Goal: Task Accomplishment & Management: Use online tool/utility

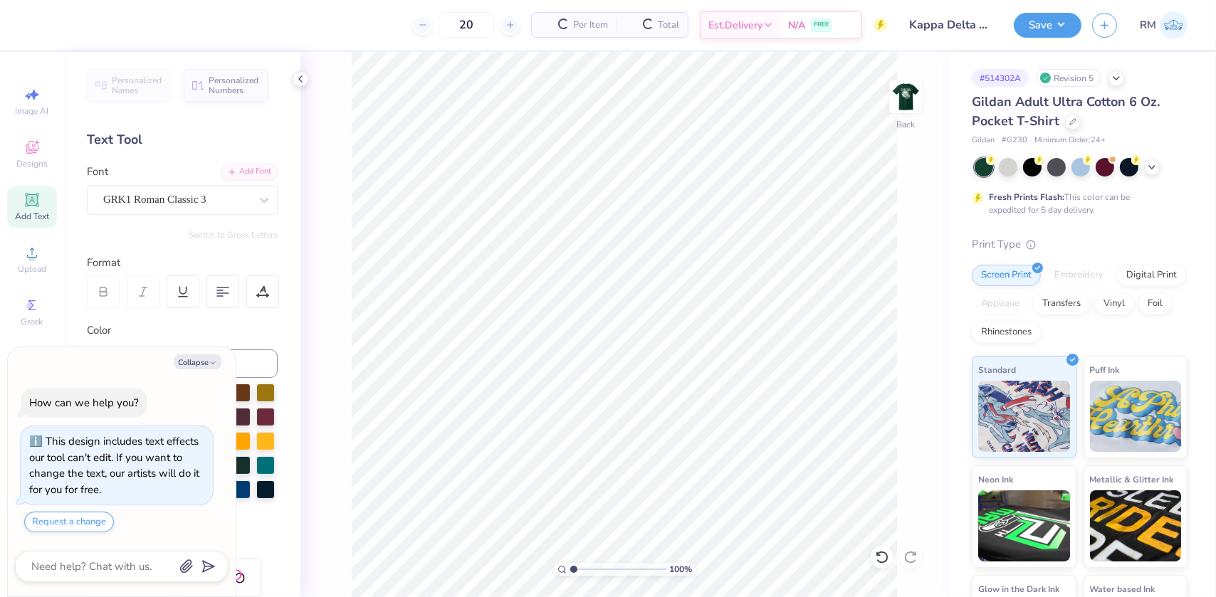
click at [185, 359] on button "Collapse" at bounding box center [198, 361] width 48 height 15
type textarea "x"
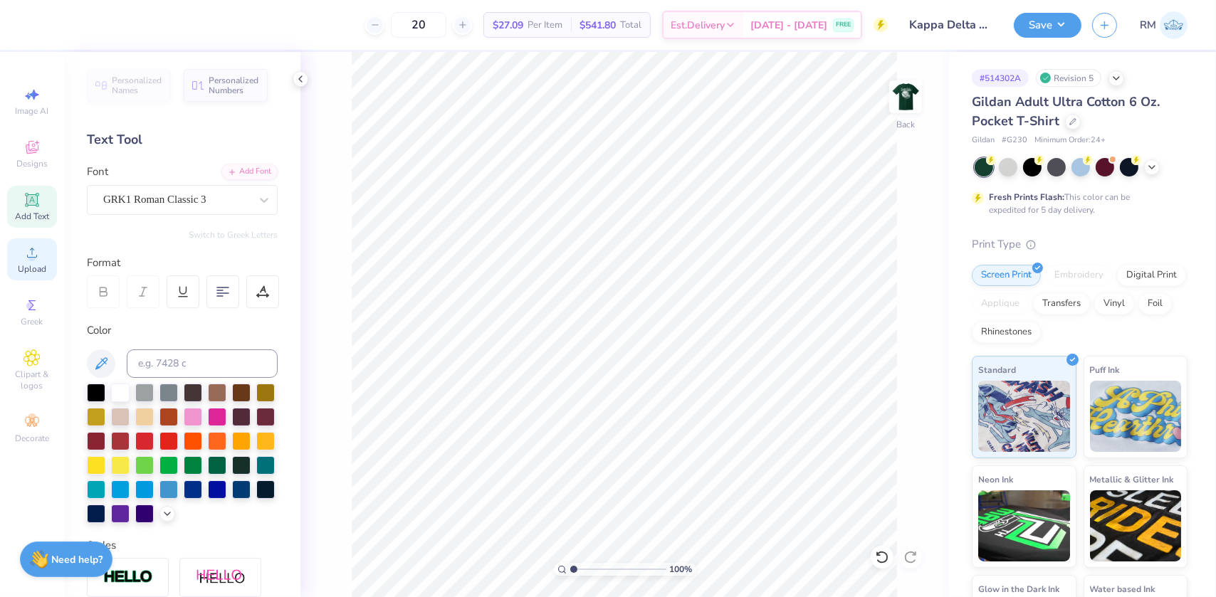
click at [25, 256] on icon at bounding box center [31, 252] width 17 height 17
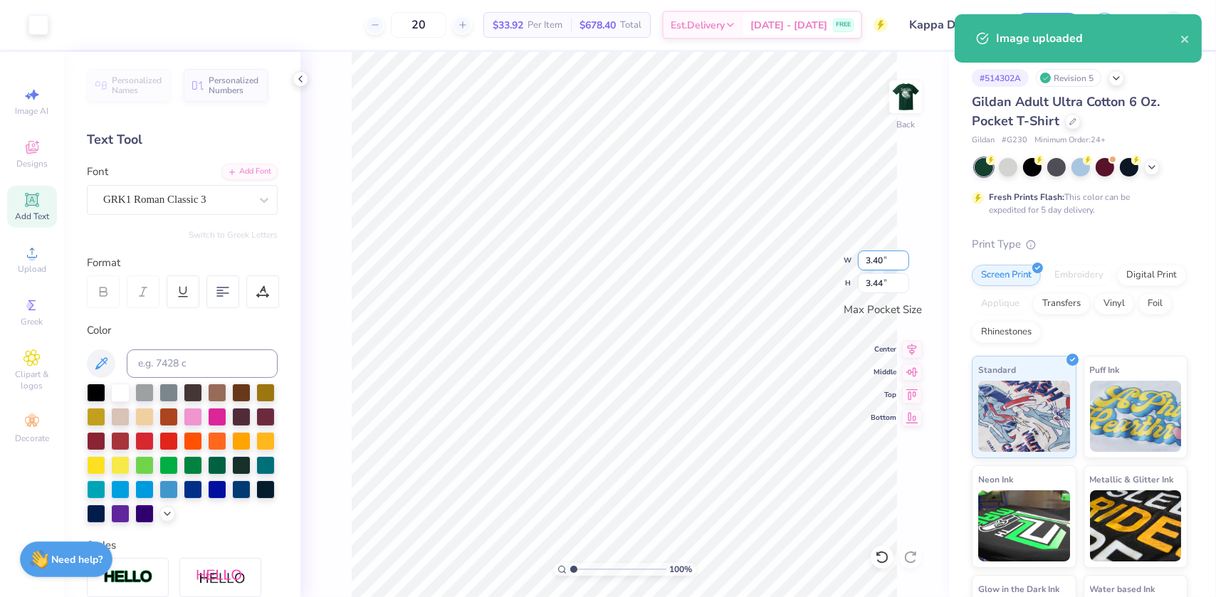
click at [873, 260] on input "3.40" at bounding box center [883, 261] width 51 height 20
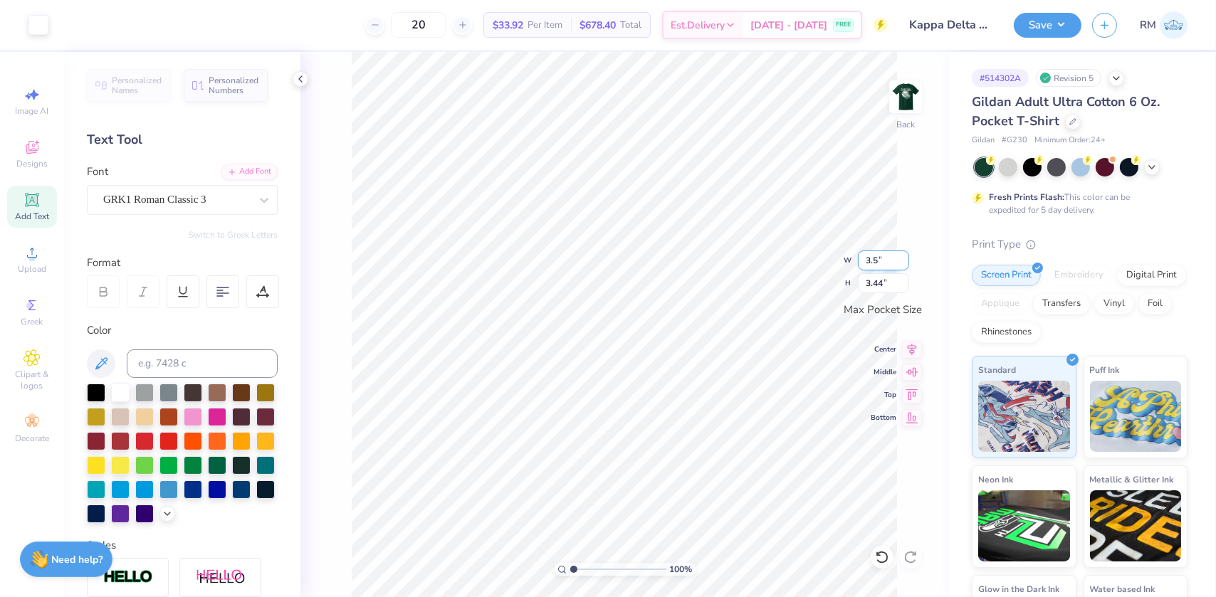
click at [806, 262] on div "100 % Back W 3.5 3.5 " H 3.44 3.44 " Max Pocket Size Center Middle Top Bottom" at bounding box center [624, 324] width 648 height 545
type input "3.5"
click at [880, 280] on input "3.44" at bounding box center [883, 283] width 51 height 20
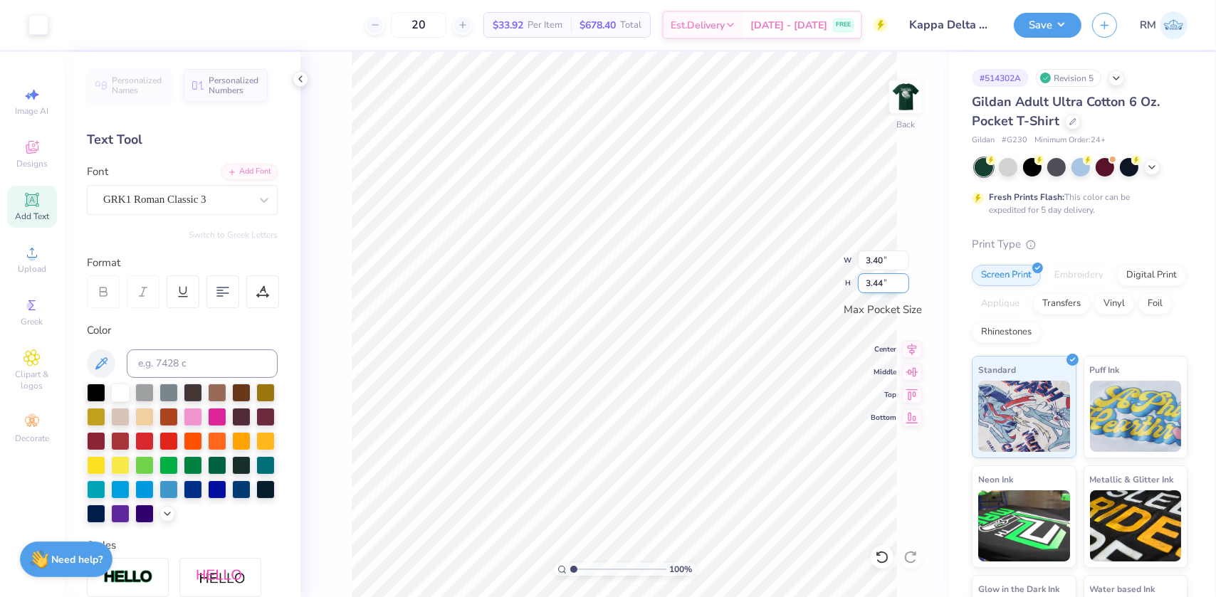
type input "5"
type input "3.5"
type input "3.46"
type input "3.50"
click at [915, 346] on icon at bounding box center [911, 348] width 9 height 12
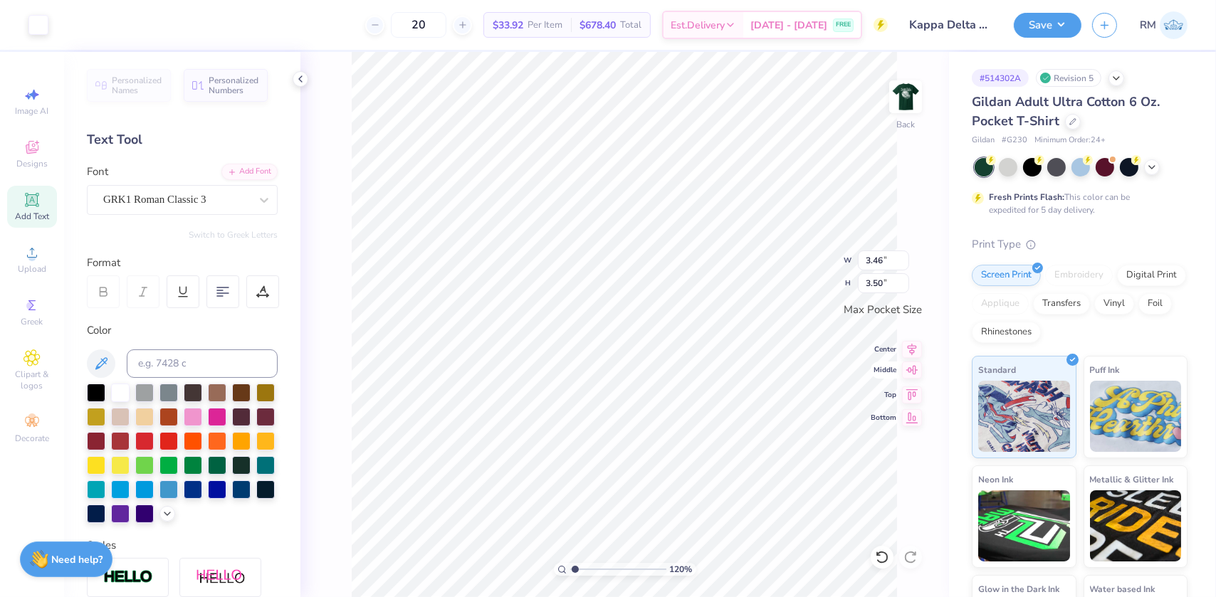
click at [911, 371] on icon at bounding box center [912, 369] width 12 height 9
click at [929, 92] on div "120 % Back" at bounding box center [624, 324] width 648 height 545
click at [921, 96] on div at bounding box center [905, 96] width 65 height 65
type input "1.19950521102347"
click at [885, 268] on input "11.60" at bounding box center [895, 270] width 51 height 20
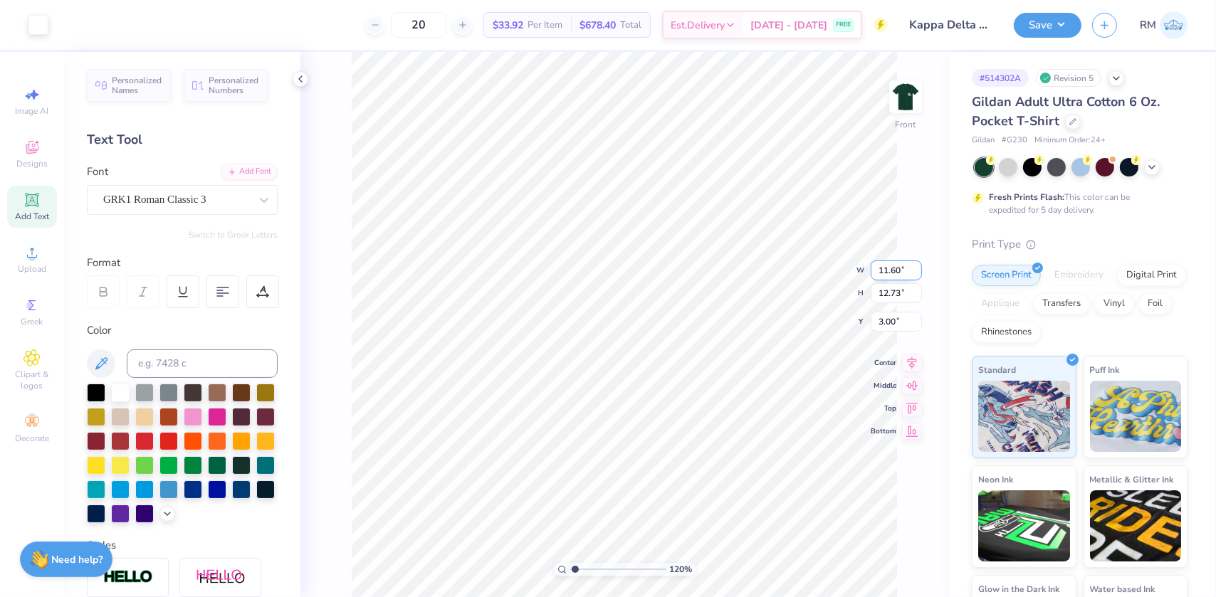
click at [885, 268] on input "11.60" at bounding box center [895, 270] width 51 height 20
type input "12"
type input "1.19950521102347"
type input "12.00"
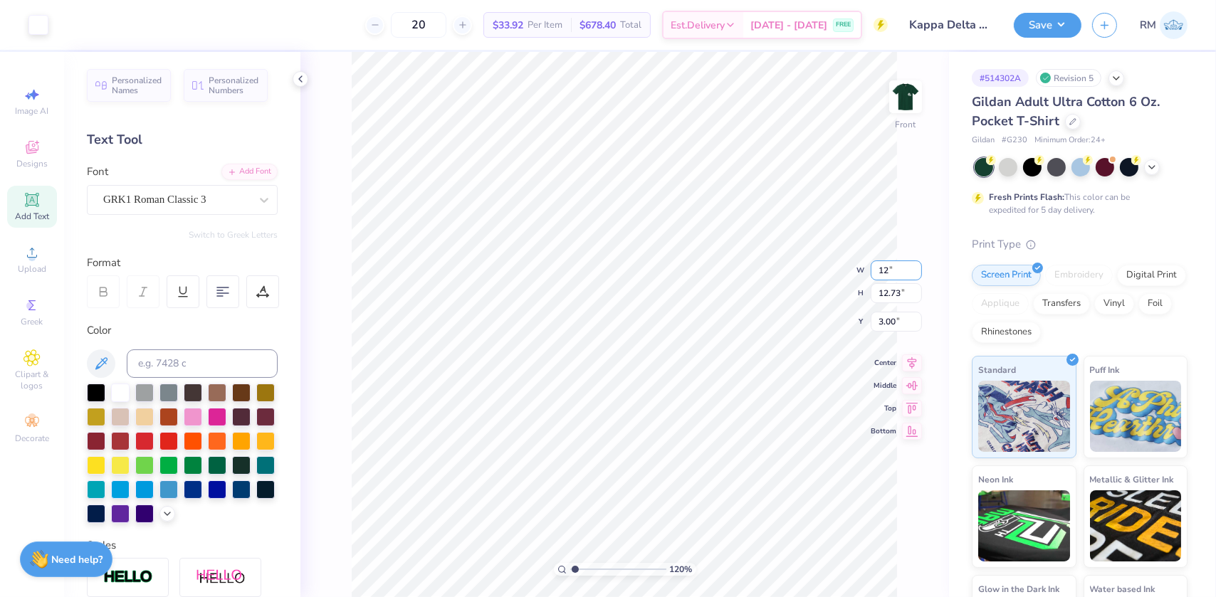
type input "13.17"
click at [880, 314] on input "2.78" at bounding box center [895, 310] width 51 height 20
type input "3"
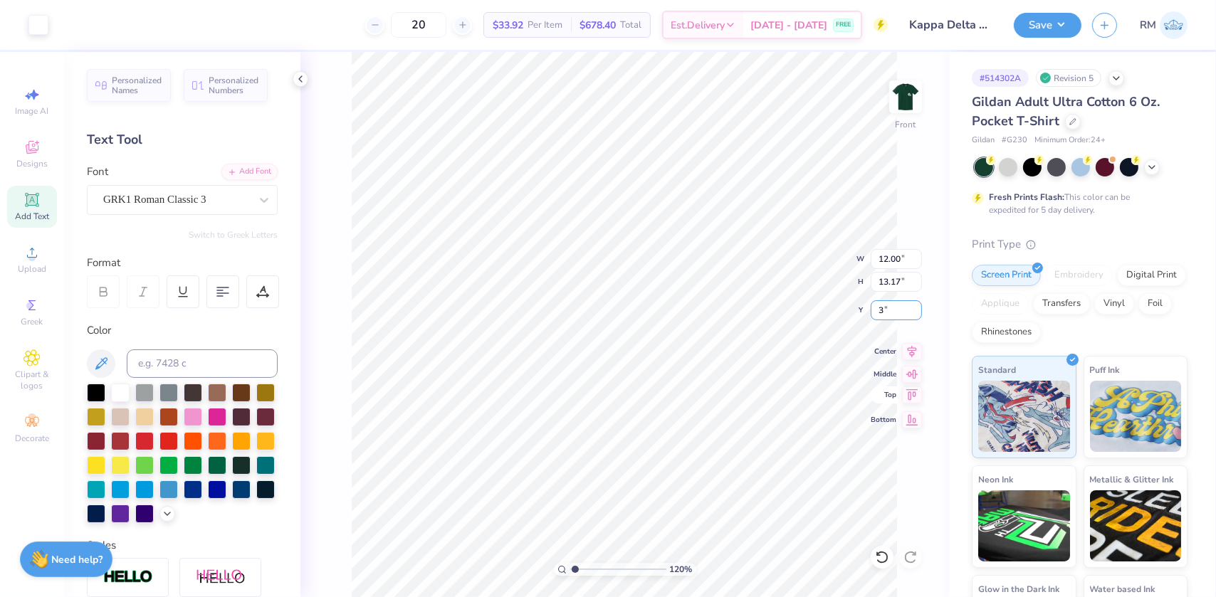
type input "1.19950521102347"
type input "3.00"
click at [911, 352] on icon at bounding box center [912, 349] width 20 height 17
click at [902, 107] on img at bounding box center [905, 96] width 57 height 57
click at [912, 88] on img at bounding box center [905, 96] width 57 height 57
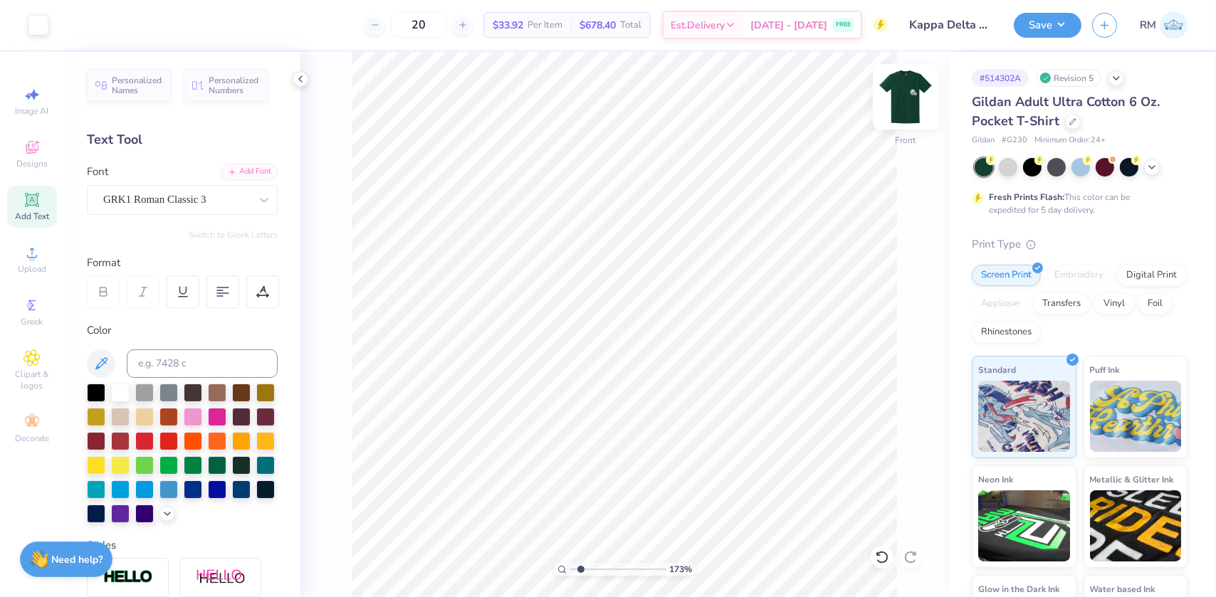
click at [904, 89] on img at bounding box center [905, 96] width 57 height 57
type input "1"
click at [1050, 25] on button "Save" at bounding box center [1047, 23] width 68 height 25
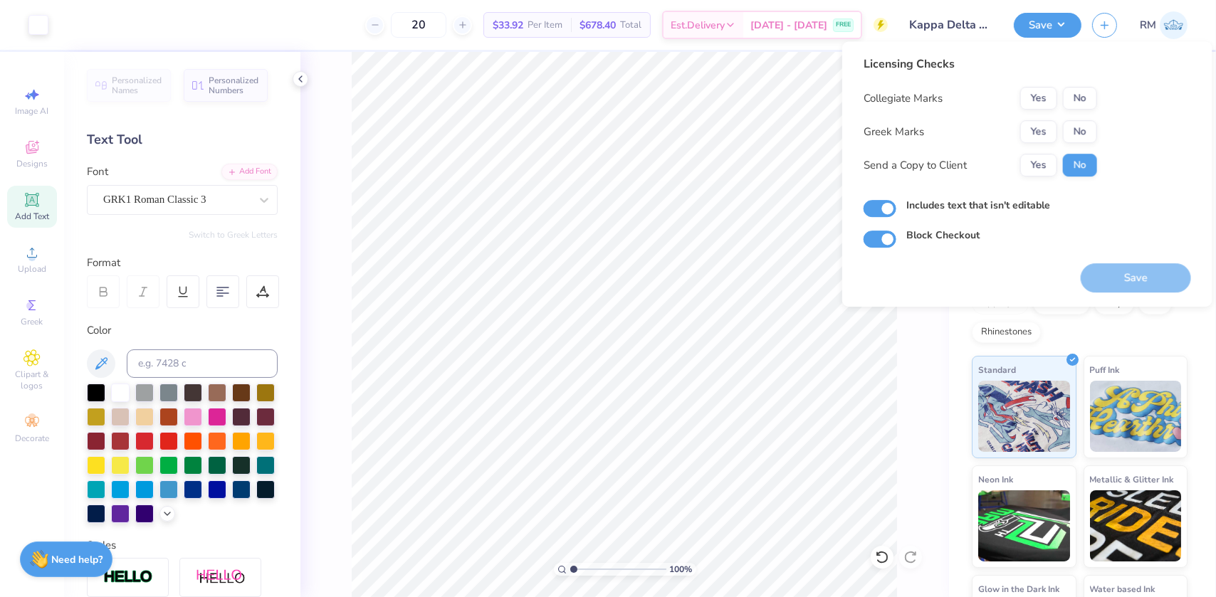
click at [1085, 111] on div "Collegiate Marks Yes No Greek Marks Yes No Send a Copy to Client Yes No" at bounding box center [979, 132] width 233 height 90
click at [1081, 104] on button "No" at bounding box center [1080, 98] width 34 height 23
click at [1060, 131] on div "Yes No" at bounding box center [1058, 131] width 77 height 23
click at [1033, 134] on button "Yes" at bounding box center [1038, 131] width 37 height 23
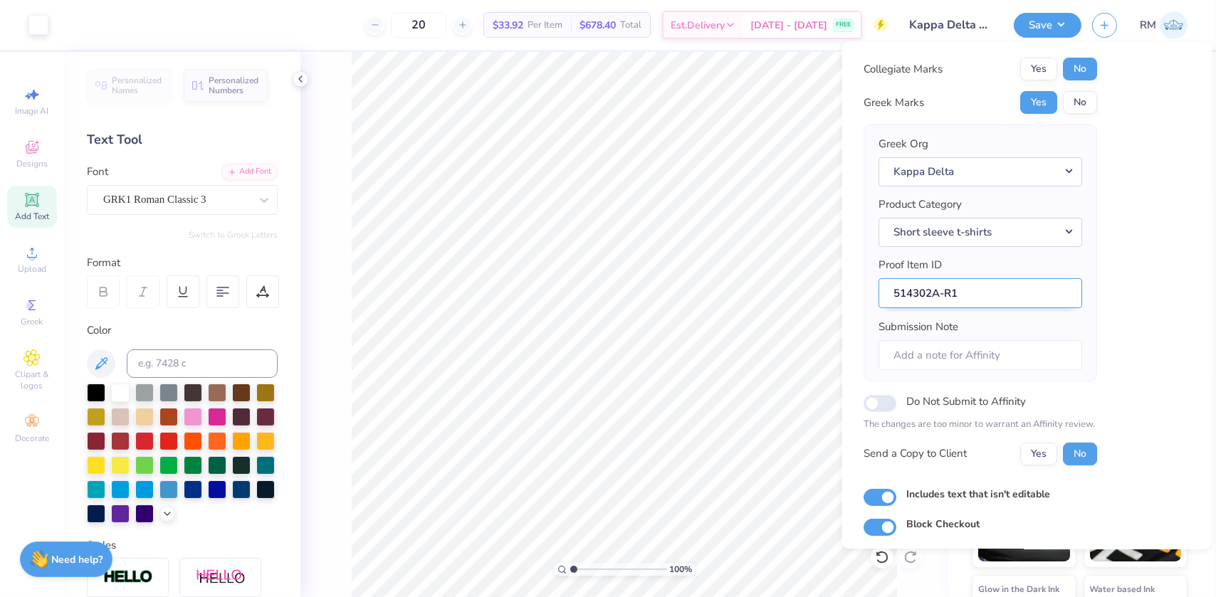
scroll to position [74, 0]
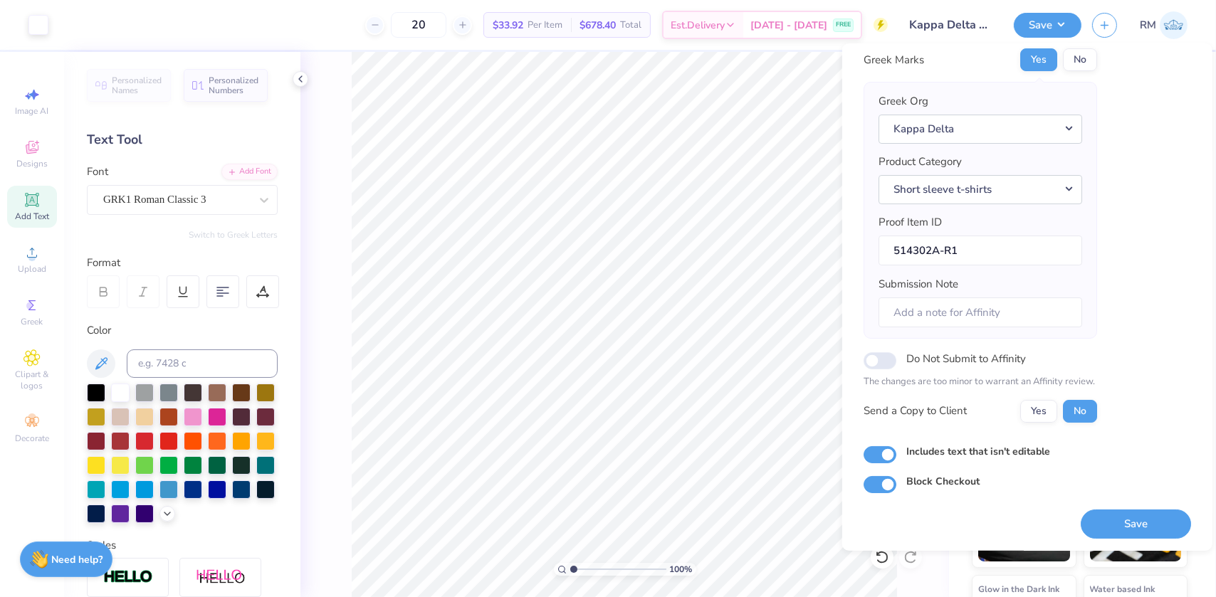
click at [1100, 497] on div "Save" at bounding box center [1135, 515] width 110 height 45
click at [1101, 525] on button "Save" at bounding box center [1135, 523] width 110 height 29
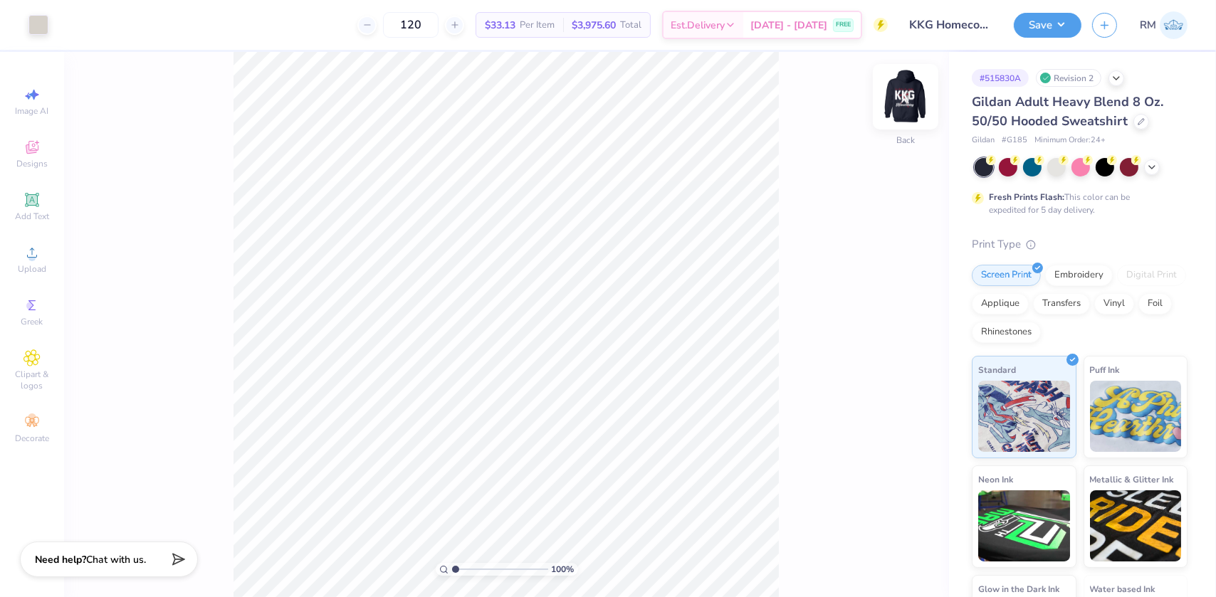
click at [899, 100] on img at bounding box center [905, 96] width 57 height 57
type input "11.47"
type input "1.57"
type input "6.12"
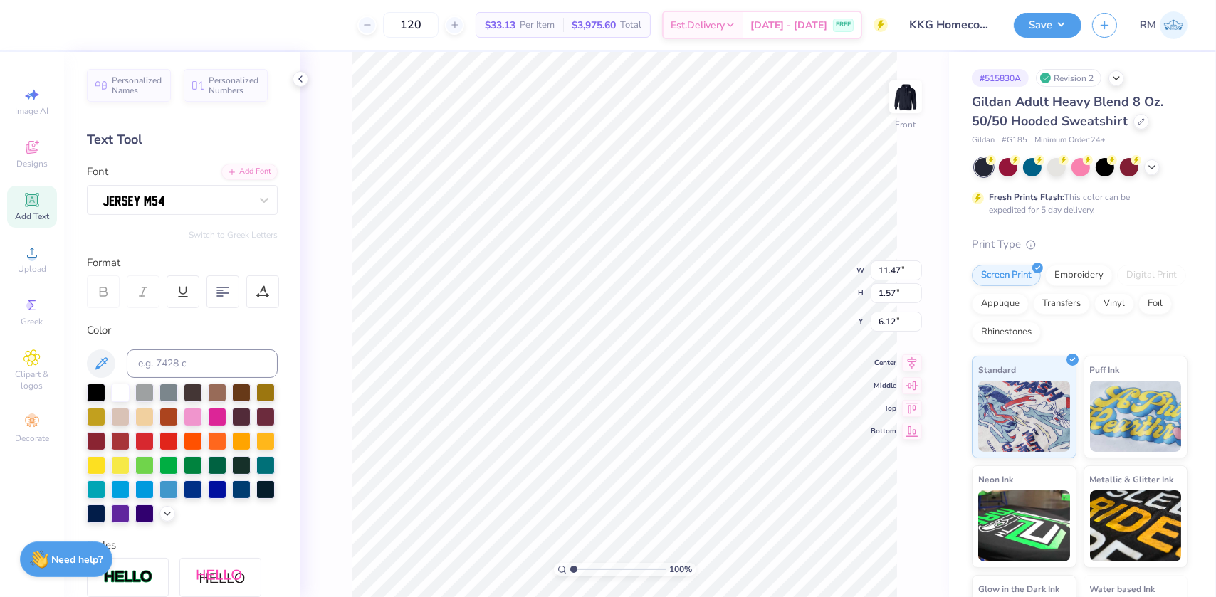
scroll to position [10, 1]
click at [39, 244] on icon at bounding box center [31, 252] width 17 height 17
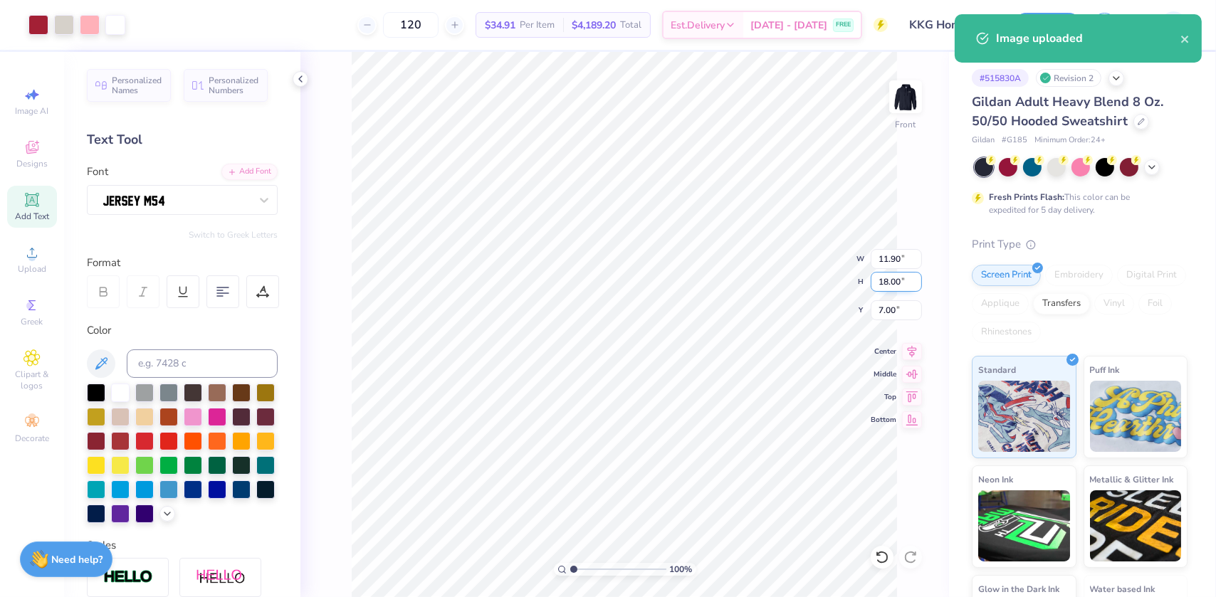
click at [882, 278] on input "18.00" at bounding box center [895, 282] width 51 height 20
type input "15"
type input "9.92"
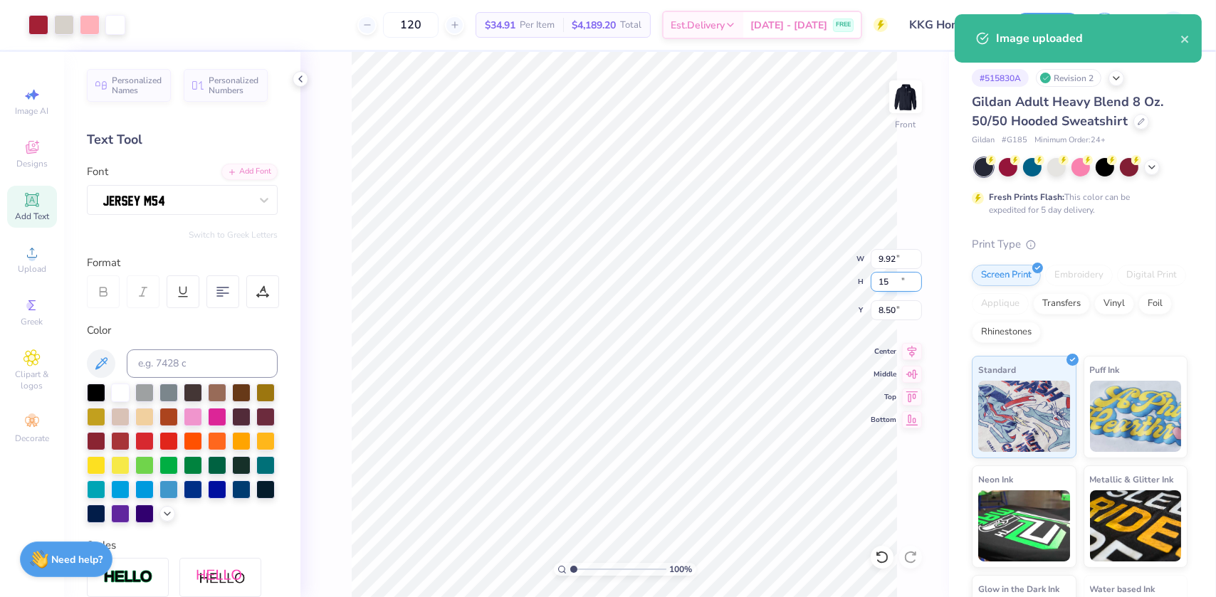
type input "15.00"
click at [883, 314] on input "8.50" at bounding box center [895, 310] width 51 height 20
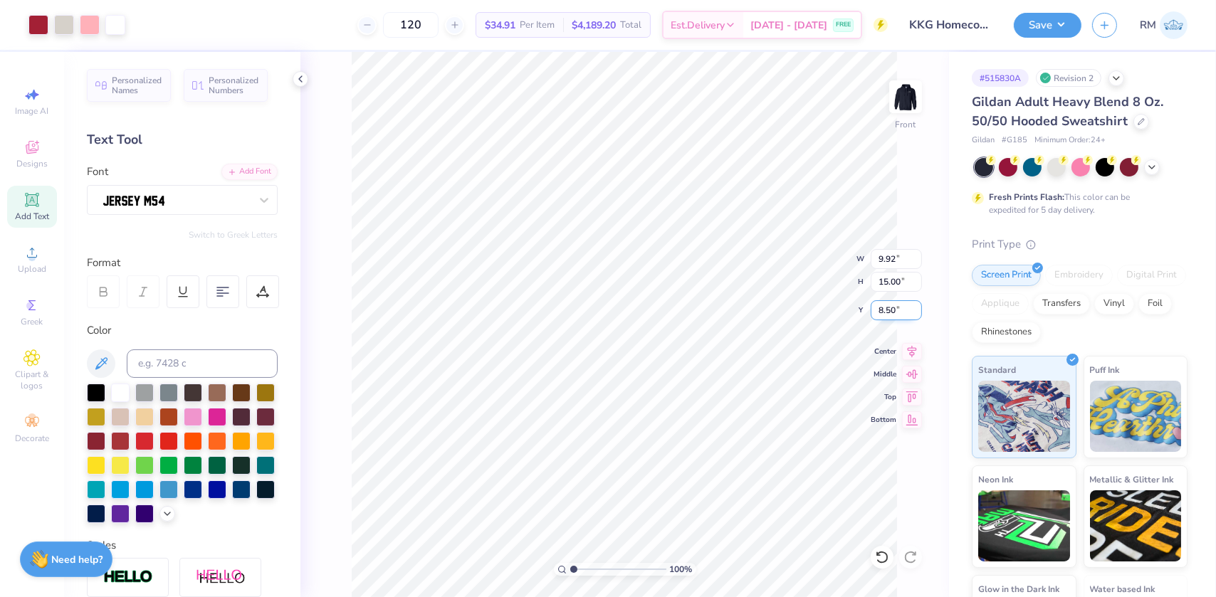
click at [883, 314] on input "8.50" at bounding box center [895, 310] width 51 height 20
type input "6.00"
click at [910, 344] on icon at bounding box center [912, 349] width 20 height 17
click at [348, 407] on div "227 % Front" at bounding box center [624, 324] width 648 height 545
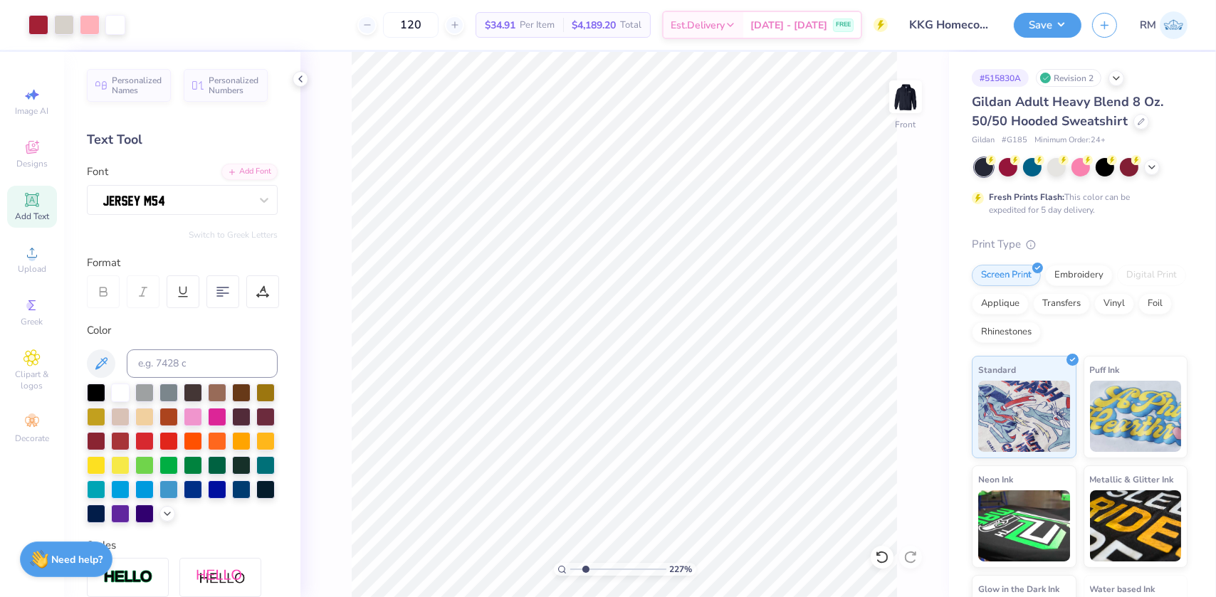
type input "2.26730332846674"
click at [879, 252] on input "9.54" at bounding box center [895, 259] width 51 height 20
type input "9.05"
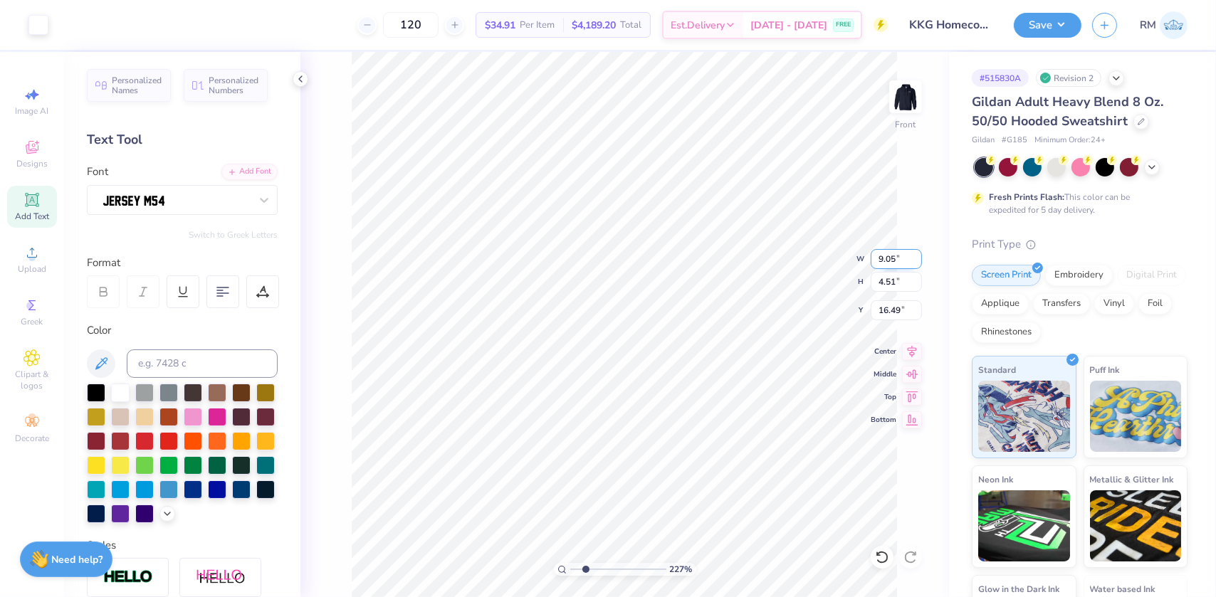
type input "2.26730332846674"
type input "4.27"
type input "16.61"
click at [633, 440] on li "Group" at bounding box center [659, 442] width 112 height 28
click at [578, 573] on input "range" at bounding box center [618, 569] width 96 height 13
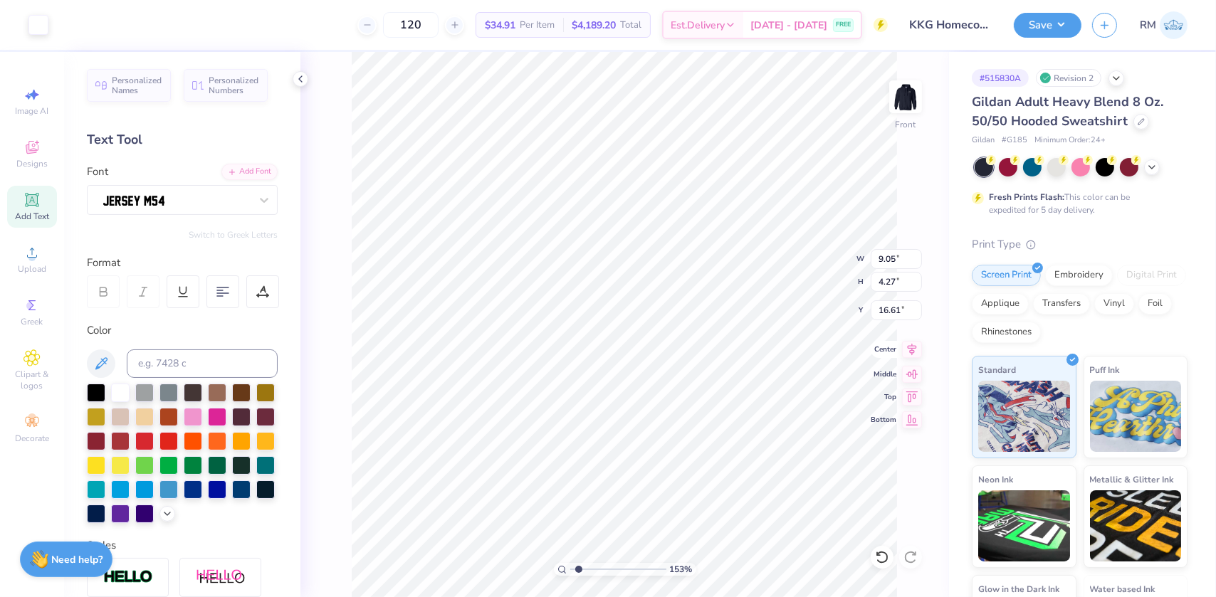
click at [905, 348] on icon at bounding box center [912, 349] width 20 height 17
click at [515, 435] on li "Group" at bounding box center [546, 442] width 112 height 28
type input "1.46"
click at [577, 569] on input "range" at bounding box center [618, 569] width 96 height 13
type input "14.88"
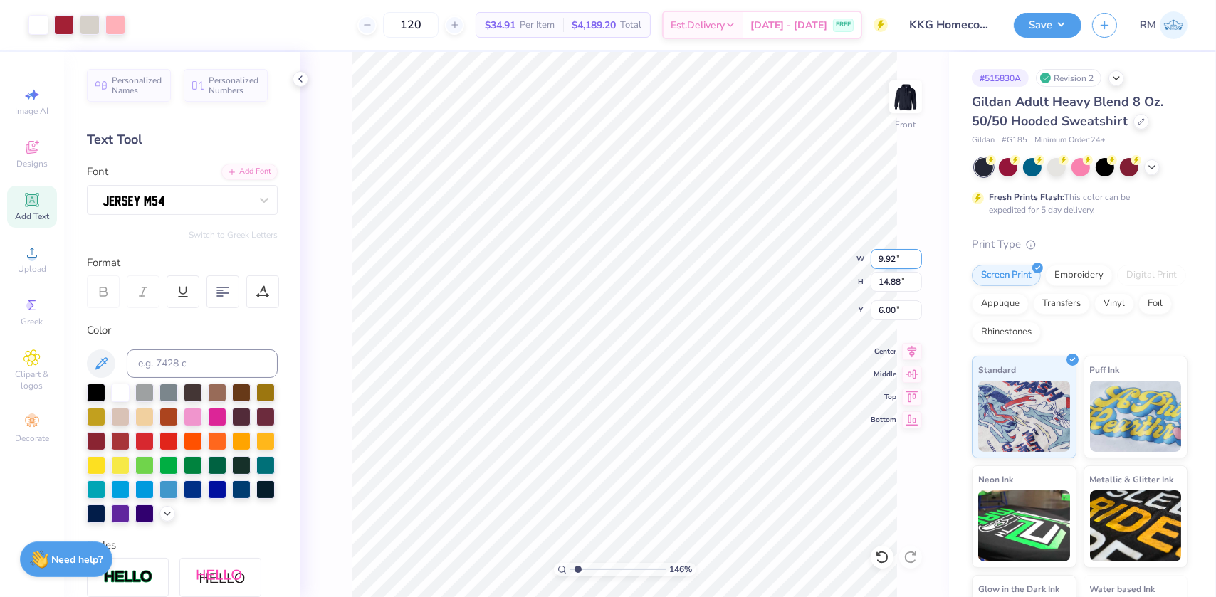
click at [885, 256] on input "9.92" at bounding box center [895, 259] width 51 height 20
click at [880, 279] on input "14.88" at bounding box center [895, 282] width 51 height 20
click at [913, 352] on icon at bounding box center [911, 349] width 9 height 12
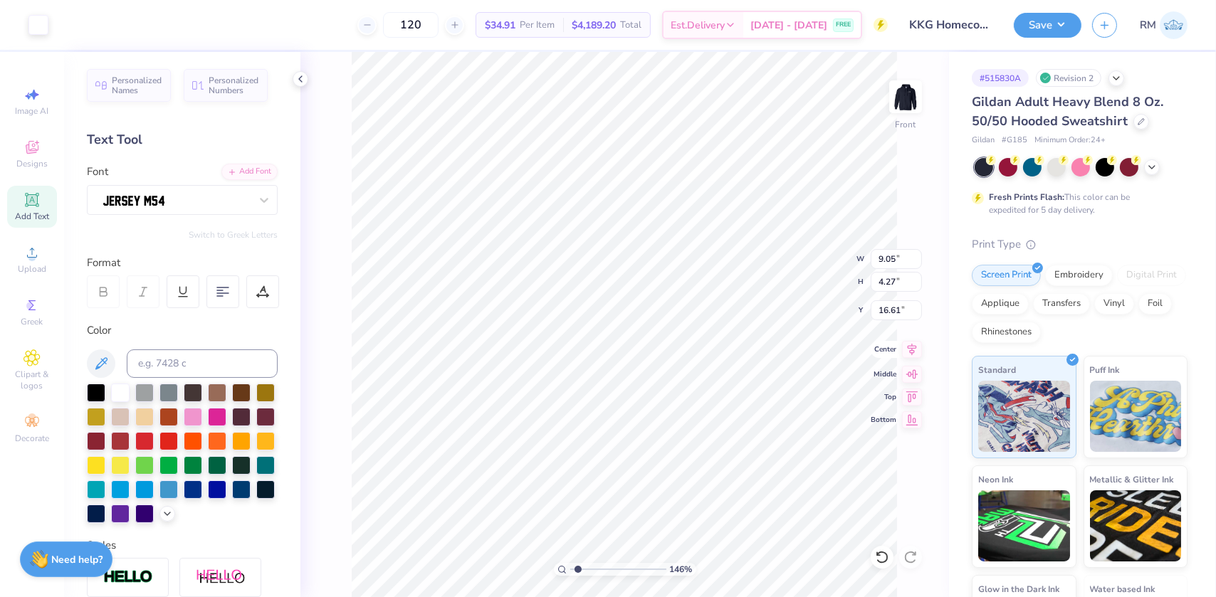
click at [907, 350] on icon at bounding box center [912, 349] width 20 height 17
type input "9.92"
type input "10.38"
type input "6.00"
click at [913, 344] on icon at bounding box center [912, 349] width 20 height 17
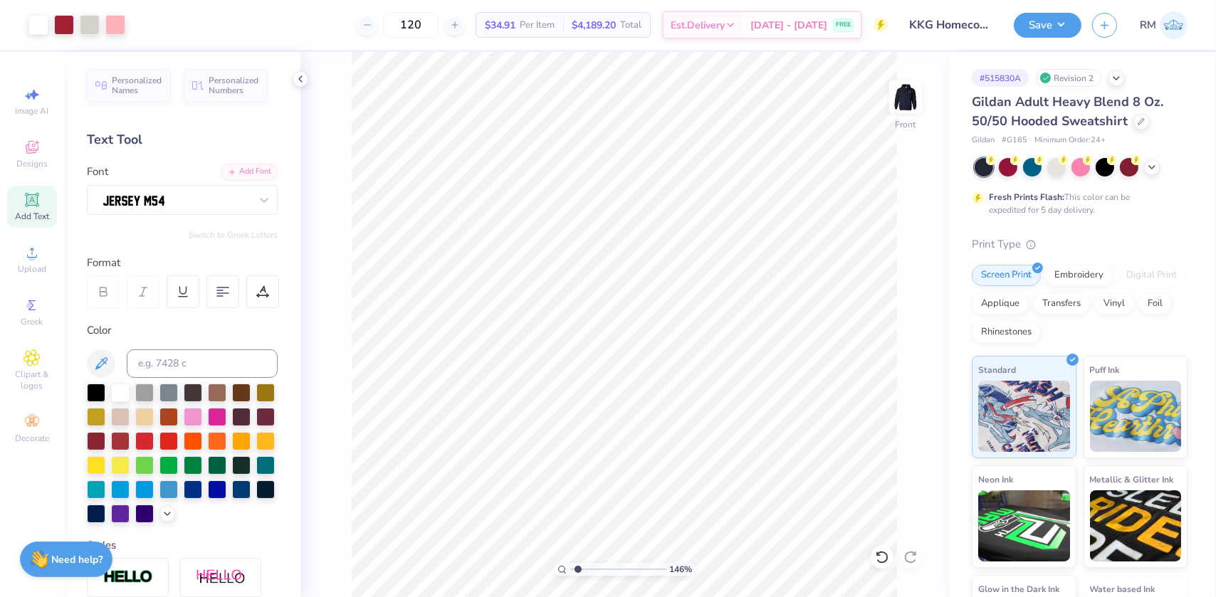
click at [349, 36] on div "Art colors 120 $34.91 Per Item $4,189.20 Total Est. Delivery Sep 19 - 22 FREE D…" at bounding box center [608, 298] width 1216 height 597
click at [571, 436] on li "Group" at bounding box center [603, 442] width 112 height 28
click at [575, 571] on div "100 %" at bounding box center [625, 569] width 142 height 13
type input "1"
drag, startPoint x: 573, startPoint y: 569, endPoint x: 574, endPoint y: 562, distance: 7.2
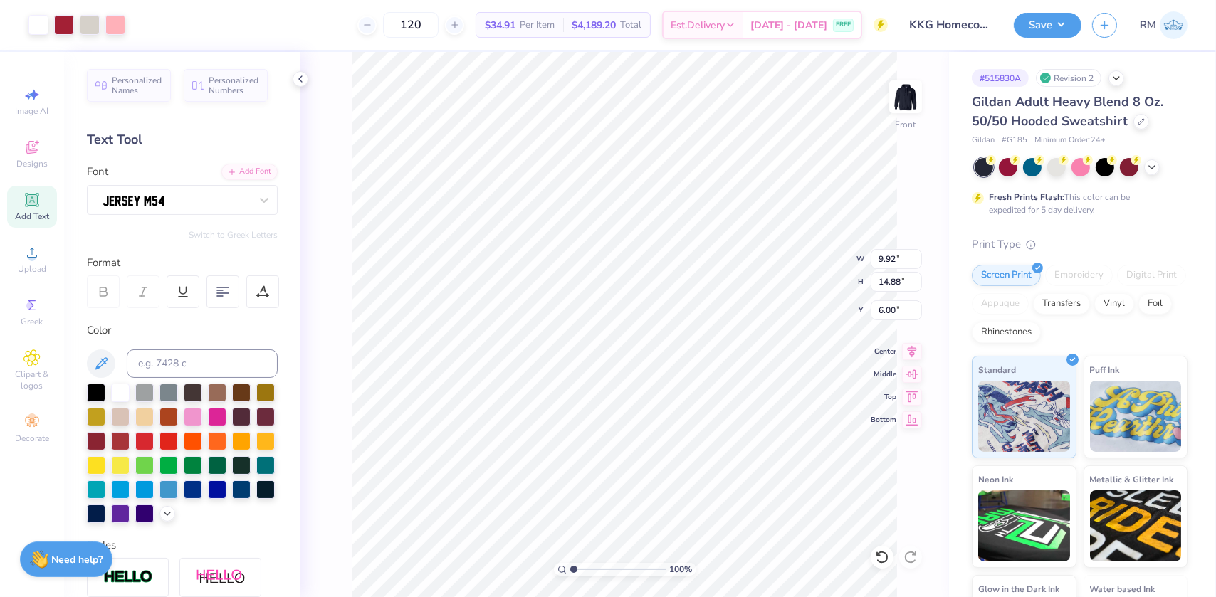
click at [570, 569] on input "range" at bounding box center [618, 569] width 96 height 13
click at [882, 283] on input "14.88" at bounding box center [895, 282] width 51 height 20
type input "15"
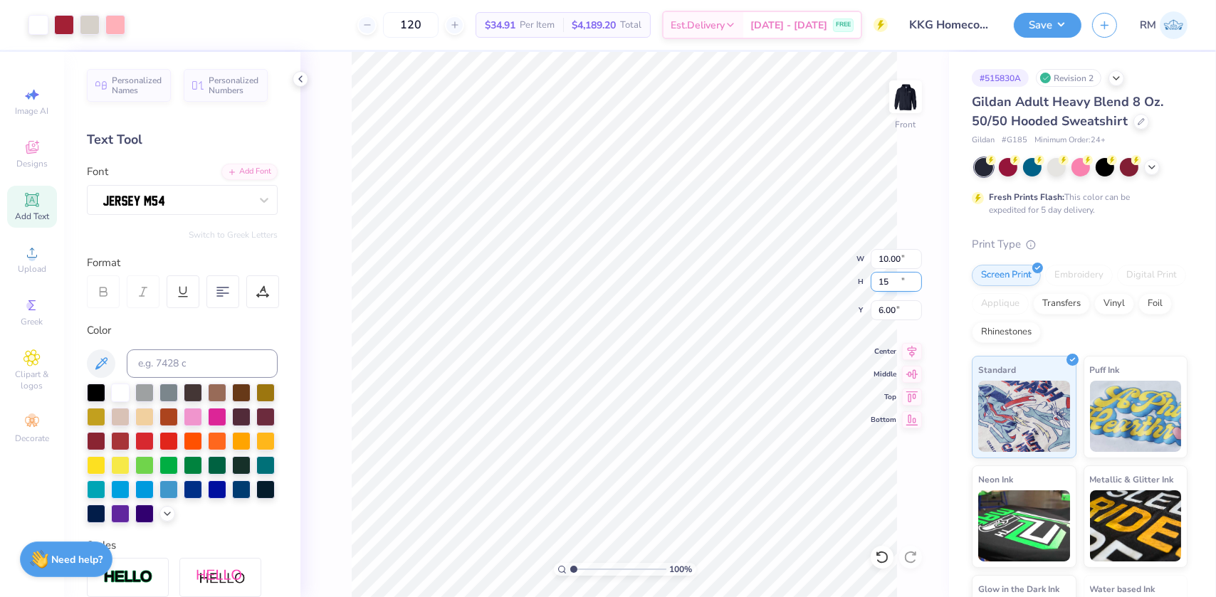
type input "10.00"
type input "15.00"
click at [905, 346] on icon at bounding box center [912, 349] width 20 height 17
click at [907, 100] on img at bounding box center [905, 96] width 57 height 57
type input "1"
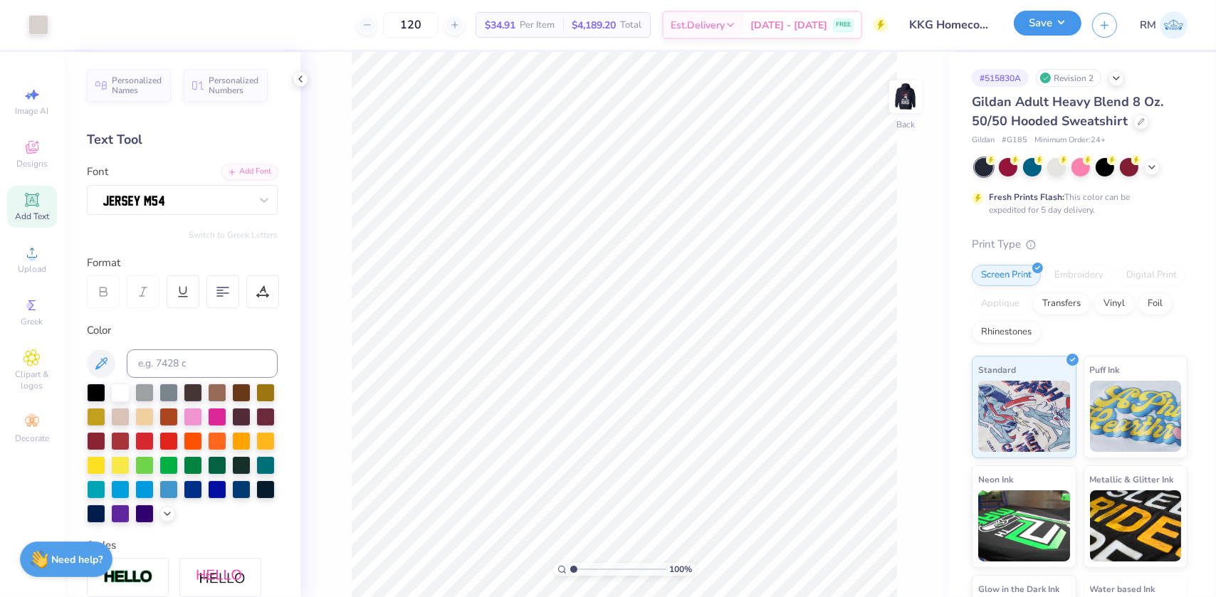
click at [1042, 28] on button "Save" at bounding box center [1047, 23] width 68 height 25
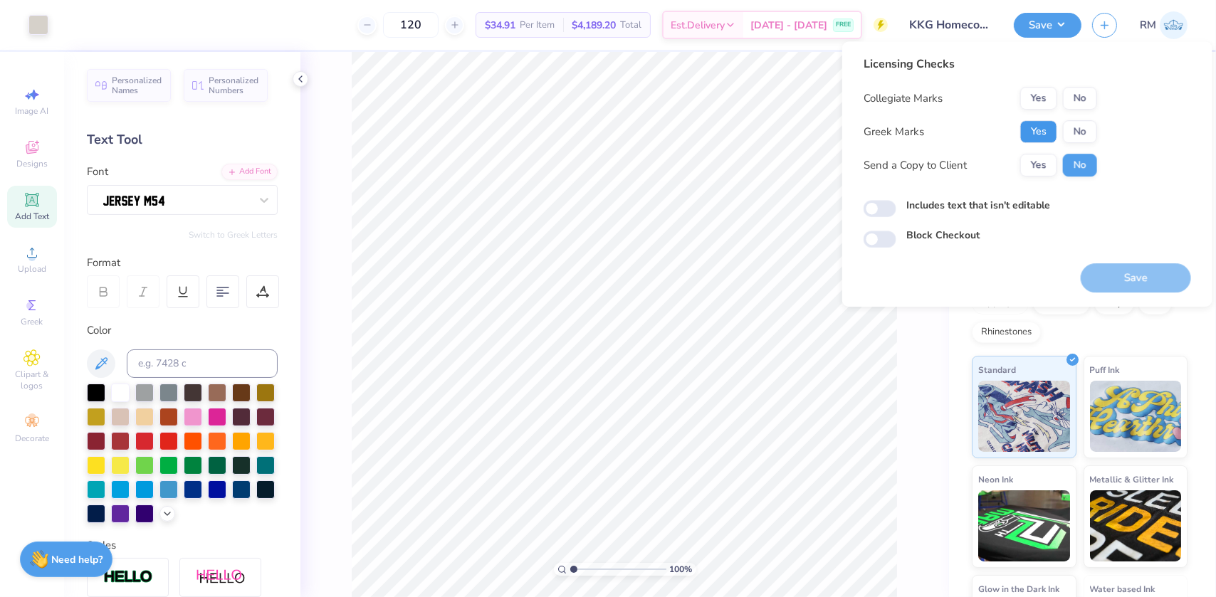
click at [1032, 128] on button "Yes" at bounding box center [1038, 131] width 37 height 23
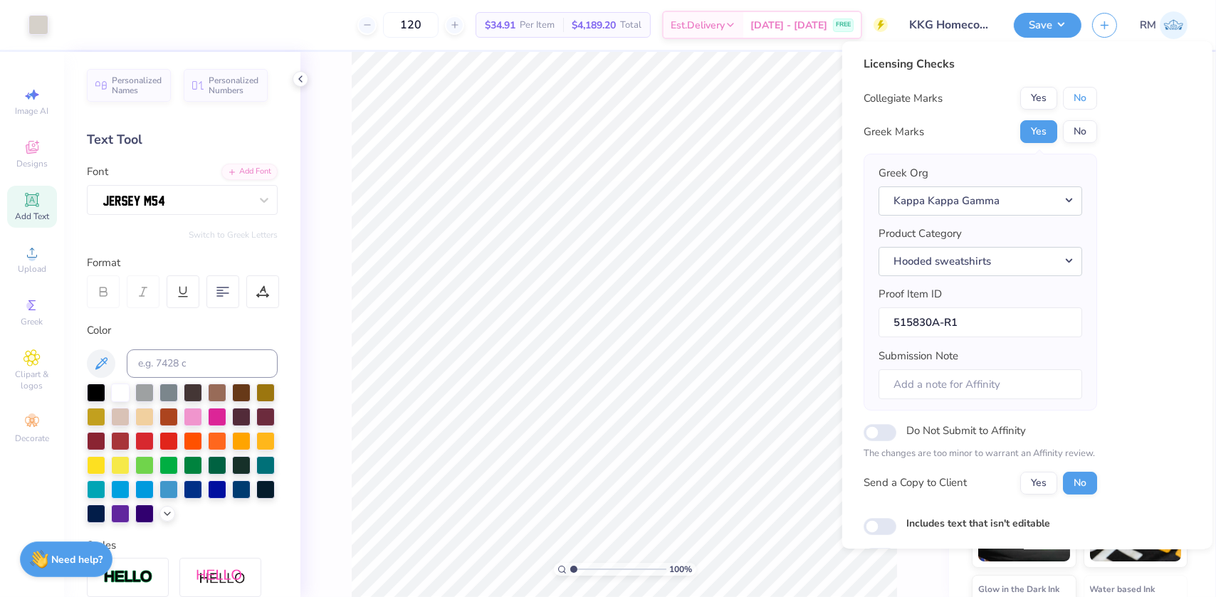
click at [1073, 90] on button "No" at bounding box center [1080, 98] width 34 height 23
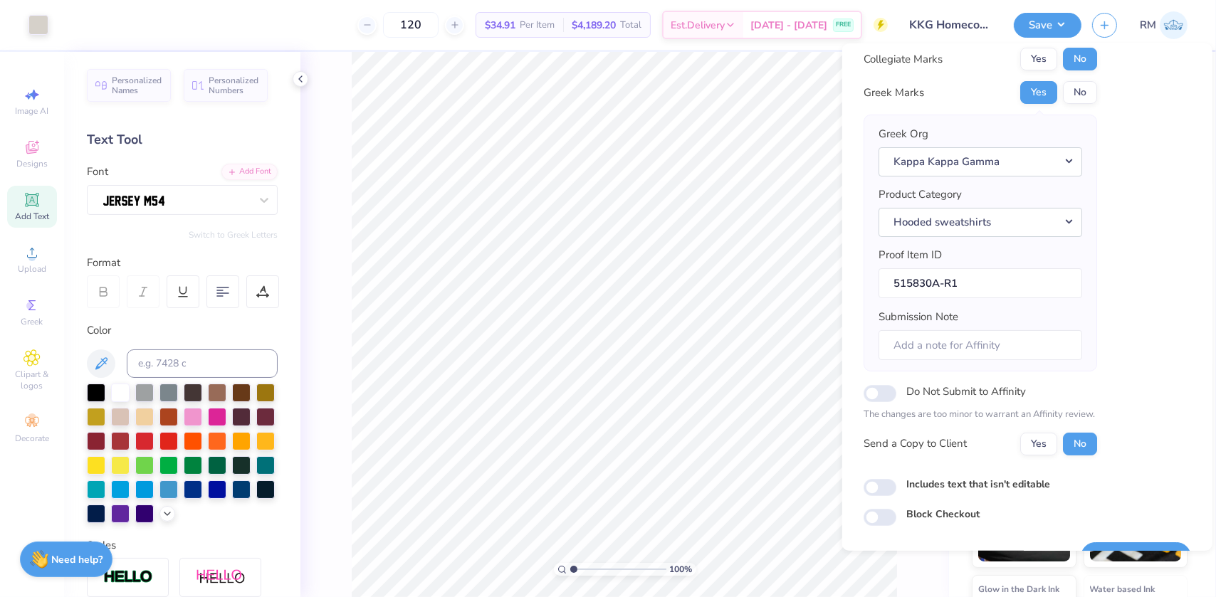
scroll to position [74, 0]
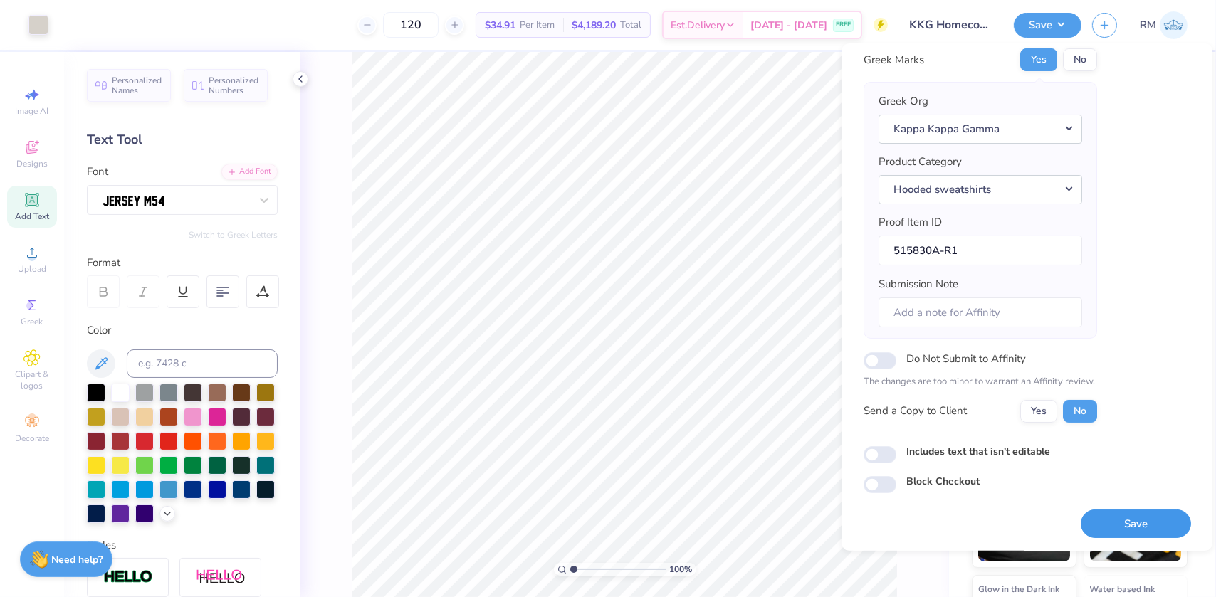
click at [1109, 518] on button "Save" at bounding box center [1135, 523] width 110 height 29
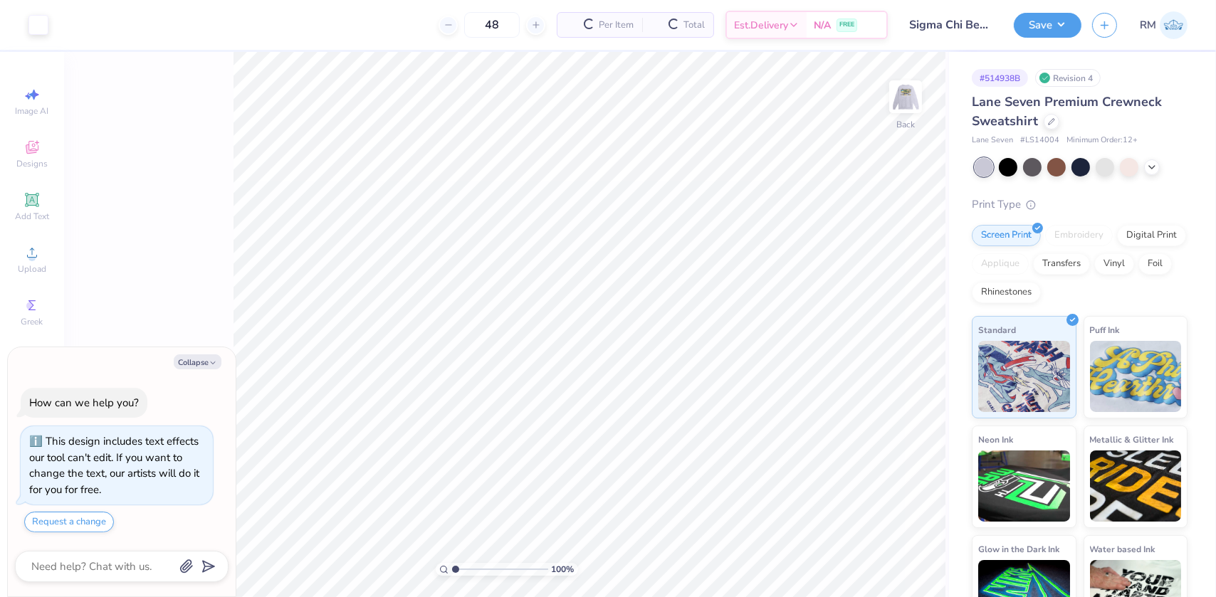
type textarea "x"
type input "1.72586339283831"
click at [914, 100] on img at bounding box center [905, 96] width 57 height 57
type textarea "x"
type input "1.72586339283831"
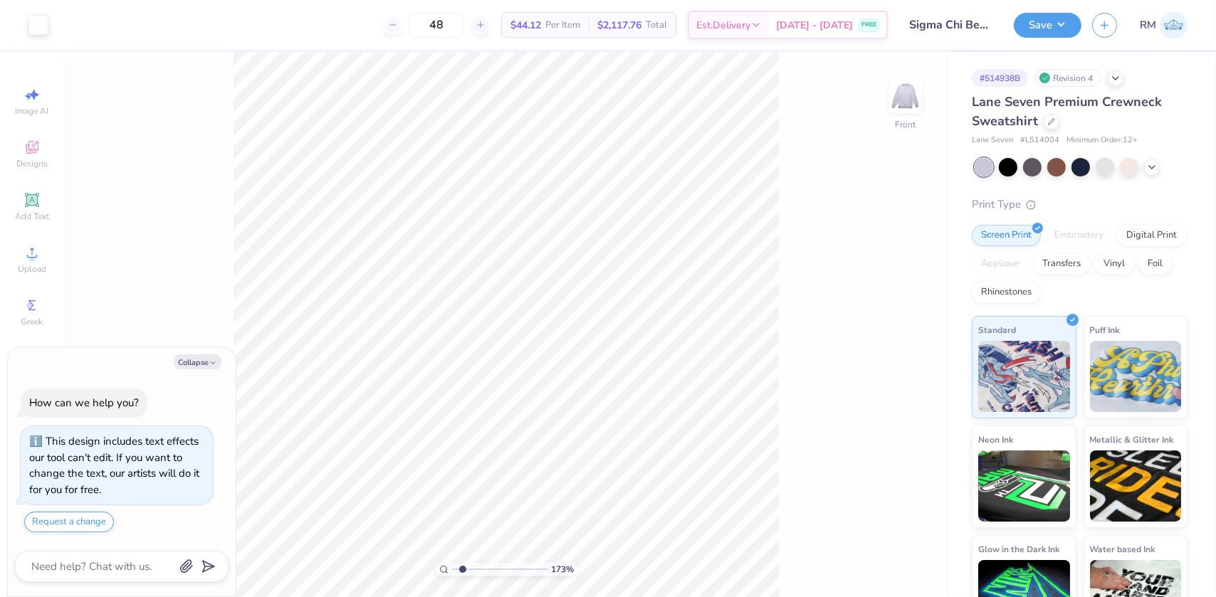
type textarea "x"
type input "1.72586339283831"
type textarea "x"
type input "1.72586339283831"
type textarea "x"
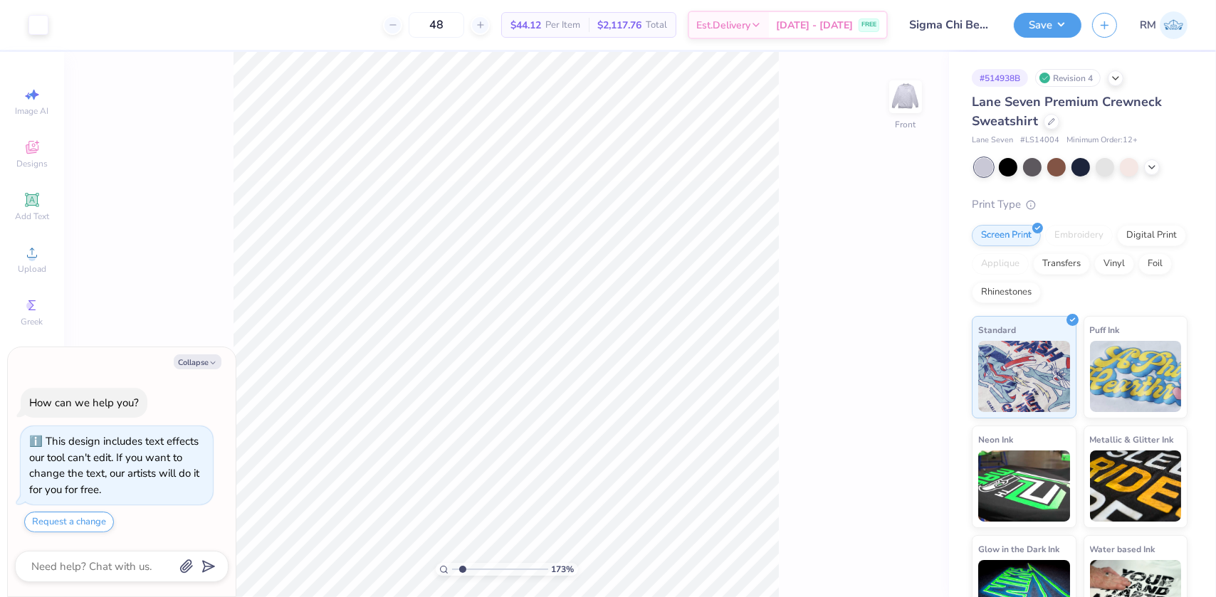
type input "1.72586339283831"
type textarea "x"
type input "1.72586339283831"
click at [904, 97] on img at bounding box center [905, 96] width 57 height 57
click at [188, 364] on button "Collapse" at bounding box center [198, 361] width 48 height 15
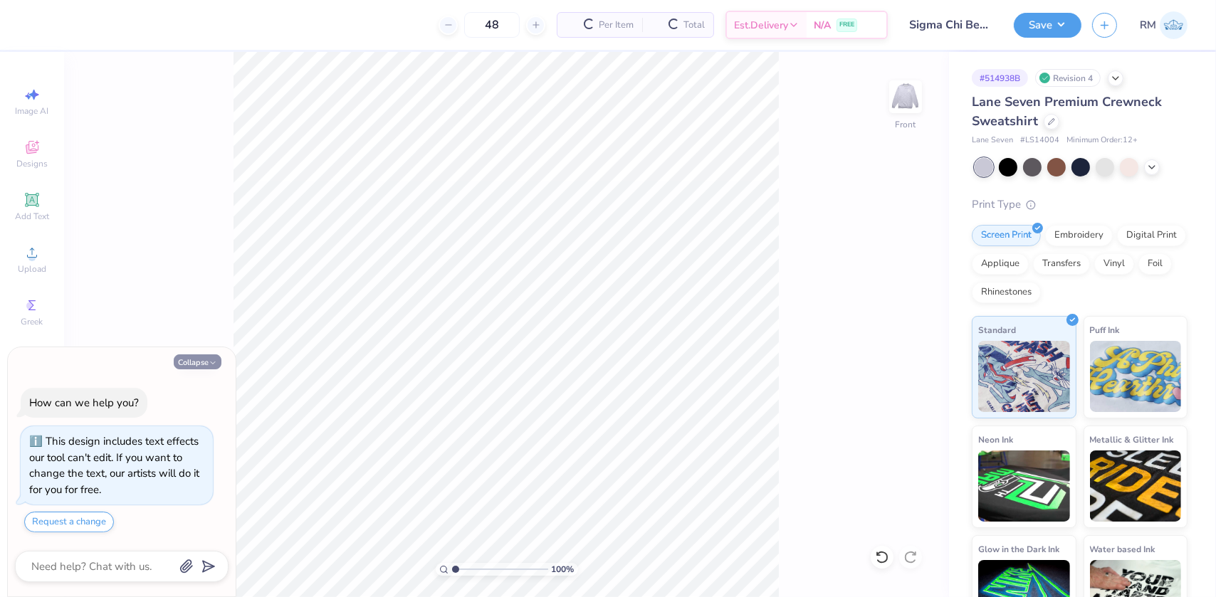
type textarea "x"
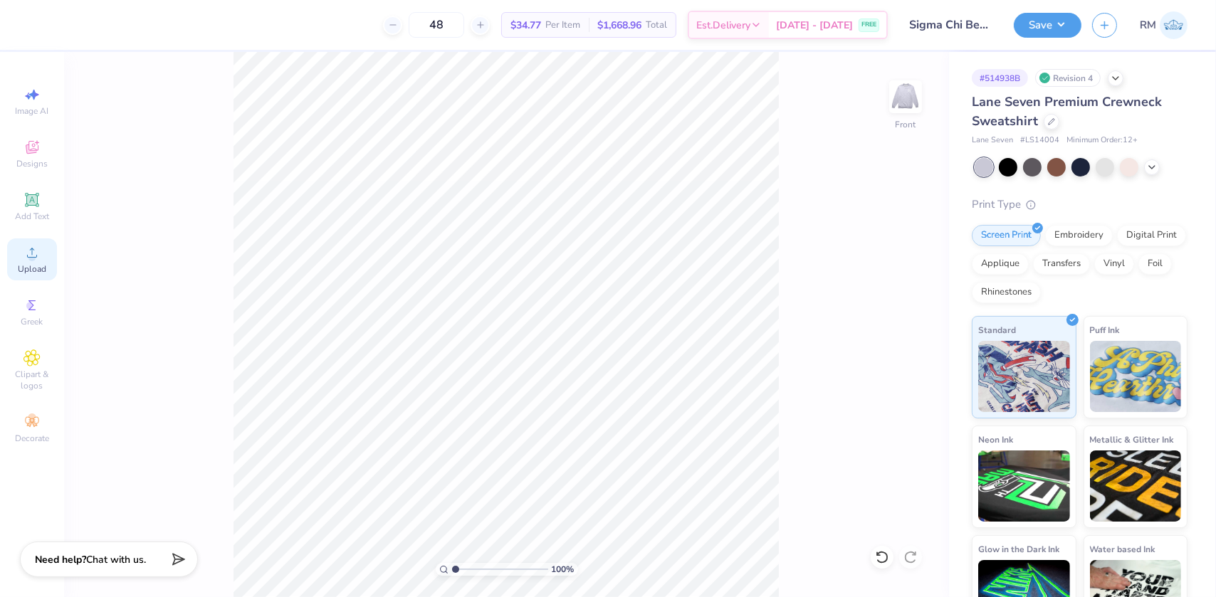
click at [42, 268] on span "Upload" at bounding box center [32, 268] width 28 height 11
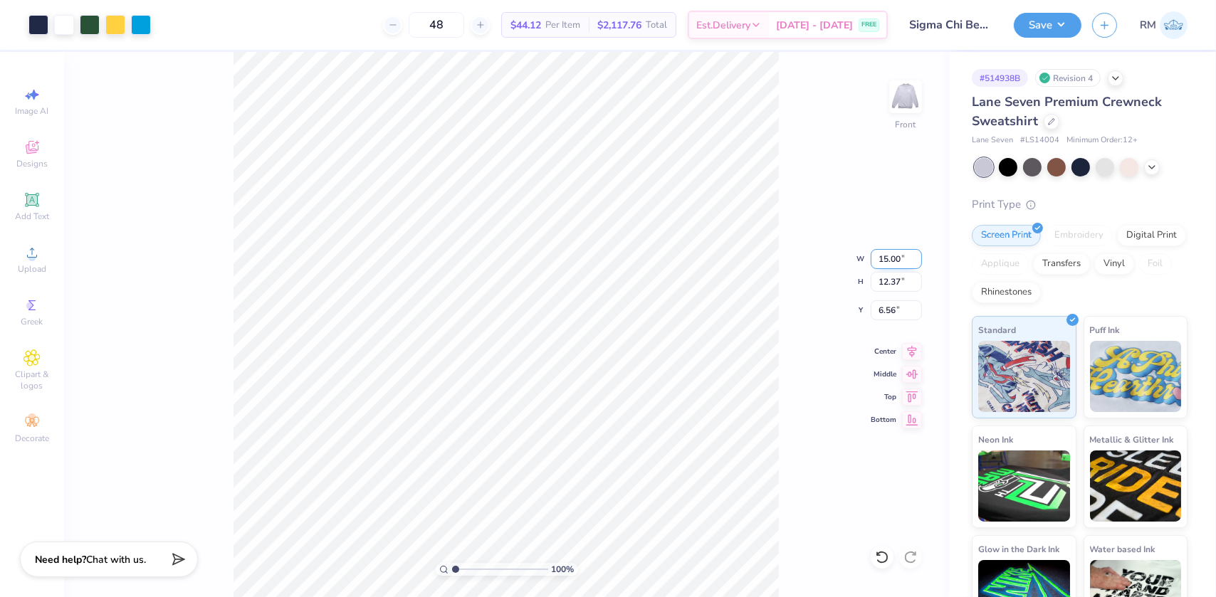
click at [890, 258] on input "15.00" at bounding box center [895, 259] width 51 height 20
type input "12.00"
type input "9.90"
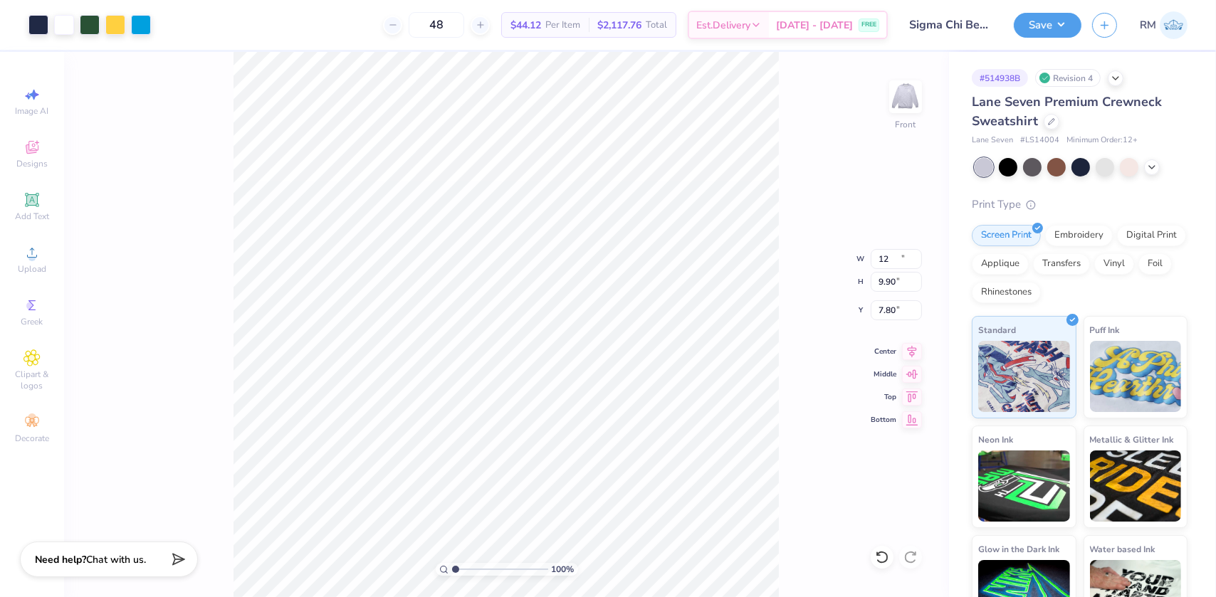
type input "7.80"
click at [910, 254] on input "12.00" at bounding box center [895, 259] width 51 height 20
type input "12.50"
type input "10.31"
click at [883, 309] on input "7.60" at bounding box center [895, 310] width 51 height 20
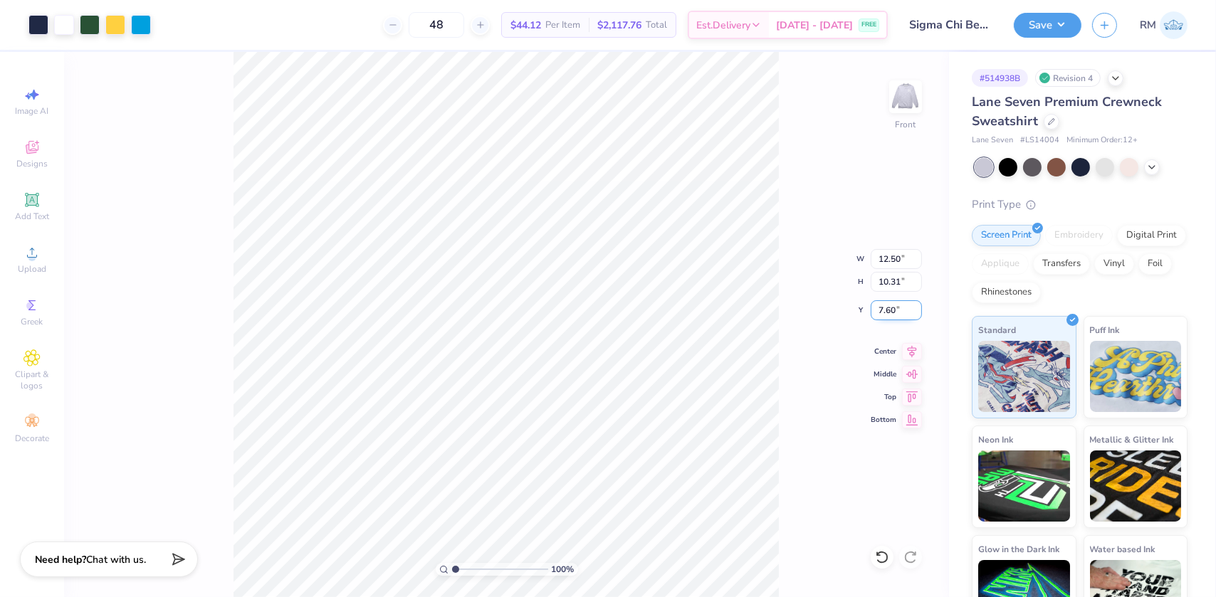
click at [883, 309] on input "7.60" at bounding box center [895, 310] width 51 height 20
type input "3.00"
click at [911, 350] on icon at bounding box center [912, 349] width 20 height 17
click at [895, 105] on img at bounding box center [905, 96] width 57 height 57
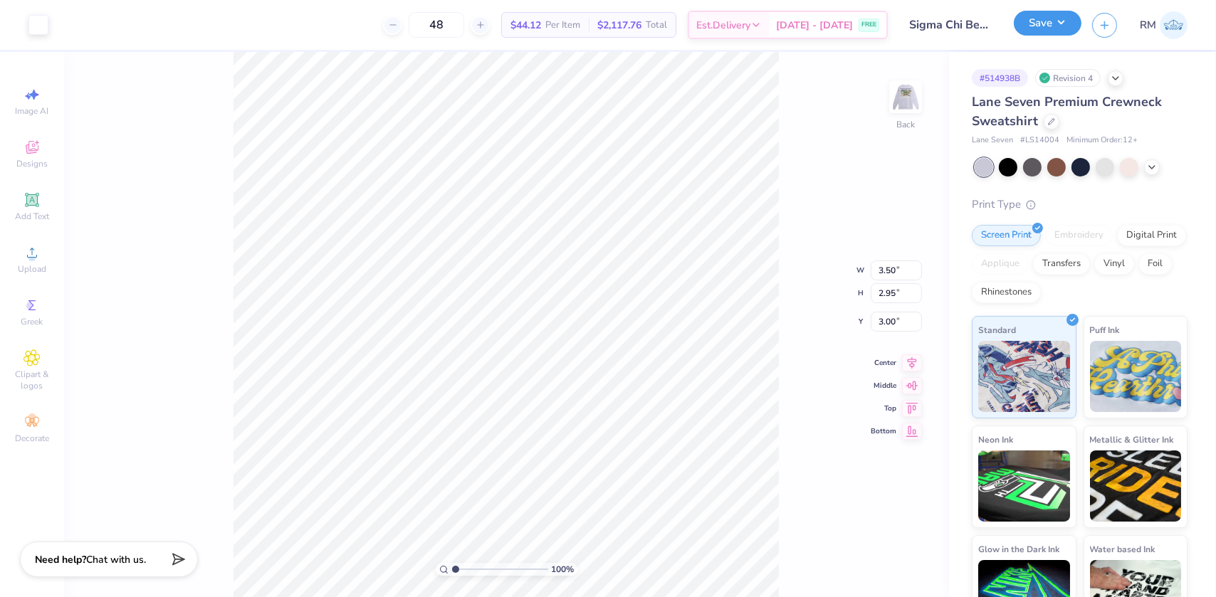
click at [1067, 21] on button "Save" at bounding box center [1047, 23] width 68 height 25
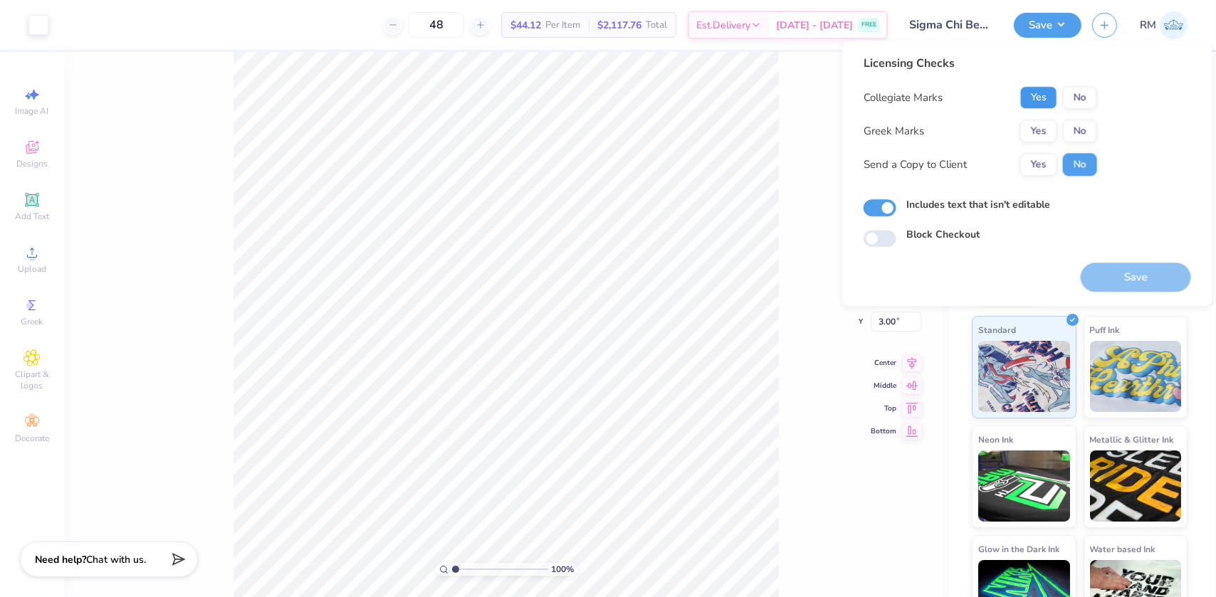
click at [1028, 96] on button "Yes" at bounding box center [1038, 97] width 37 height 23
click at [1025, 129] on button "Yes" at bounding box center [1038, 131] width 37 height 23
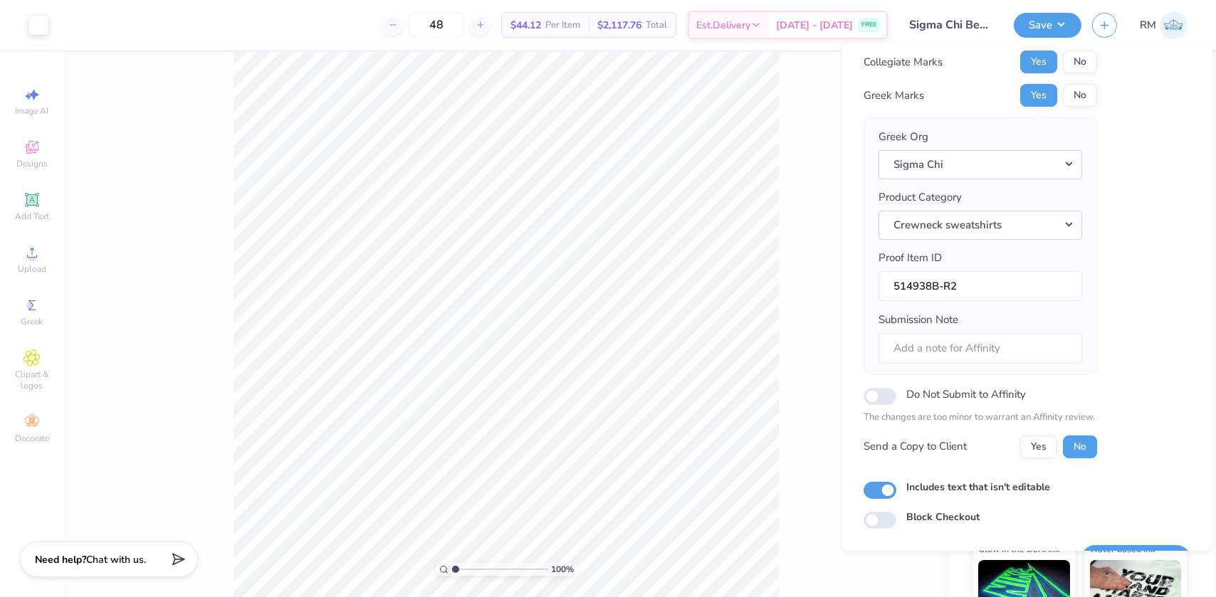
scroll to position [74, 0]
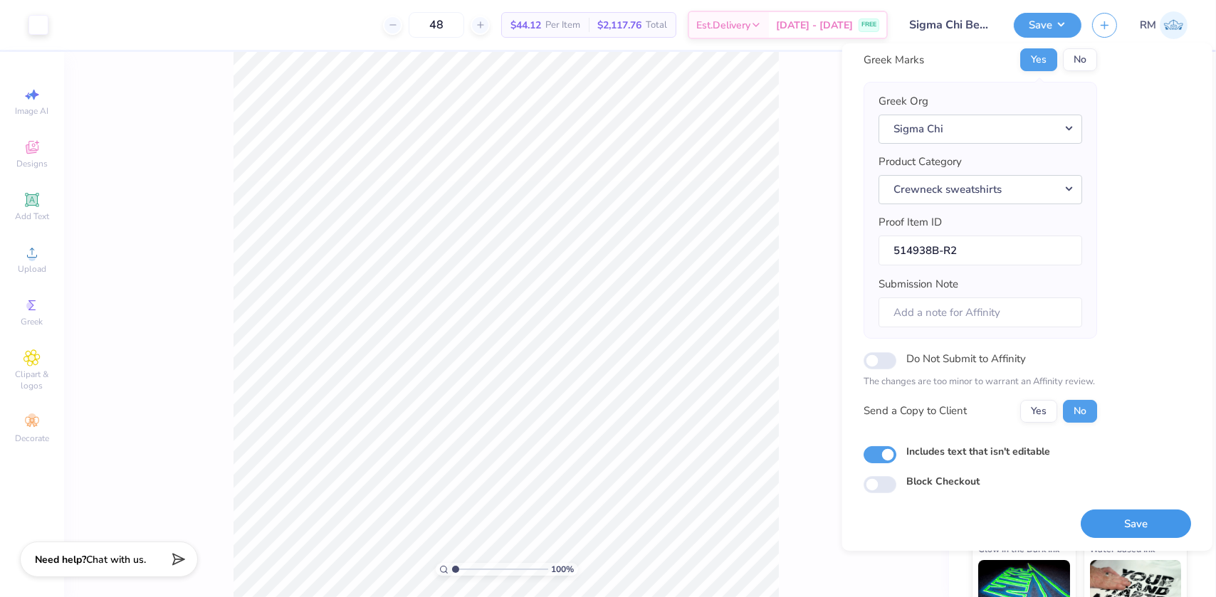
click at [1129, 520] on button "Save" at bounding box center [1135, 523] width 110 height 29
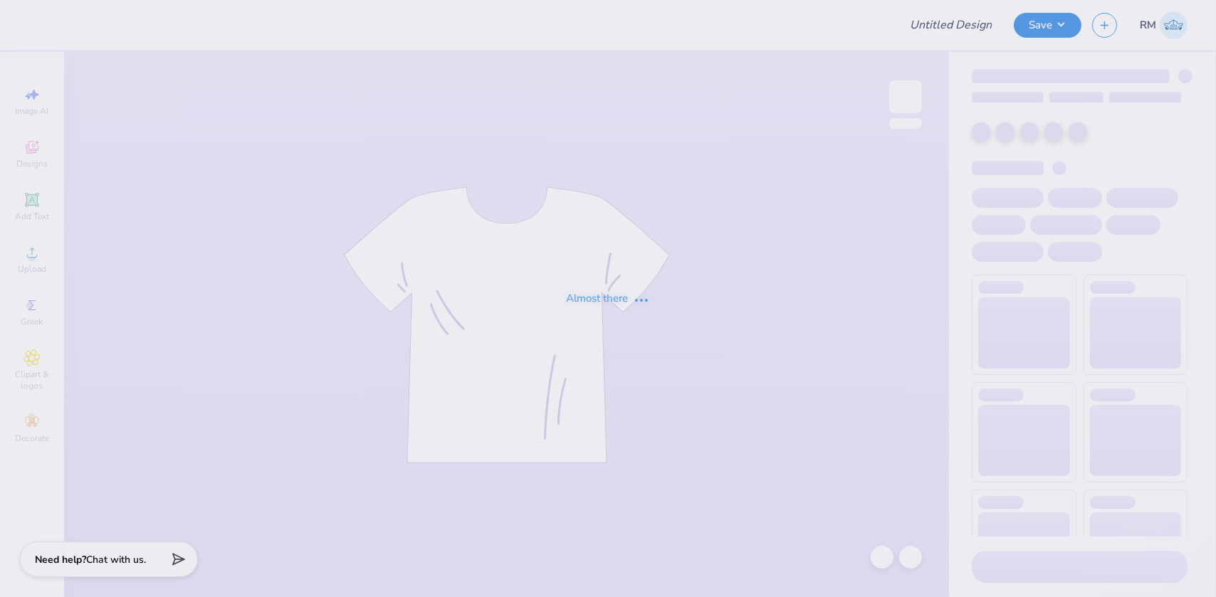
type input "Philo american/retriever theme"
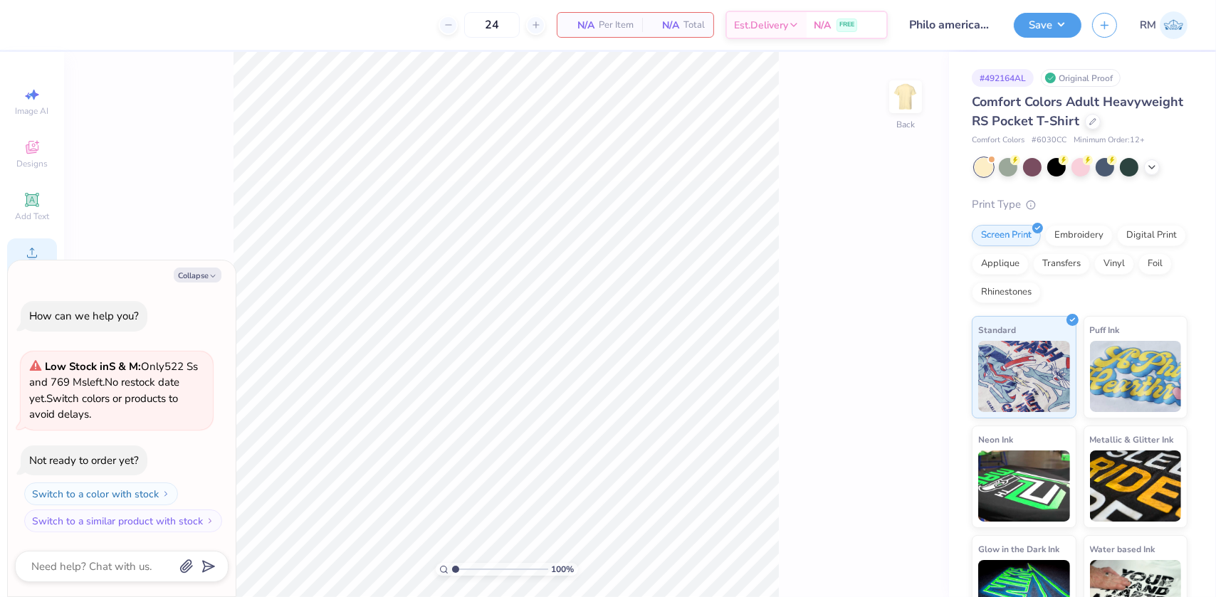
click at [31, 242] on div "Upload" at bounding box center [32, 259] width 50 height 42
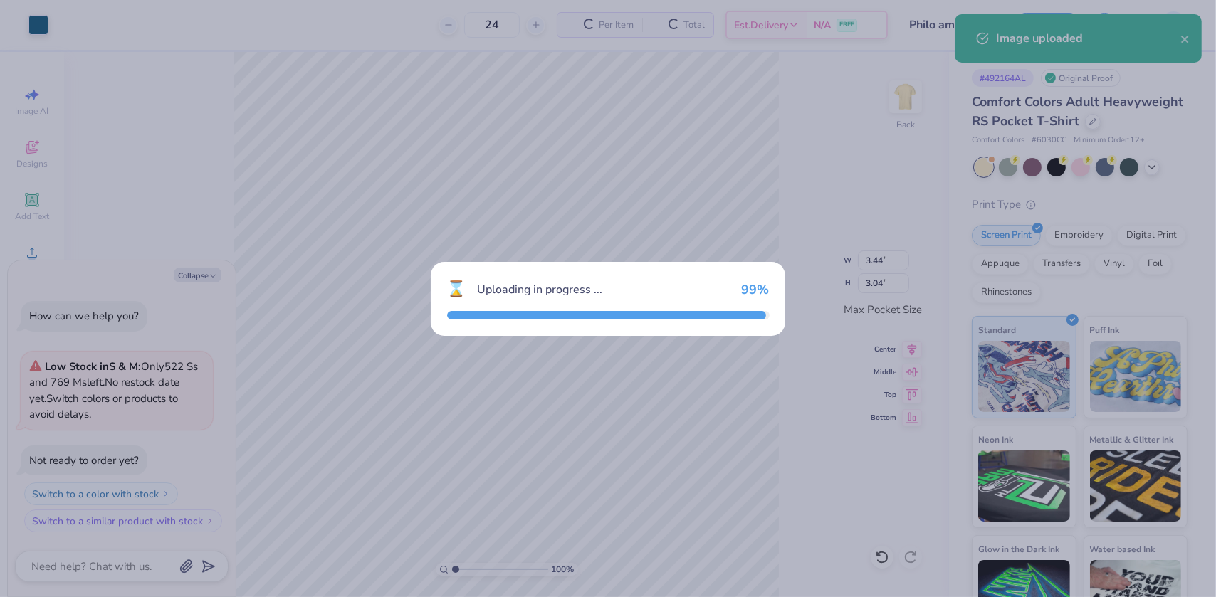
type textarea "x"
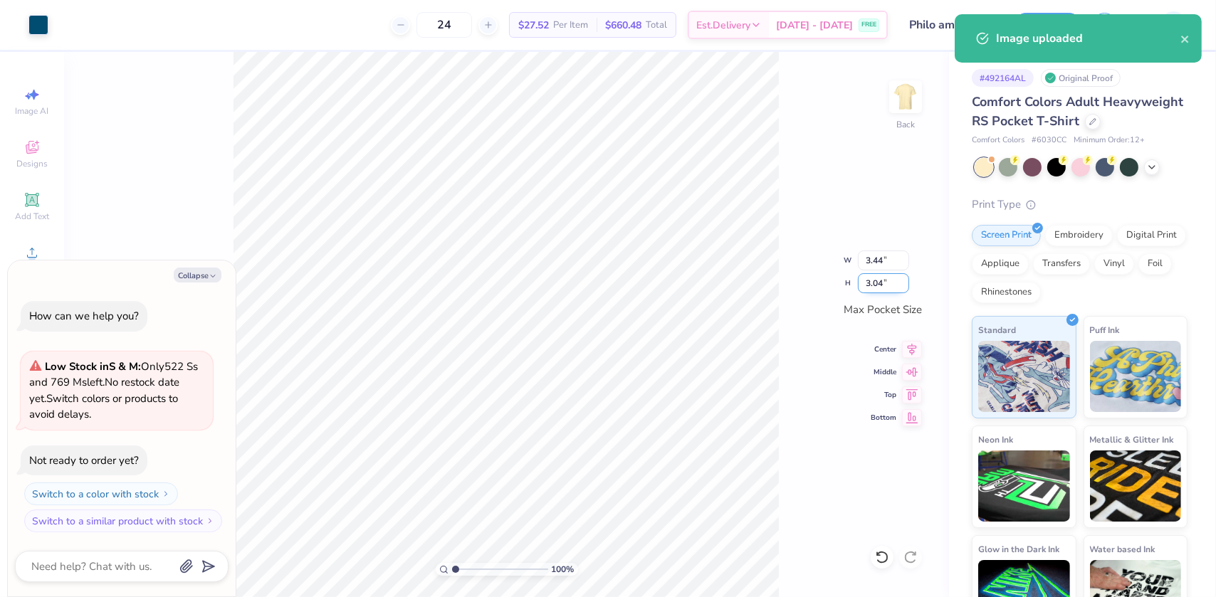
click at [874, 281] on input "3.04" at bounding box center [883, 283] width 51 height 20
type input "2.40"
type textarea "x"
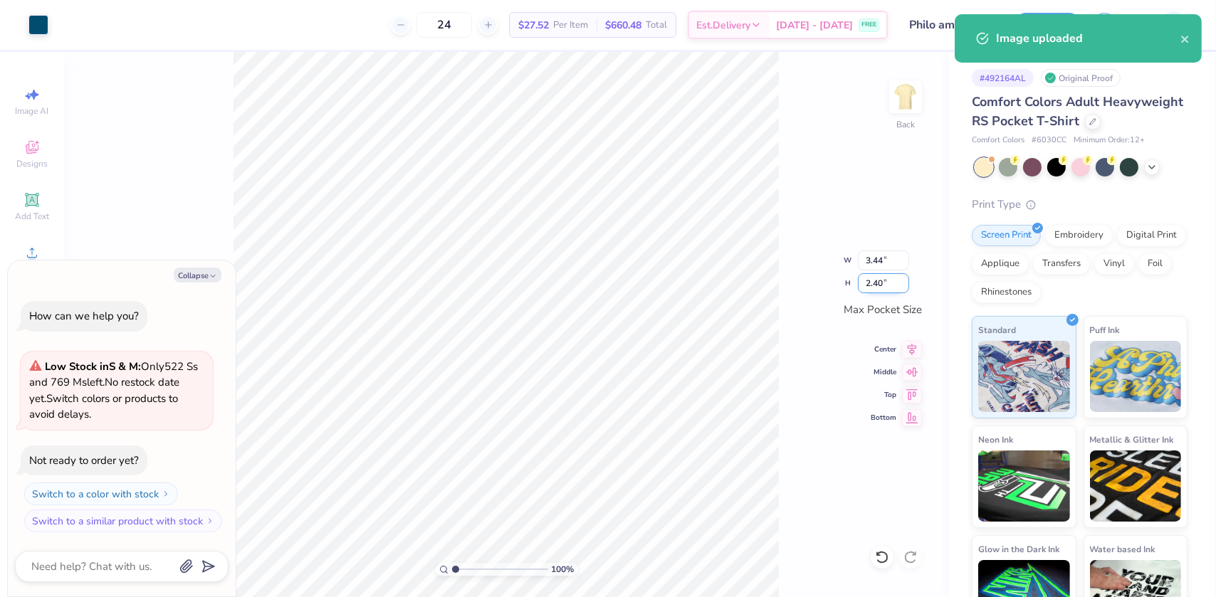
type input "2.71"
click at [910, 352] on icon at bounding box center [912, 347] width 20 height 17
click at [909, 376] on icon at bounding box center [912, 370] width 20 height 17
click at [881, 106] on div "100 % Back W 2.71 2.71 " H 2.40 2.40 " Max Pocket Size Center Middle Top Bottom" at bounding box center [506, 324] width 885 height 545
click at [916, 100] on img at bounding box center [905, 96] width 57 height 57
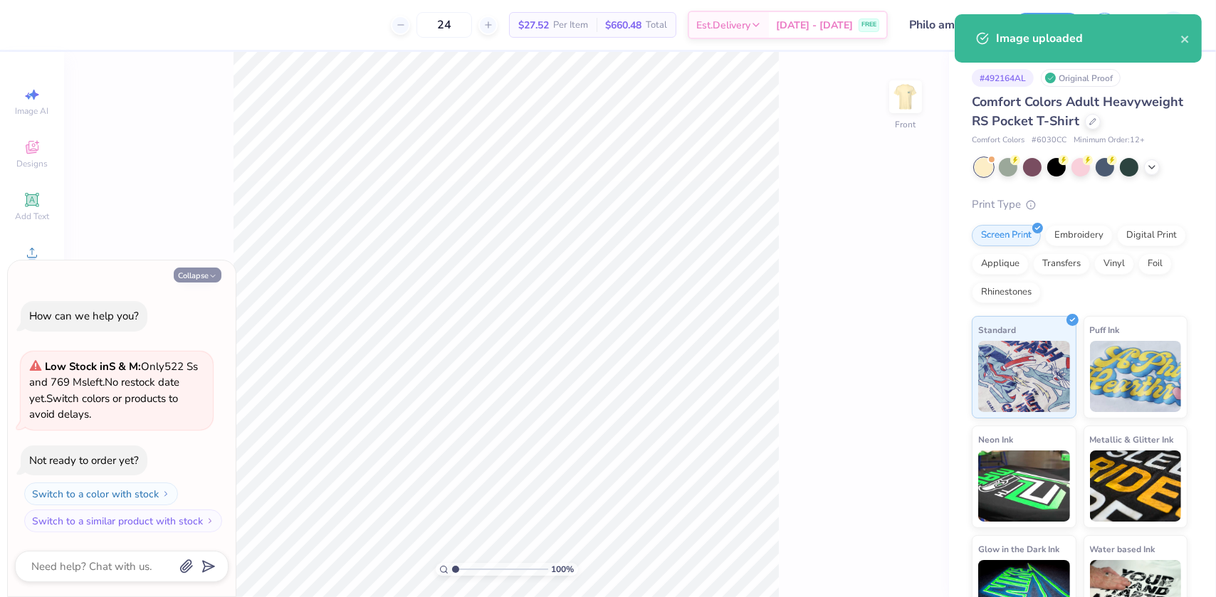
click at [197, 275] on button "Collapse" at bounding box center [198, 275] width 48 height 15
type textarea "x"
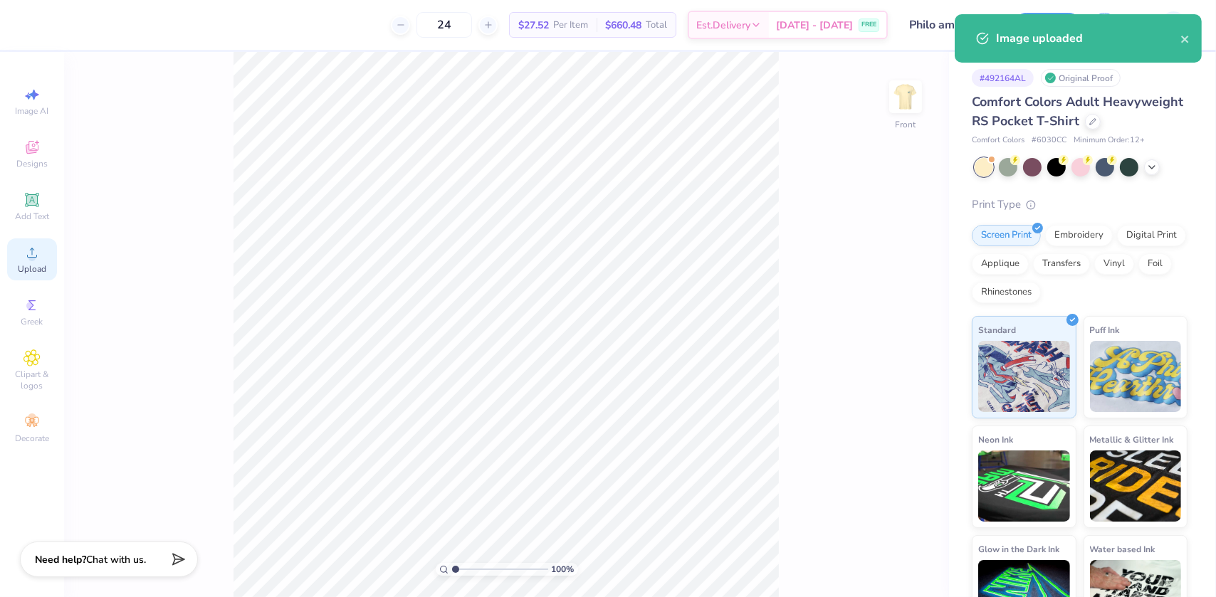
click at [36, 260] on icon at bounding box center [31, 252] width 17 height 17
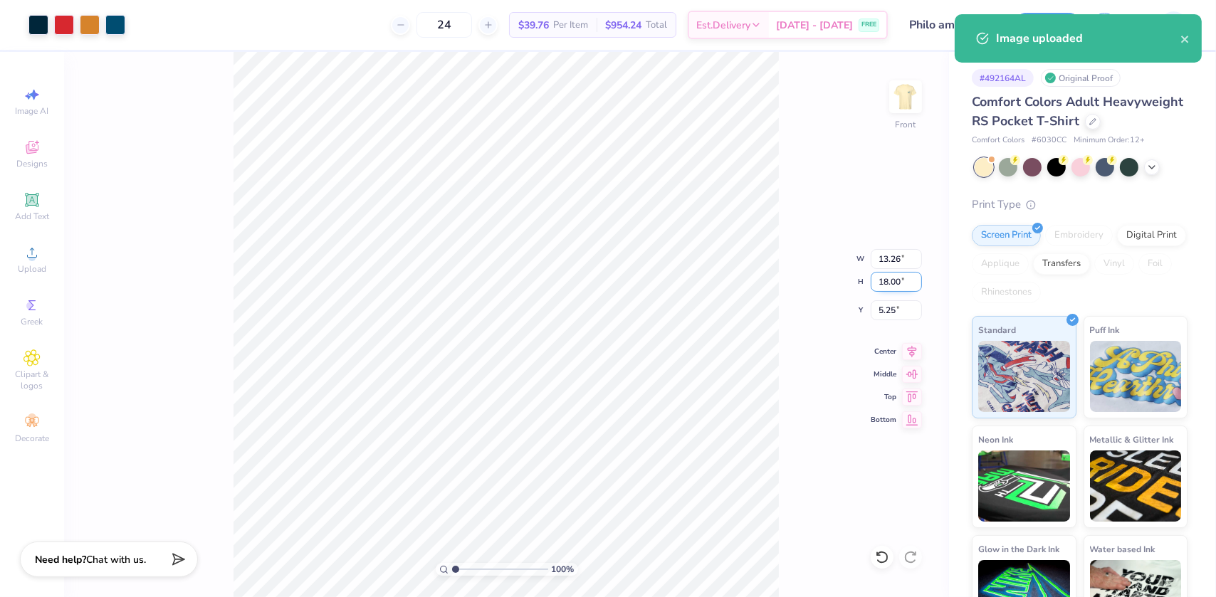
click at [886, 276] on input "18.00" at bounding box center [895, 282] width 51 height 20
type input "15"
type input "11.05"
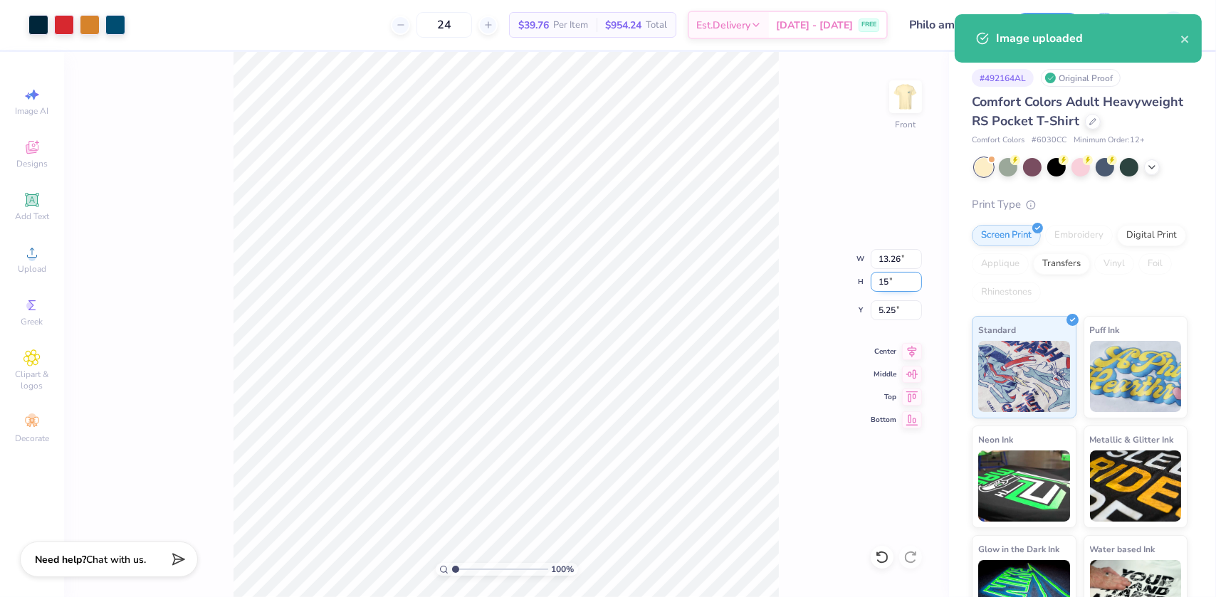
type input "15.00"
click at [890, 310] on input "6.75" at bounding box center [895, 310] width 51 height 20
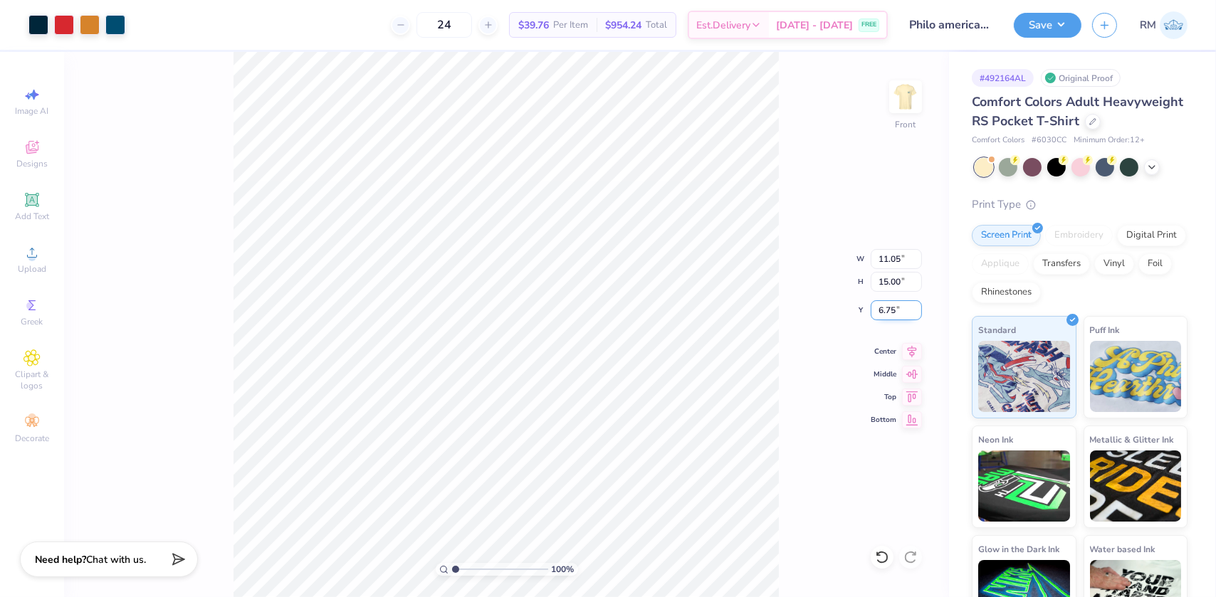
click at [890, 310] on input "6.75" at bounding box center [895, 310] width 51 height 20
type input "3.00"
click at [912, 347] on icon at bounding box center [912, 349] width 20 height 17
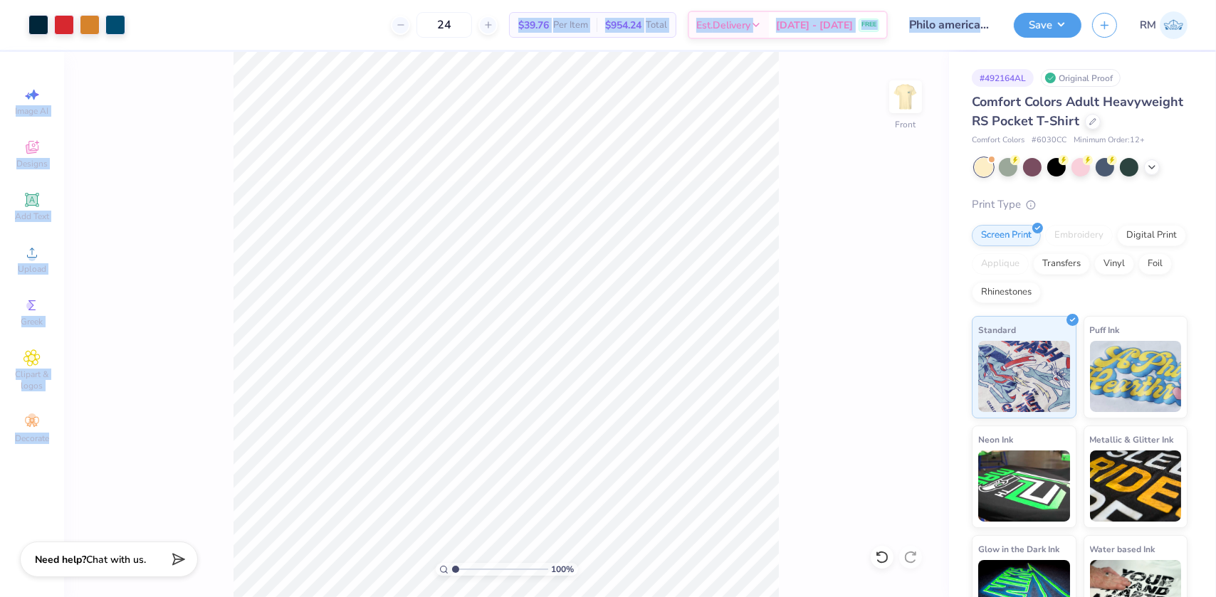
click at [640, 480] on div "Art colors 24 $39.76 Per Item $954.24 Total Est. Delivery Sep 19 - 22 FREE Desi…" at bounding box center [608, 298] width 1216 height 597
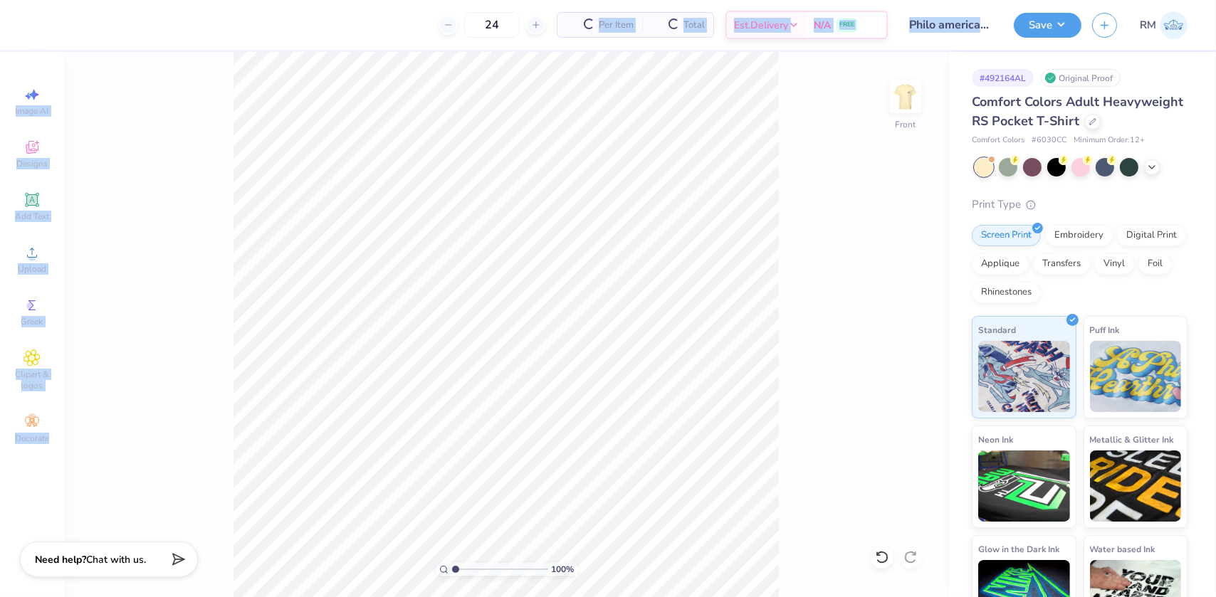
click at [186, 279] on div "100 % Front" at bounding box center [506, 324] width 885 height 545
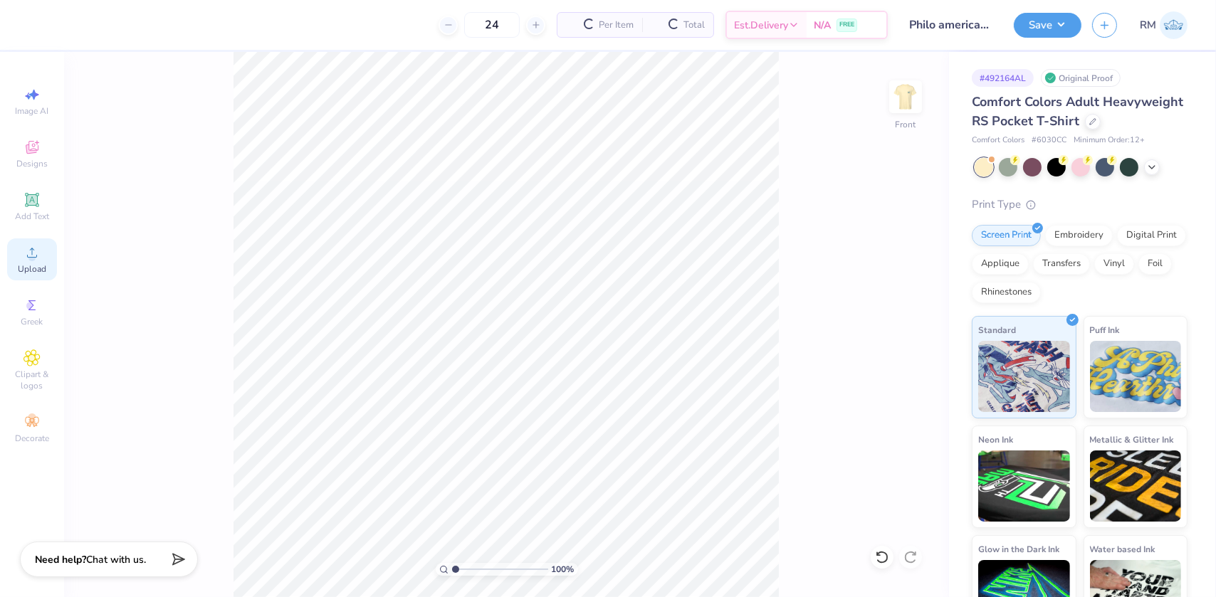
click at [31, 258] on icon at bounding box center [32, 253] width 10 height 10
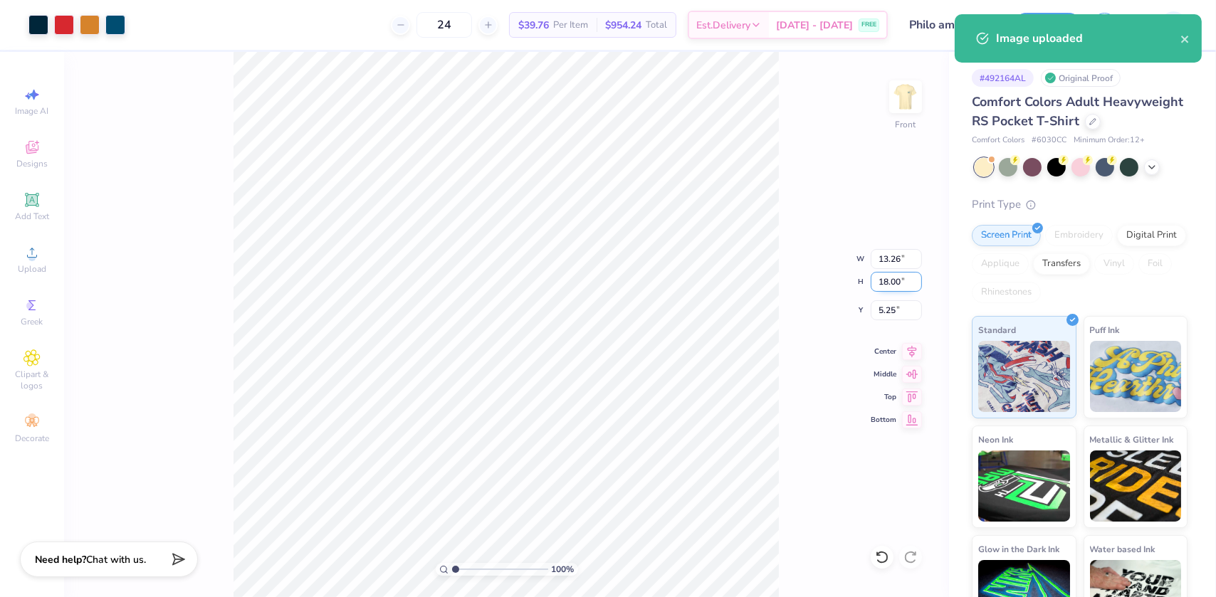
click at [889, 279] on input "18.00" at bounding box center [895, 282] width 51 height 20
type input "15"
type input "11.05"
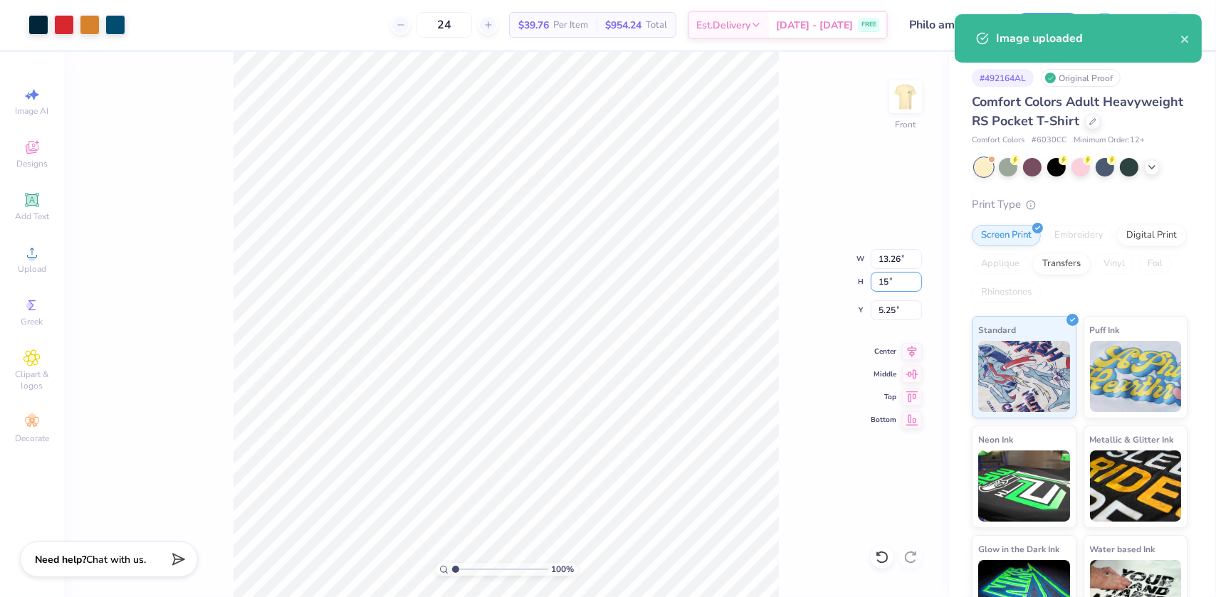
type input "15.00"
click at [883, 305] on input "6.75" at bounding box center [895, 310] width 51 height 20
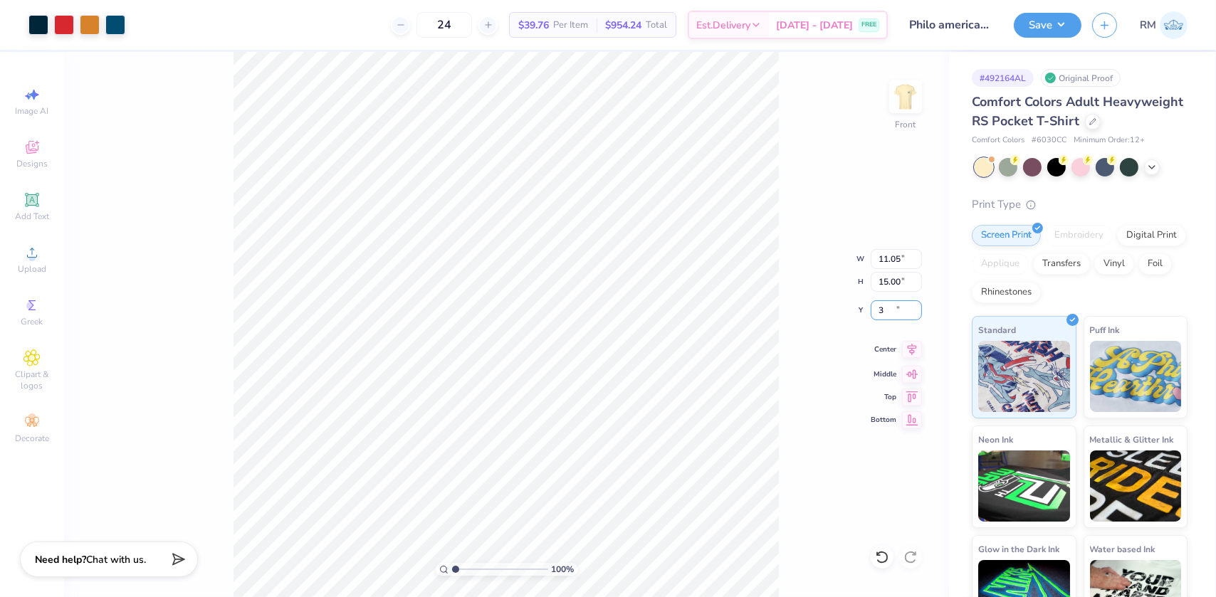
type input "3.00"
click at [912, 344] on icon at bounding box center [911, 349] width 9 height 12
click at [897, 108] on img at bounding box center [905, 96] width 57 height 57
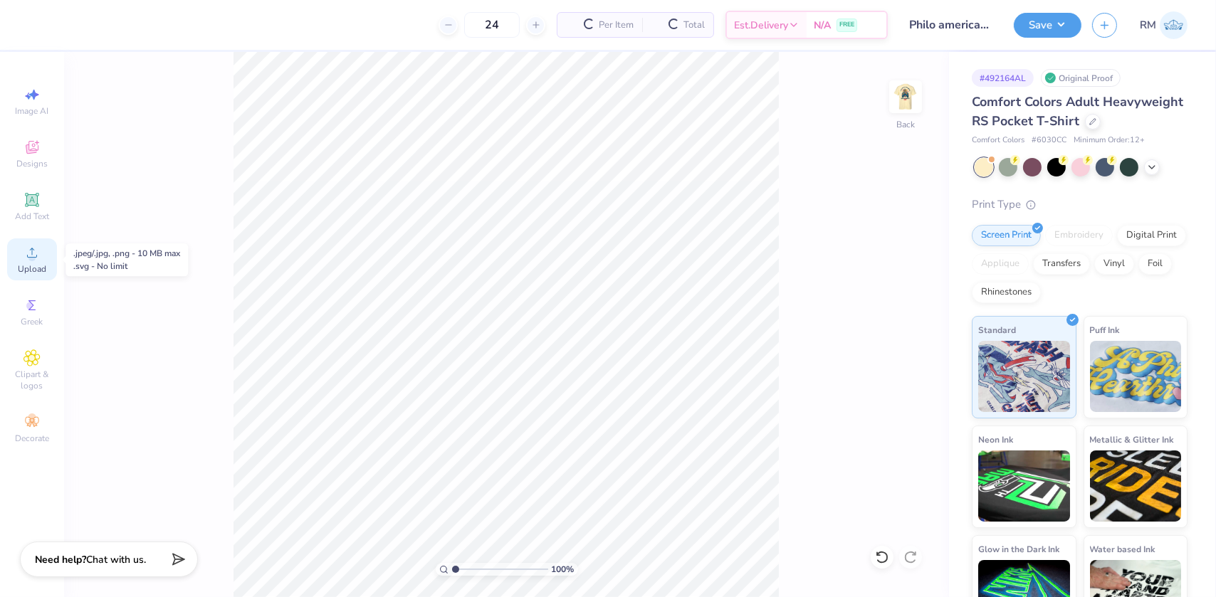
click at [44, 273] on span "Upload" at bounding box center [32, 268] width 28 height 11
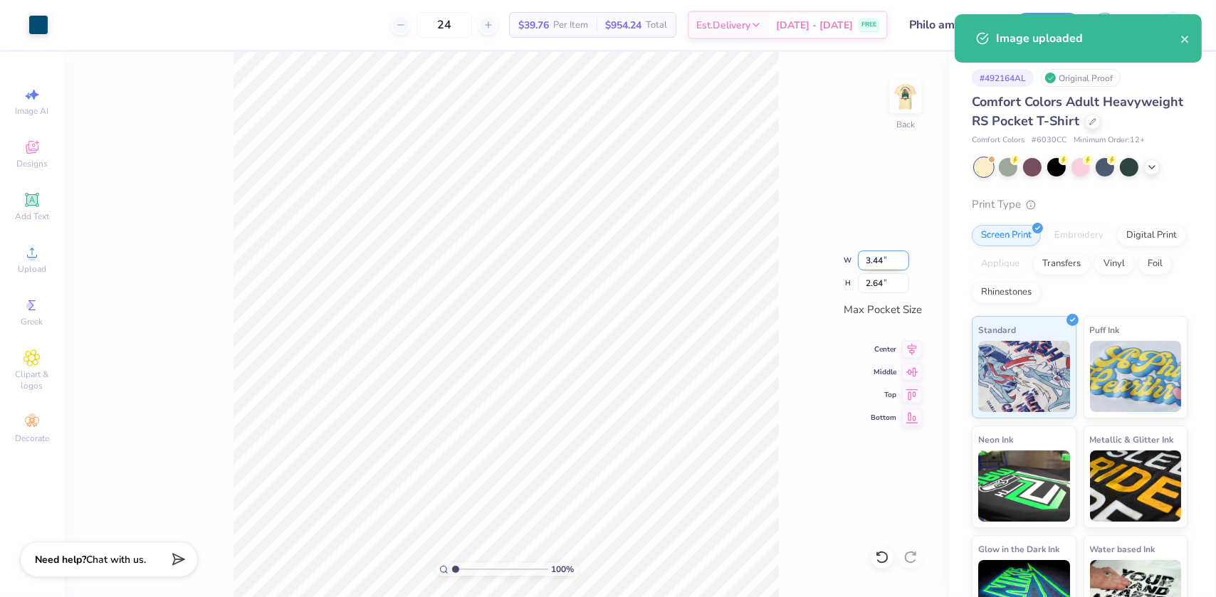
click at [878, 256] on input "3.44" at bounding box center [883, 261] width 51 height 20
click at [872, 283] on input "2.64" at bounding box center [883, 283] width 51 height 20
click at [872, 284] on input "2.64" at bounding box center [883, 283] width 51 height 20
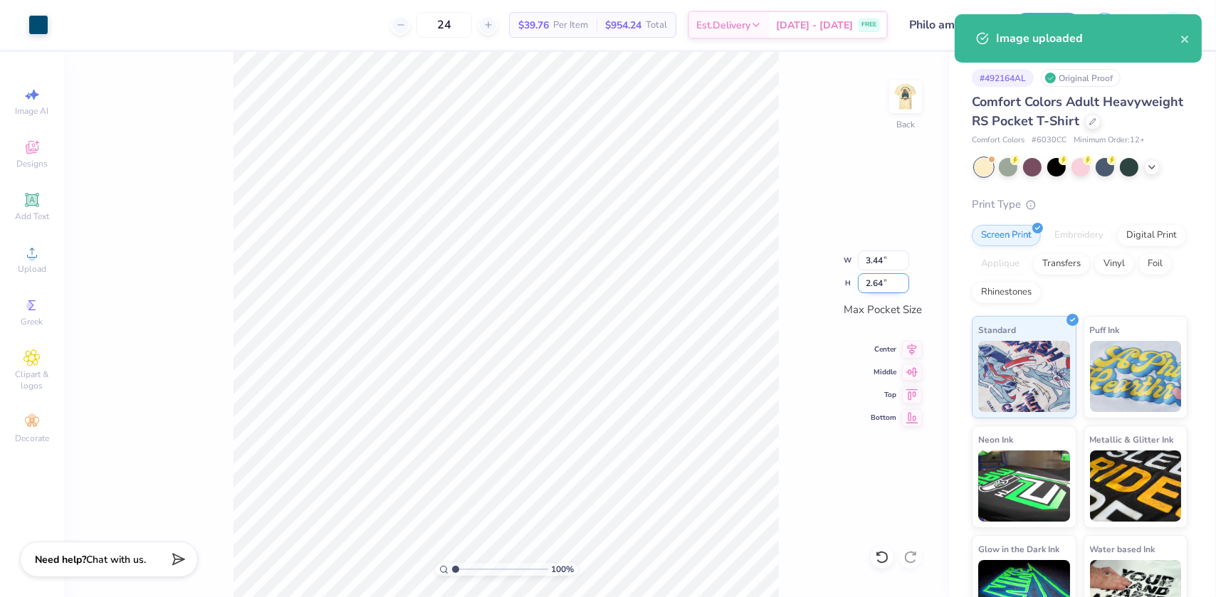
click at [872, 284] on input "2.64" at bounding box center [883, 283] width 51 height 20
type input "2"
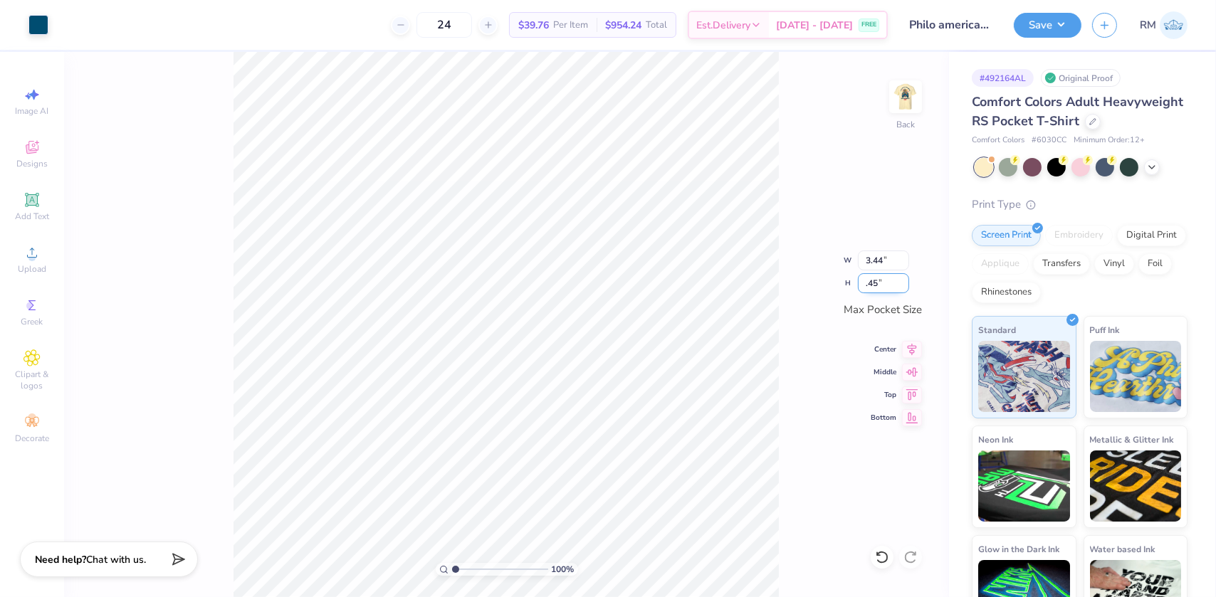
type input ".4"
type input "2.40"
type input "3.13"
click at [906, 344] on icon at bounding box center [912, 347] width 20 height 17
click at [911, 376] on icon at bounding box center [912, 370] width 20 height 17
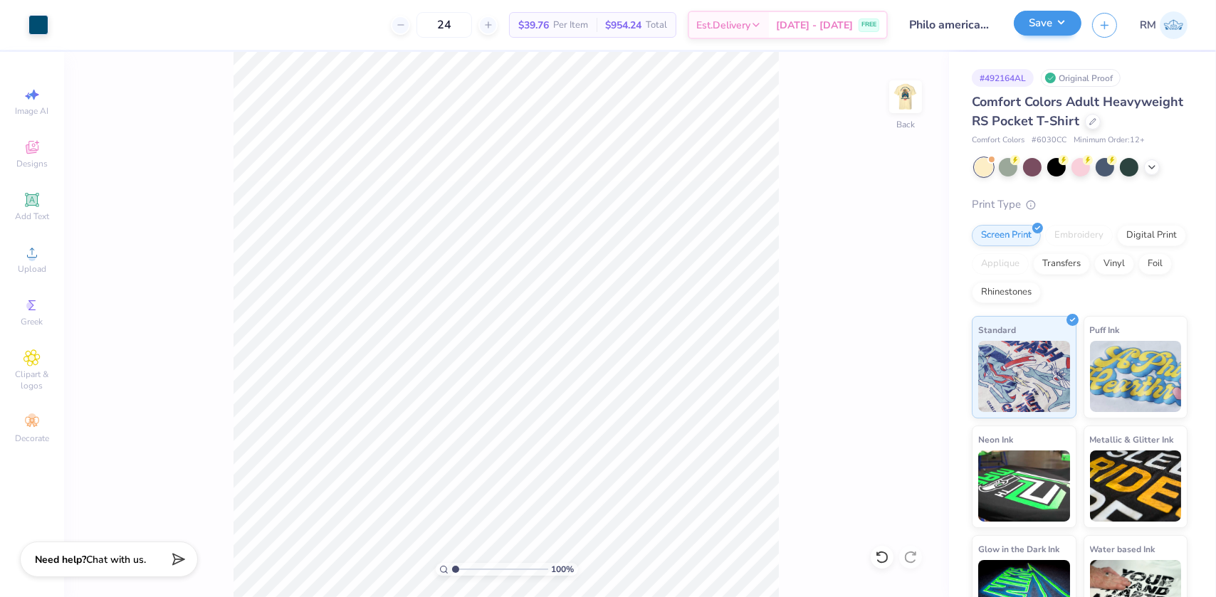
click at [1046, 36] on div "Save" at bounding box center [1047, 25] width 68 height 25
click at [1063, 23] on button "Save" at bounding box center [1047, 23] width 68 height 25
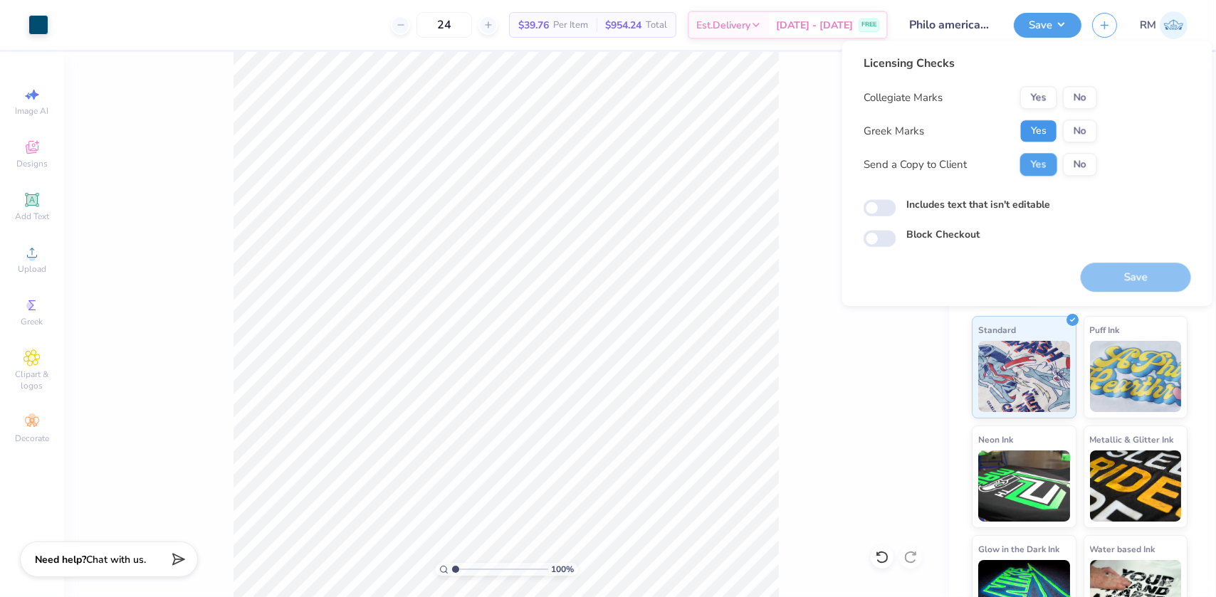
click at [1028, 121] on button "Yes" at bounding box center [1038, 131] width 37 height 23
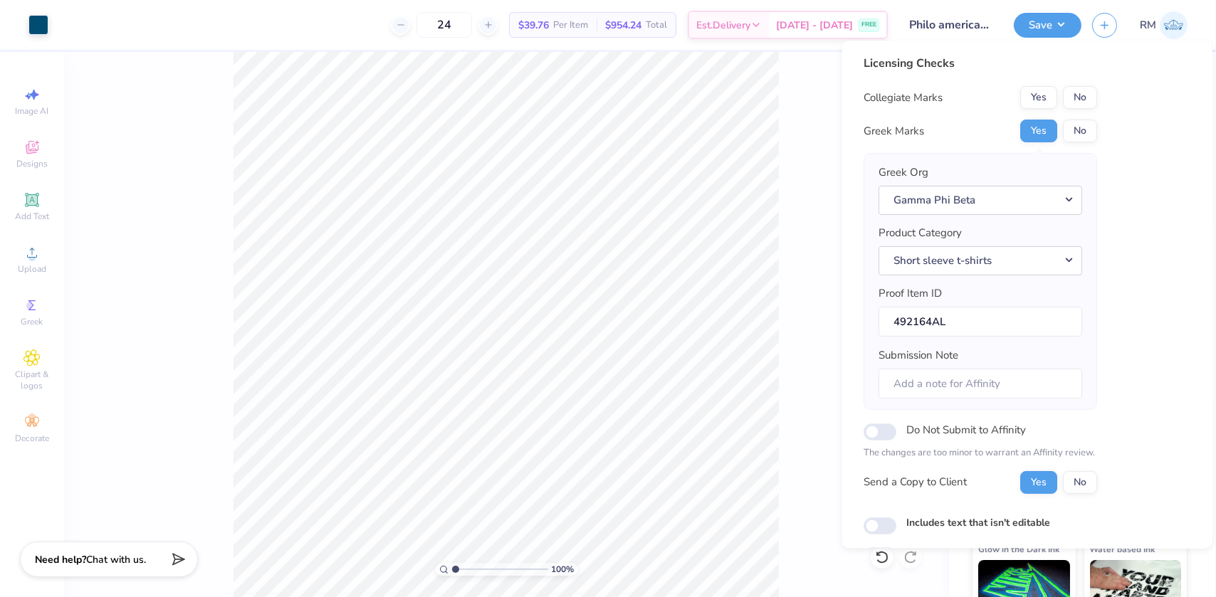
click at [1079, 89] on button "No" at bounding box center [1080, 97] width 34 height 23
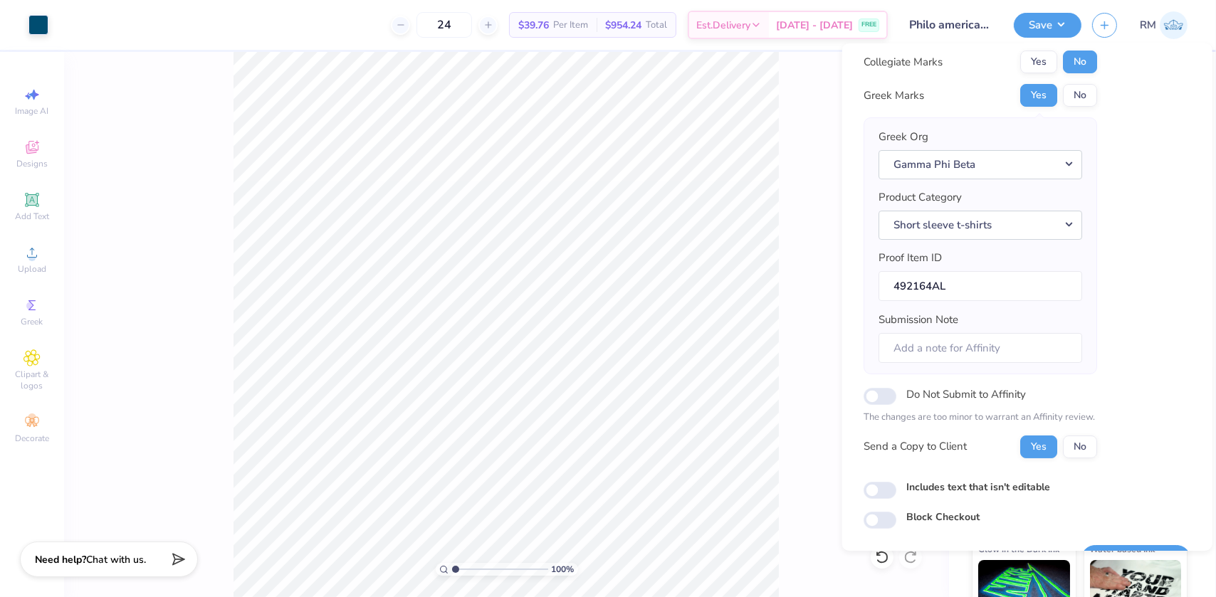
scroll to position [74, 0]
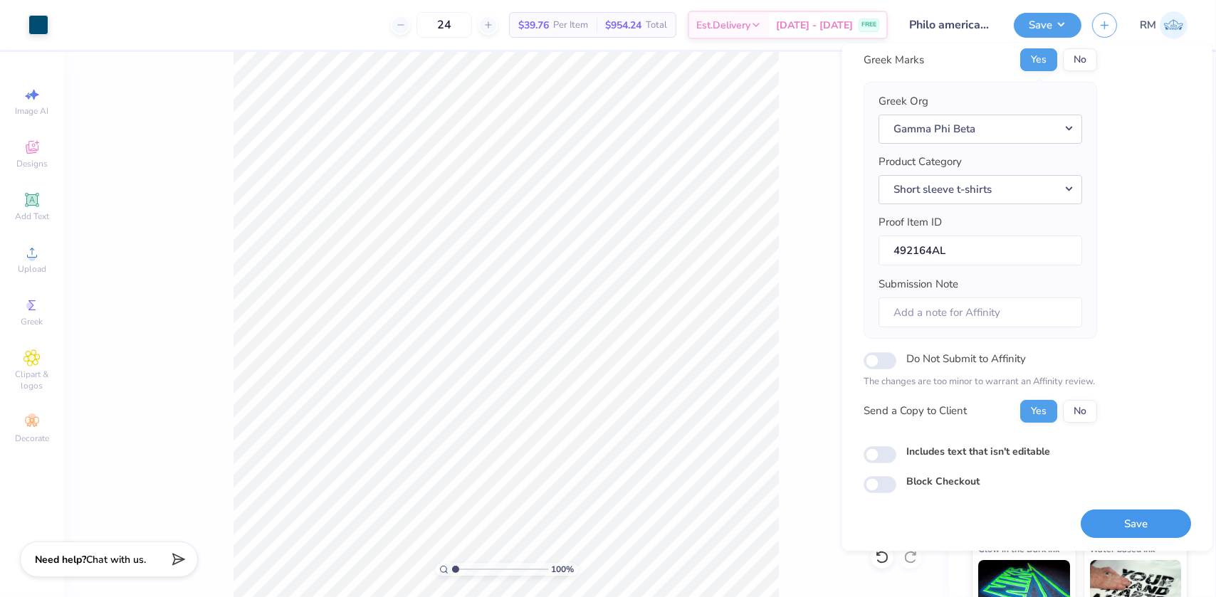
click at [1140, 520] on button "Save" at bounding box center [1135, 523] width 110 height 29
type input "1"
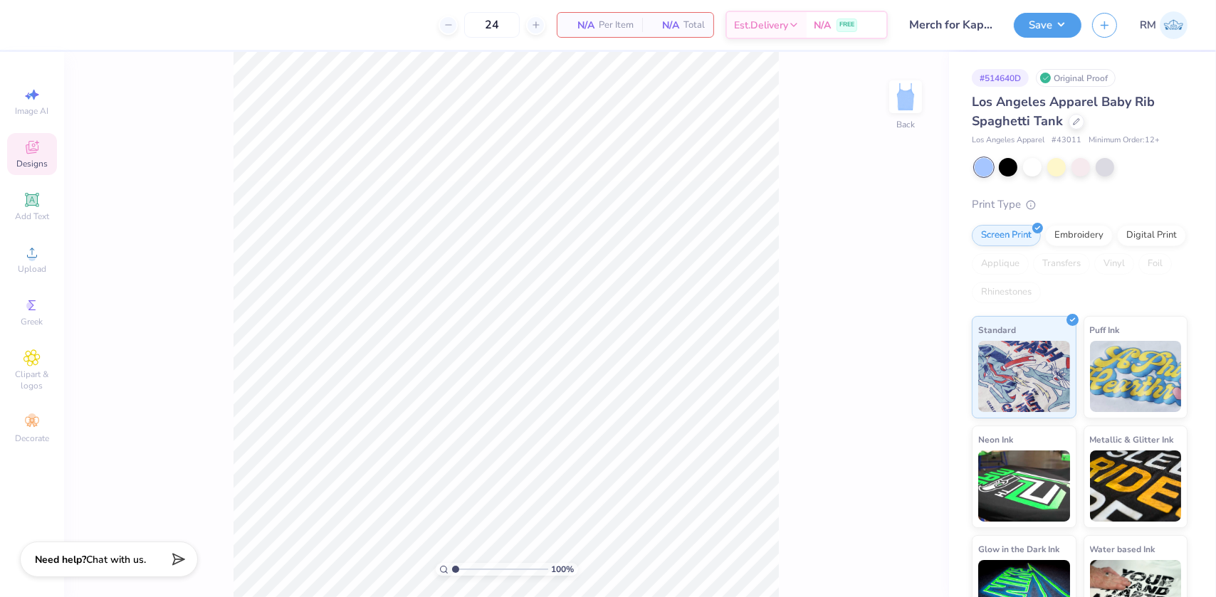
click at [26, 148] on icon at bounding box center [31, 147] width 17 height 17
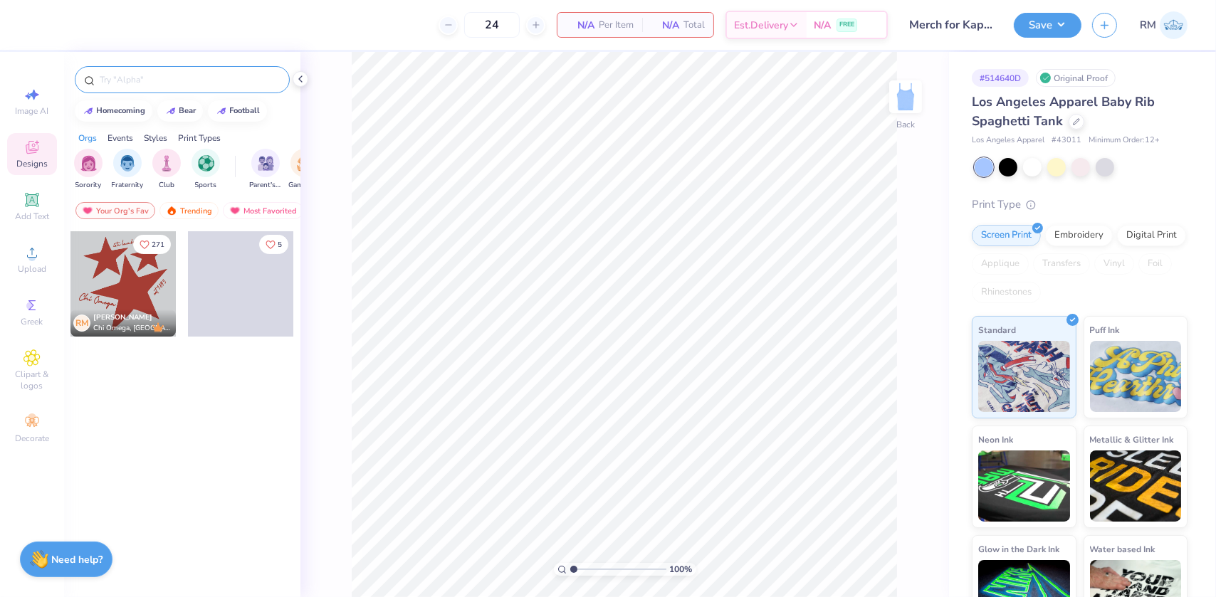
click at [194, 78] on input "text" at bounding box center [189, 80] width 182 height 14
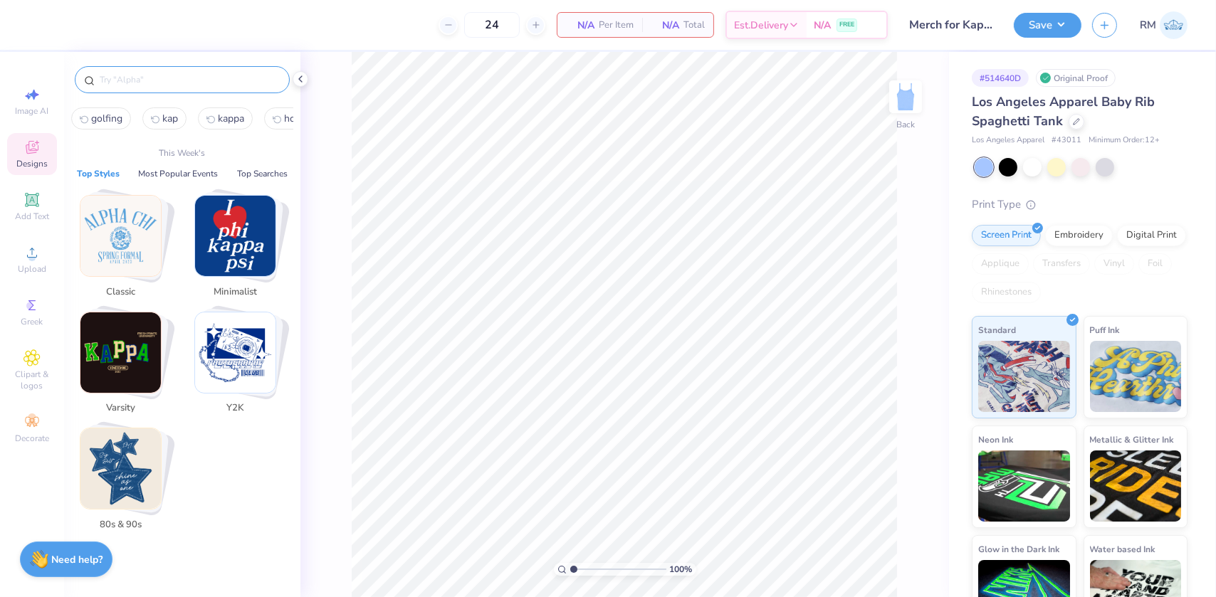
paste input "Cherry Post Card"
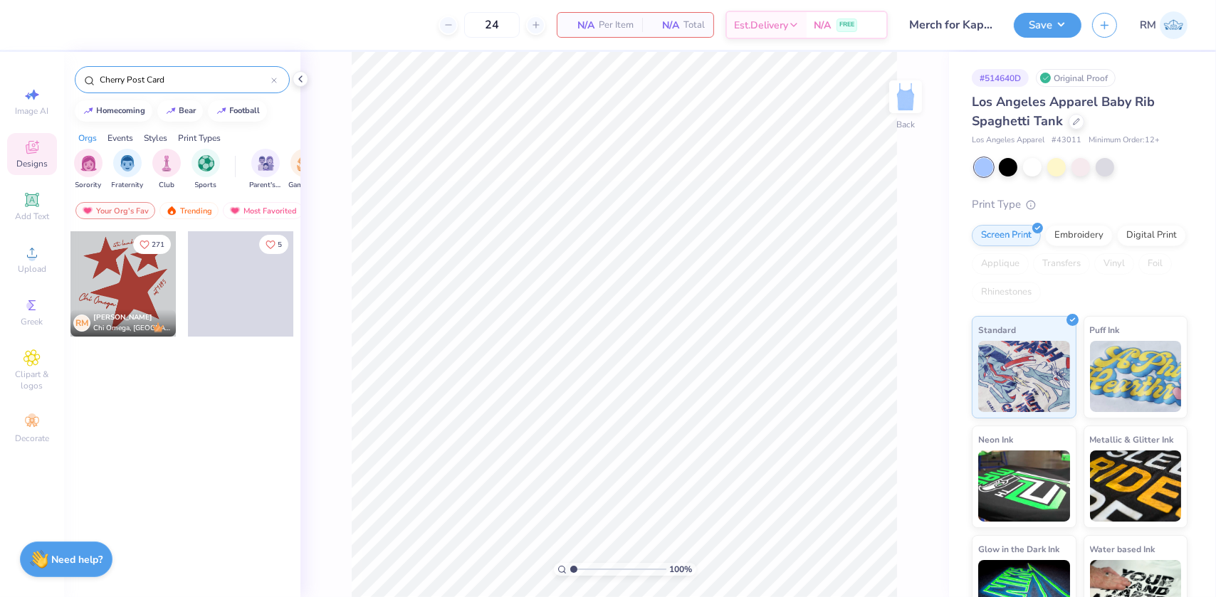
type input "Cherry Post Card"
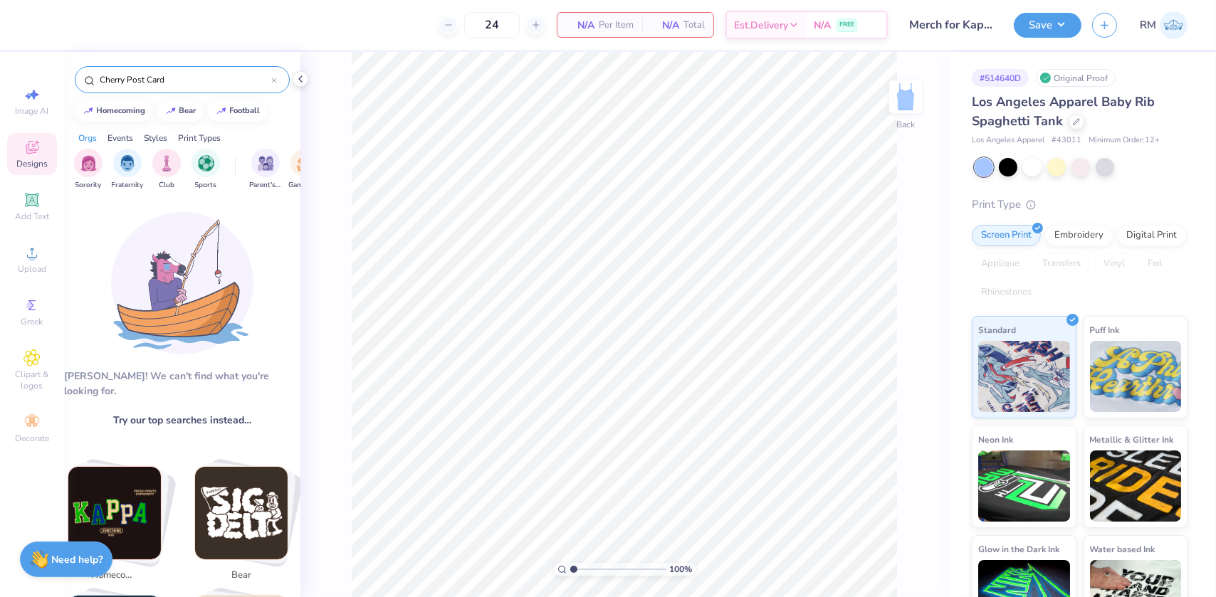
click at [205, 84] on input "Cherry Post Card" at bounding box center [184, 80] width 173 height 14
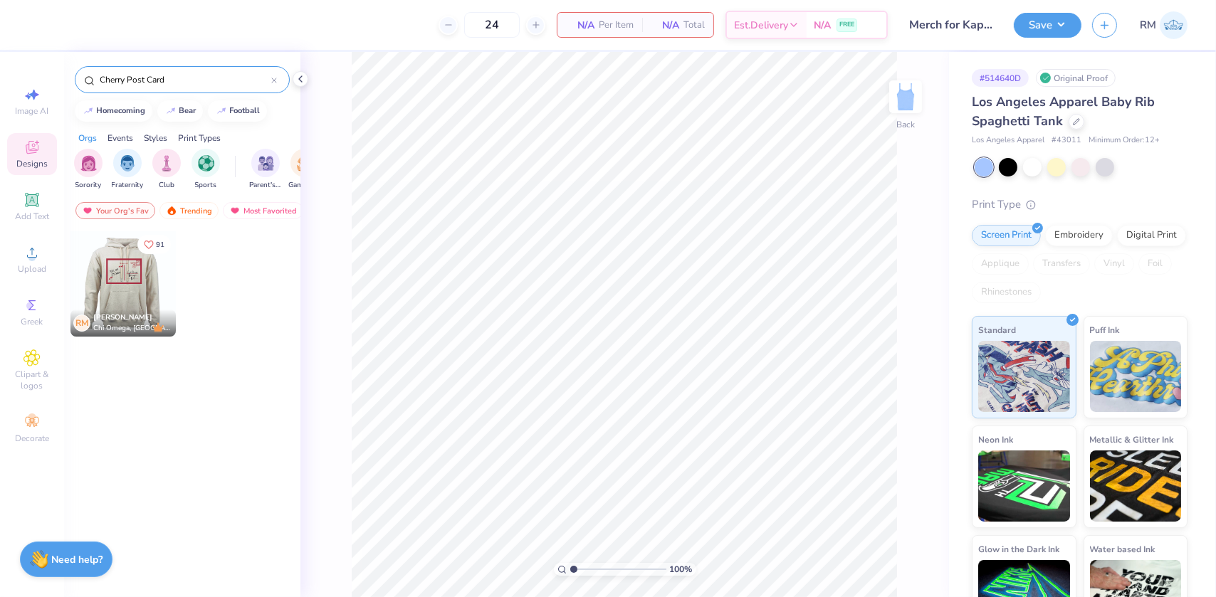
click at [130, 298] on div at bounding box center [122, 283] width 105 height 105
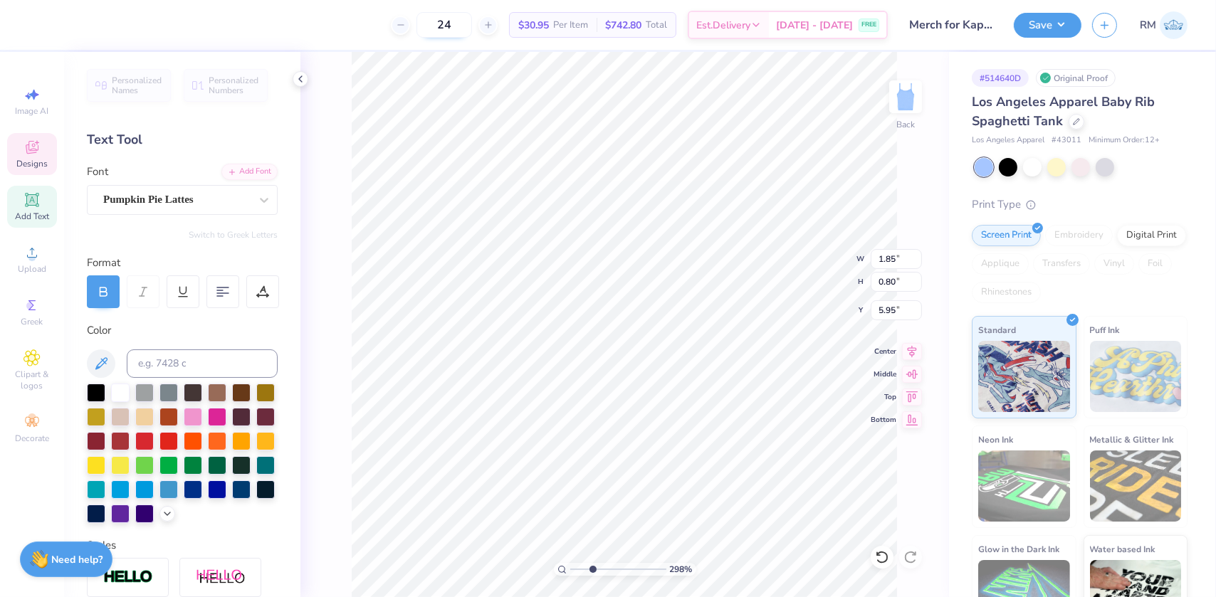
scroll to position [10, 1]
type input "2.97860445073938"
type textarea "TO"
type input "2.97860445073938"
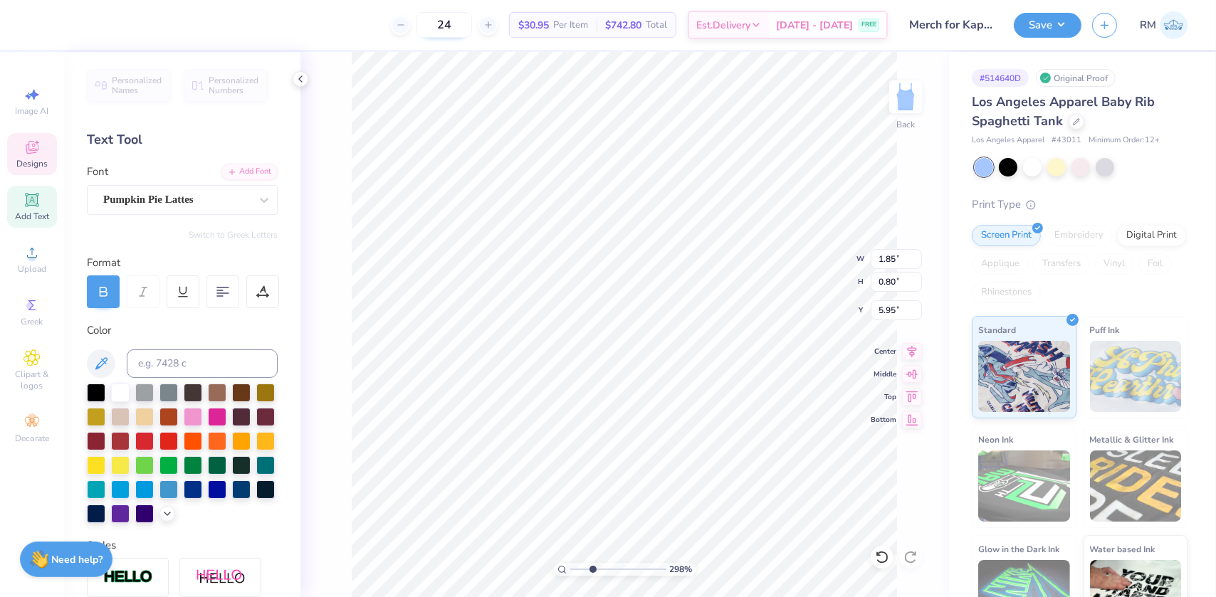
type textarea "TO"
type input "2.97860445073938"
type textarea "TO K"
type input "2.97860445073938"
type textarea "TO KNO"
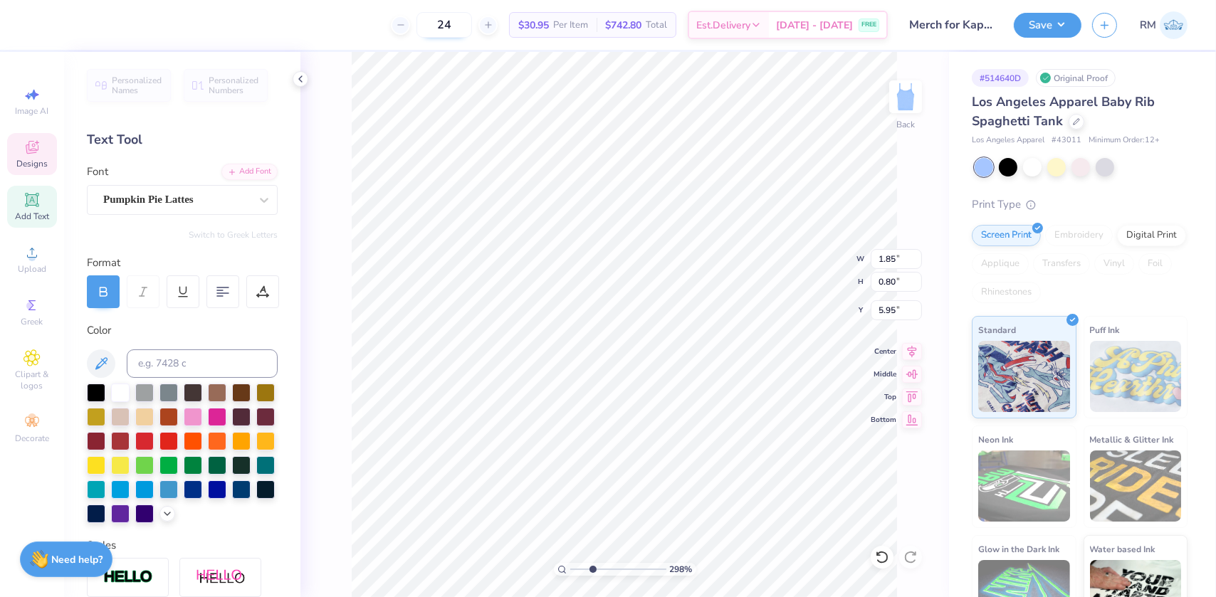
type input "2.97860445073938"
type textarea "TO KNOW"
type input "2.97860445073938"
type textarea "TO KNOW H"
type input "2.97860445073938"
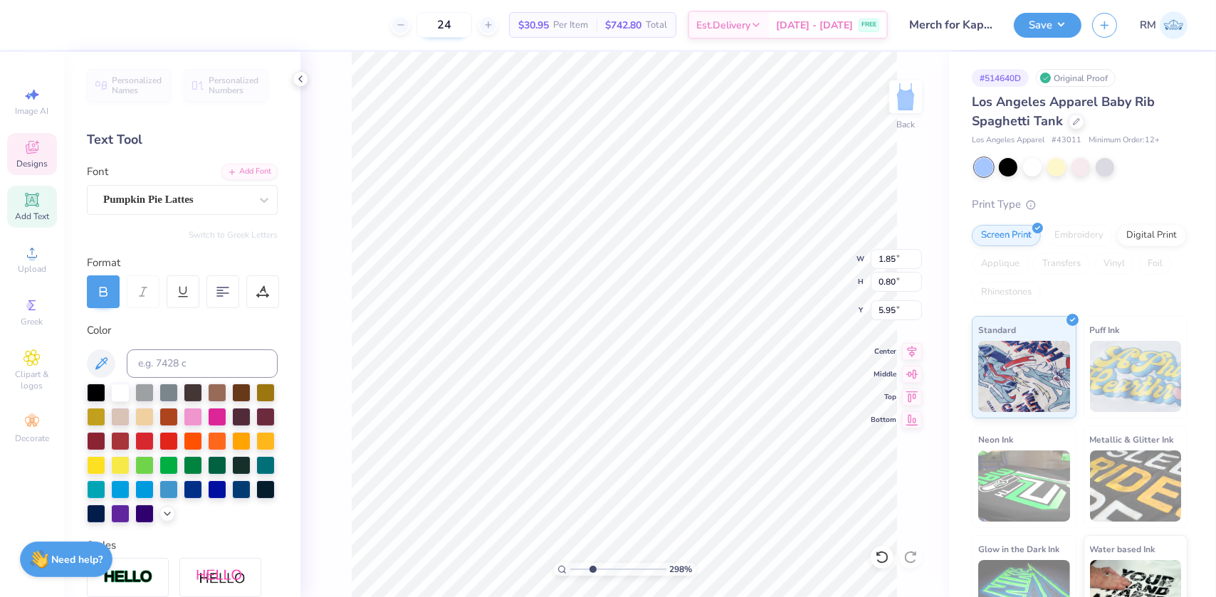
type textarea "TO KNOW HER"
type input "2.97860445073938"
type input "1.75"
type input "0.77"
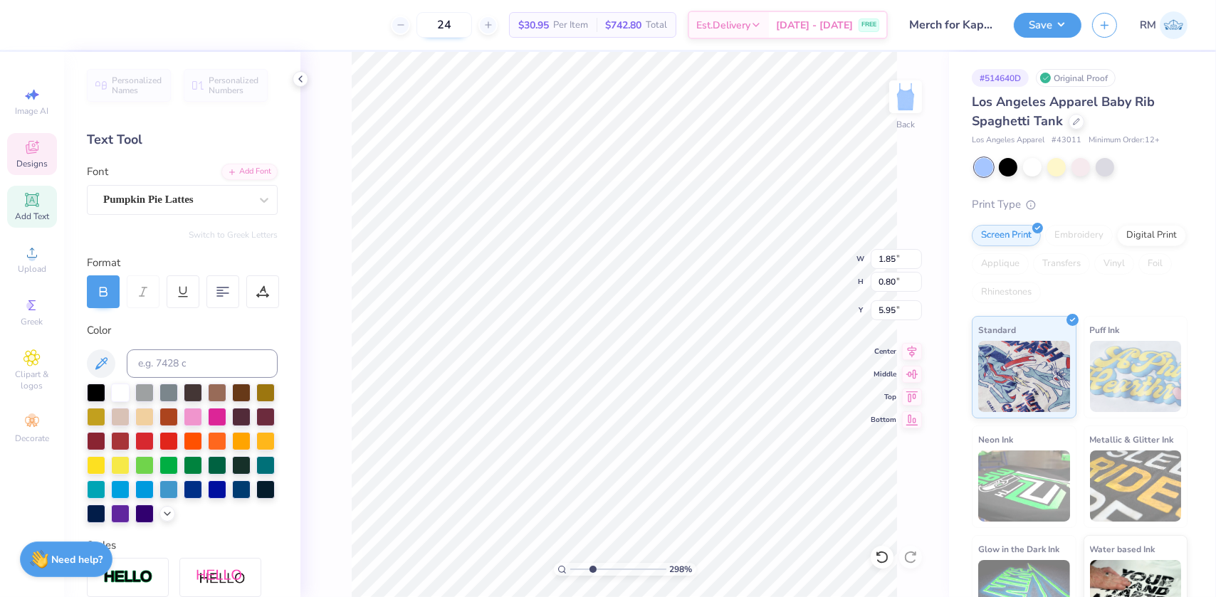
type input "6.50"
type input "2.97860445073938"
type textarea "I"
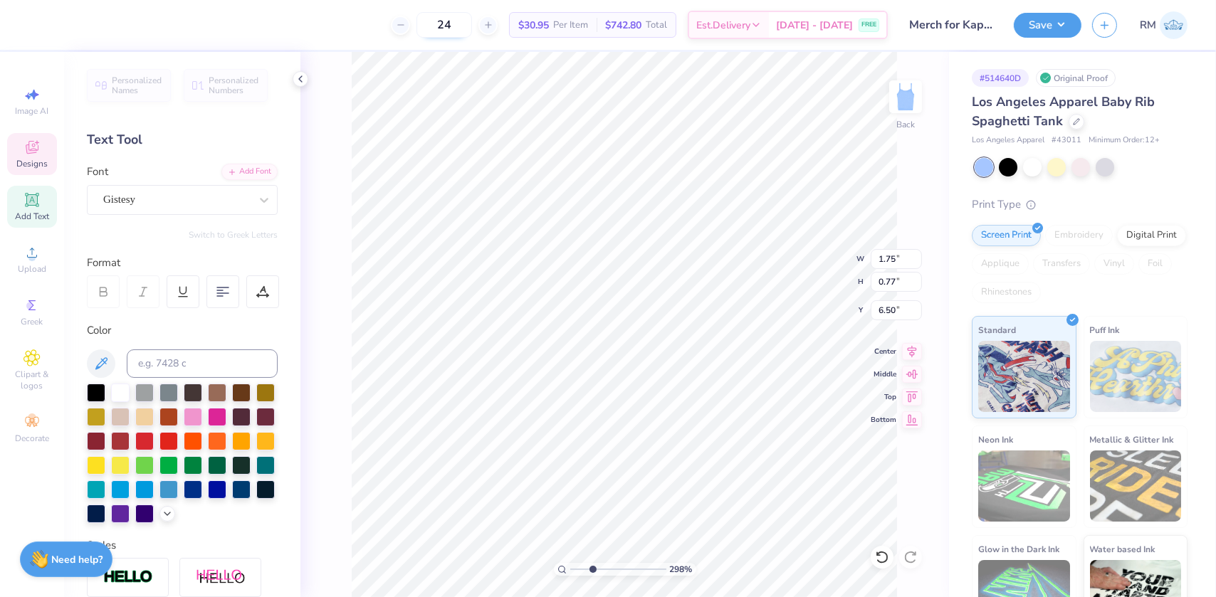
type input "2.97860445073938"
type textarea "I"
type input "2.97860445073938"
type textarea "i"
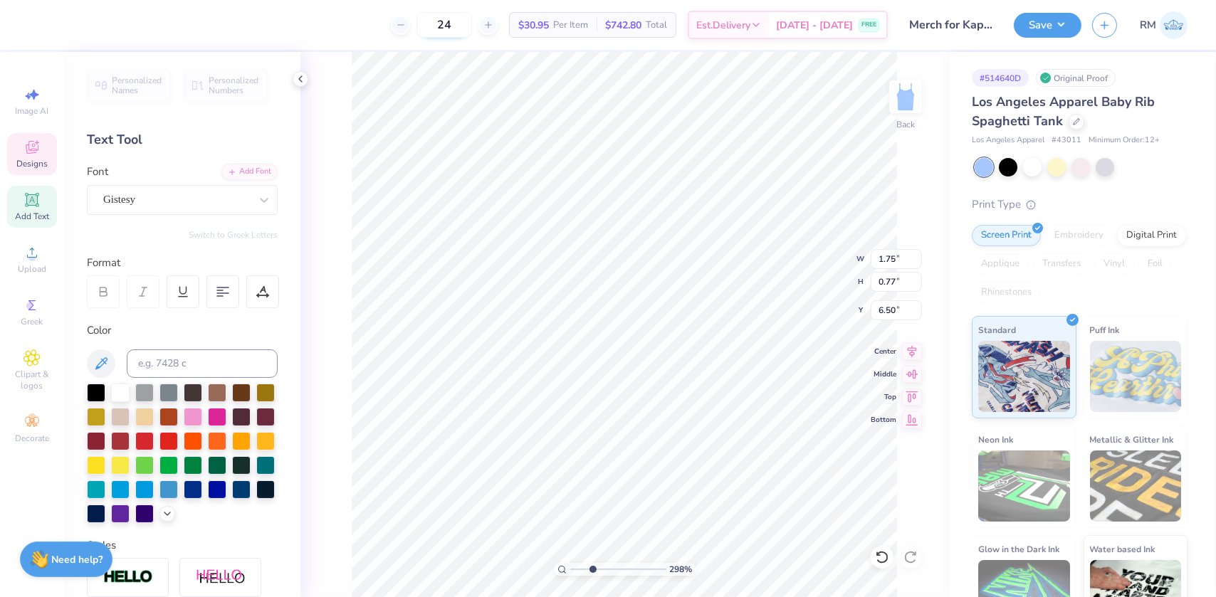
type input "2.97860445073938"
type textarea "is"
type input "2.97860445073938"
type textarea "is to"
type input "2.97860445073938"
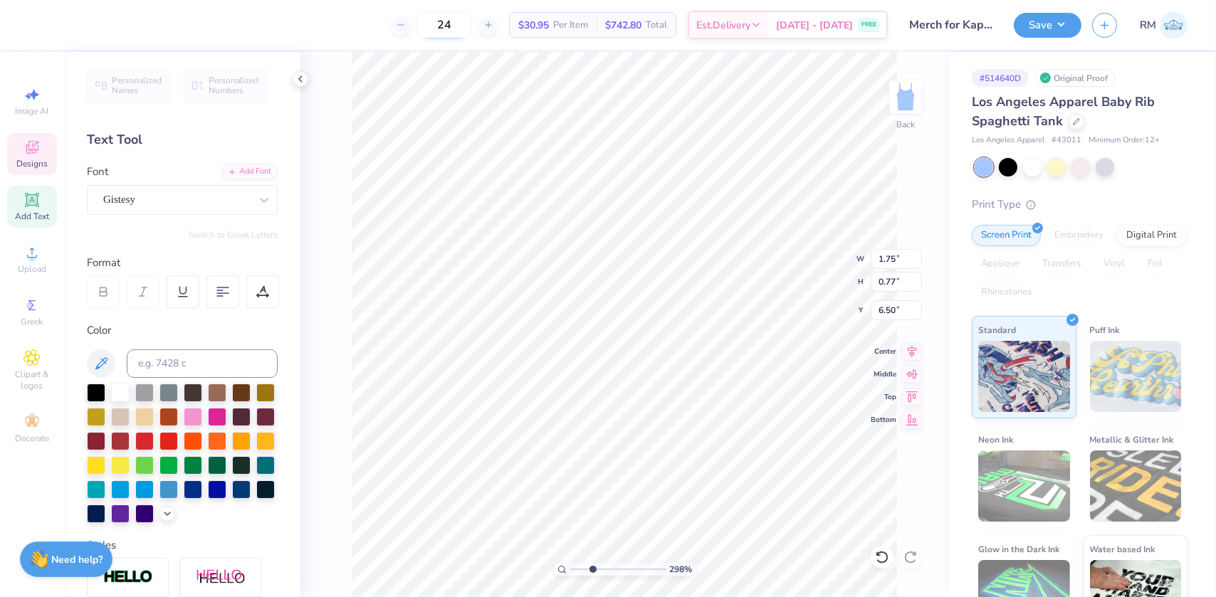
type textarea "is to"
type input "2.97860445073938"
type textarea "is to l"
type input "2.97860445073938"
type textarea "is to lo"
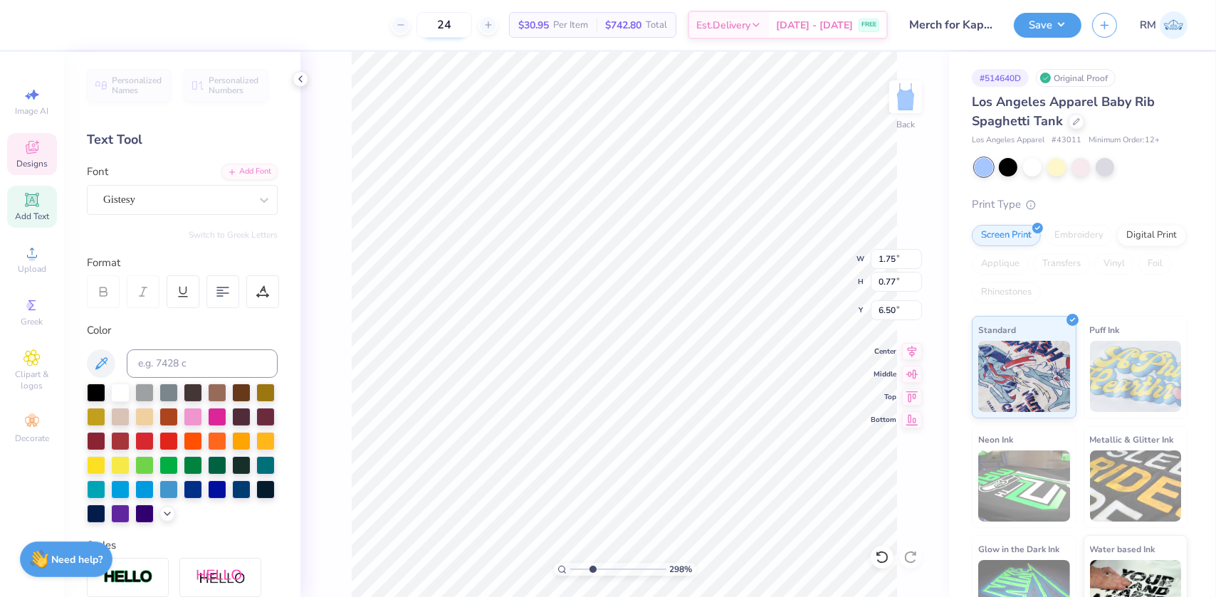
type input "2.97860445073938"
type textarea "is to love"
type input "2.97860445073938"
type textarea "is to love y"
type input "2.97860445073938"
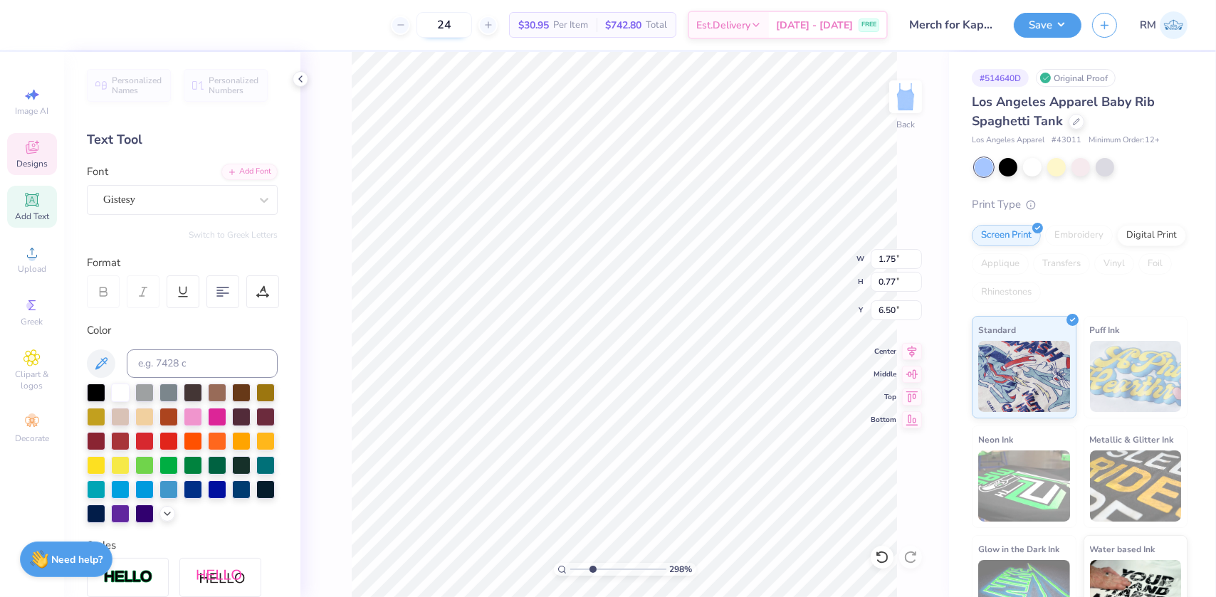
scroll to position [10, 4]
type textarea "is to love"
type input "2.97860445073938"
type textarea "is to love e"
type input "2.97860445073938"
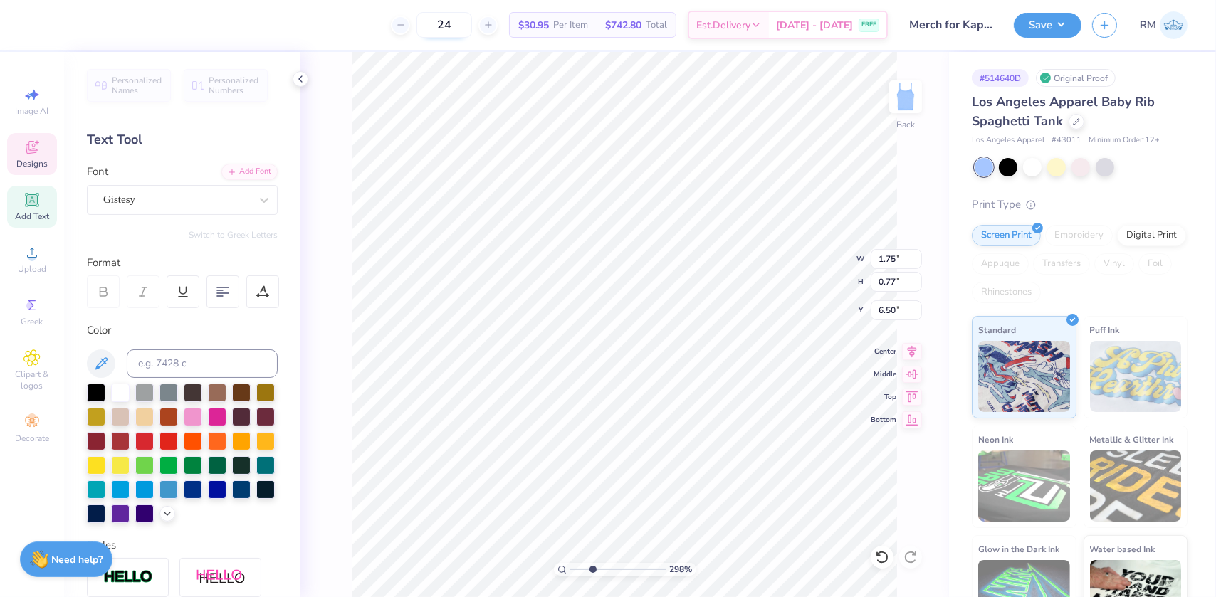
type textarea "is to love"
type input "2.97860445073938"
type textarea "is to love g"
type input "2.97860445073938"
type textarea "is to love ger"
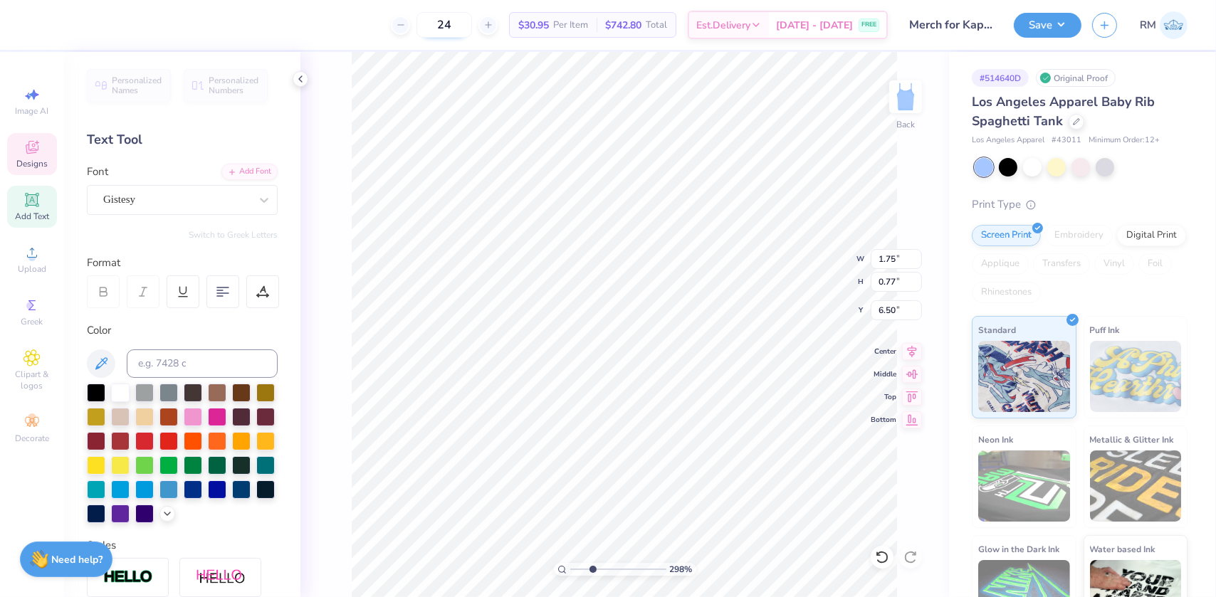
type input "2.97860445073938"
type textarea "is to love ge"
type input "2.97860445073938"
type textarea "is to love g"
type input "2.97860445073938"
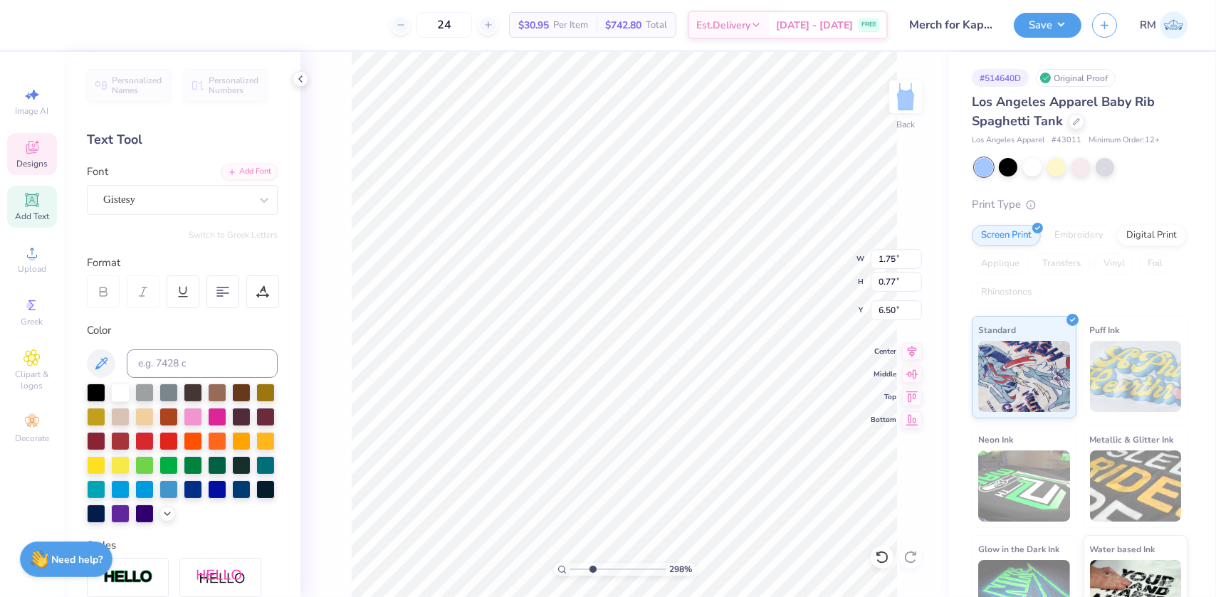
type textarea "is to love"
type input "2.97860445073938"
type textarea "is to love h"
type input "2.97860445073938"
type textarea "is to love he"
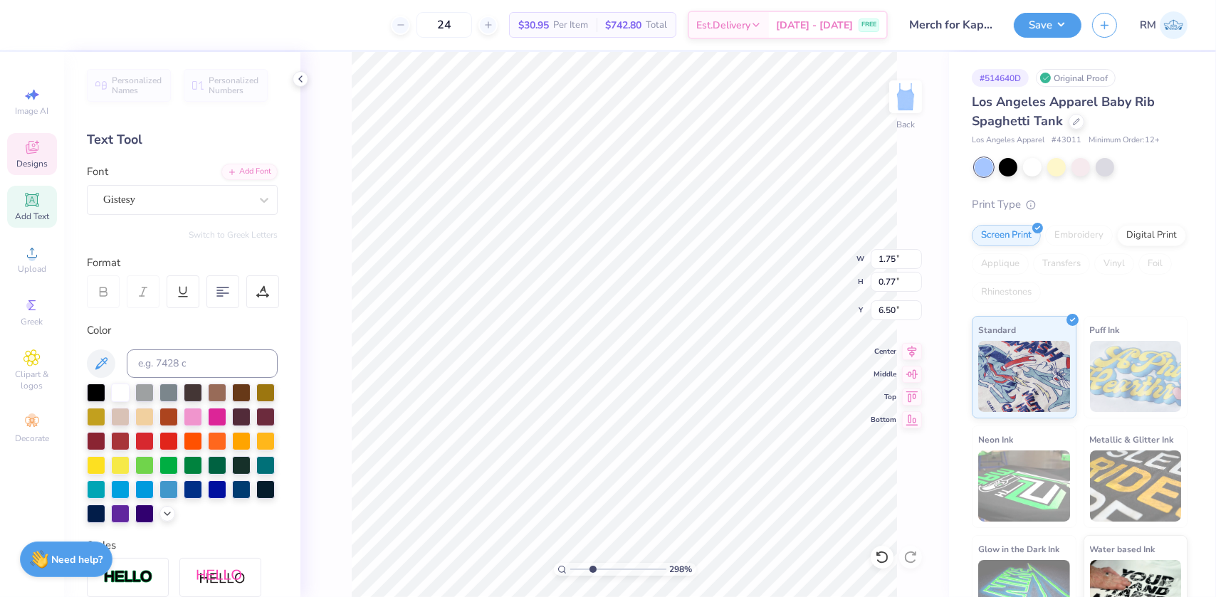
type input "2.97860445073938"
type textarea "is to love her"
type input "2.97860445073938"
type input "2.06"
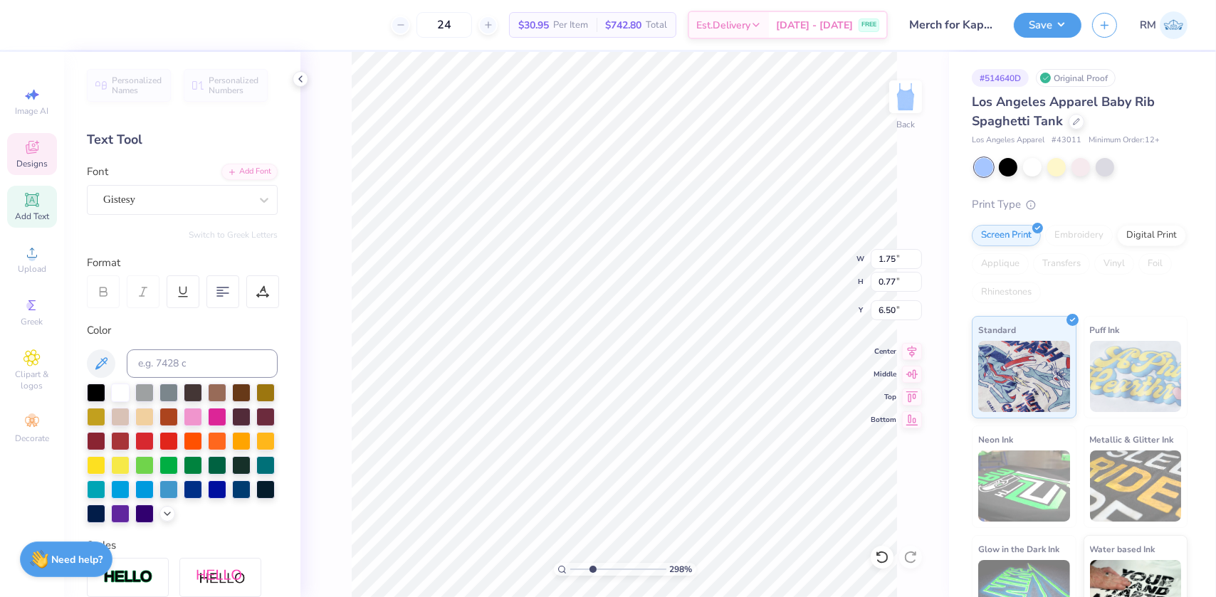
type input "0.73"
type input "6.37"
type input "2.97860445073938"
type textarea "K"
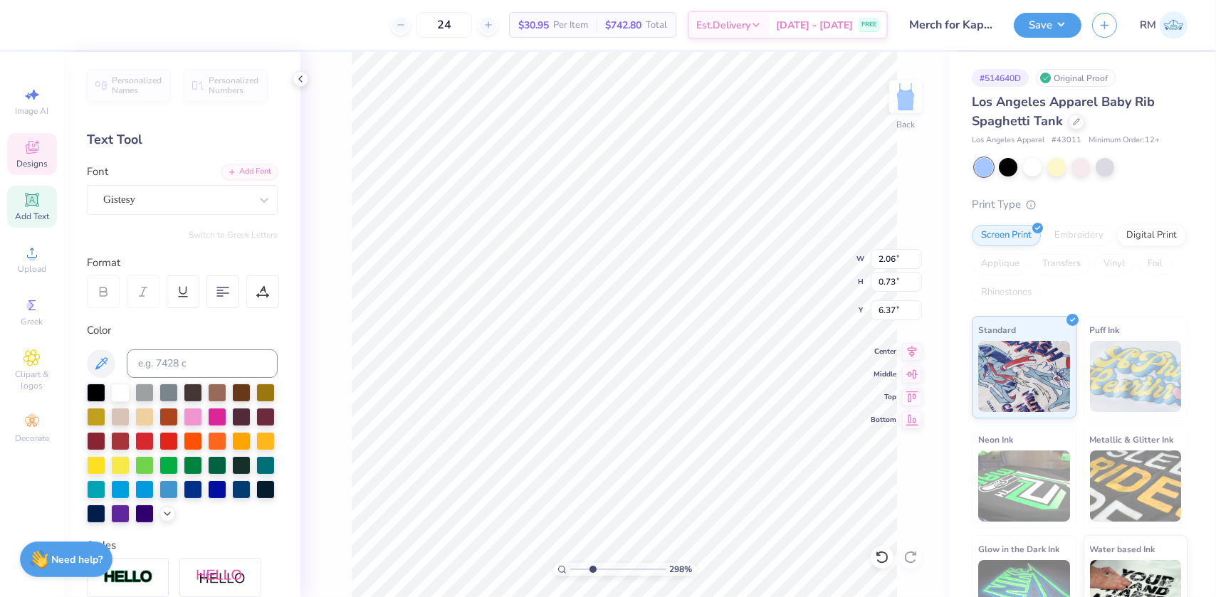
type input "2.97860445073938"
type textarea "Ka"
type input "2.97860445073938"
type textarea "Kap"
type input "2.97860445073938"
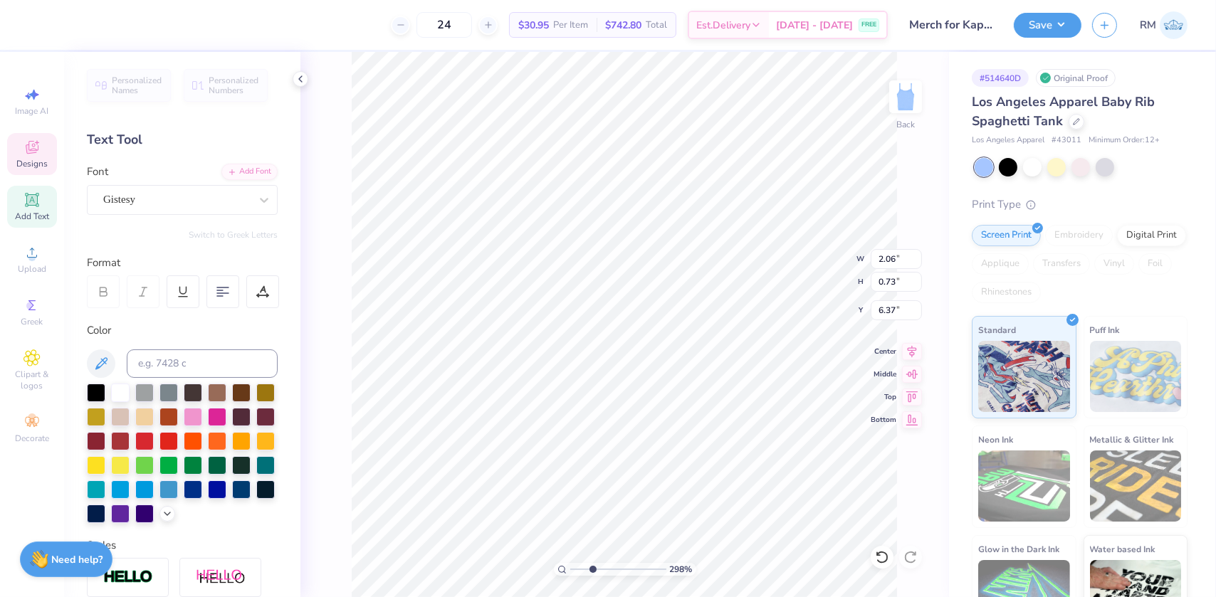
type textarea "Kapp"
type input "2.97860445073938"
type textarea "Kappa"
type input "2.97860445073938"
type textarea "Kappa"
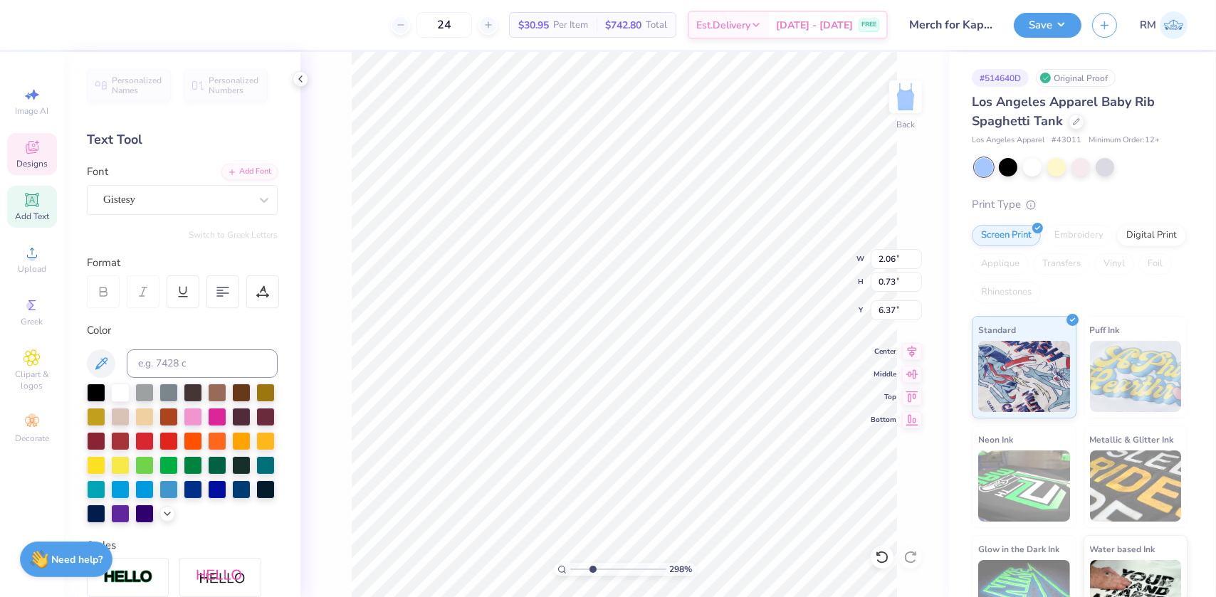
type input "2.97860445073938"
type textarea "Kappa B"
type input "2.97860445073938"
type textarea "Kappa Bet"
type input "2.97860445073938"
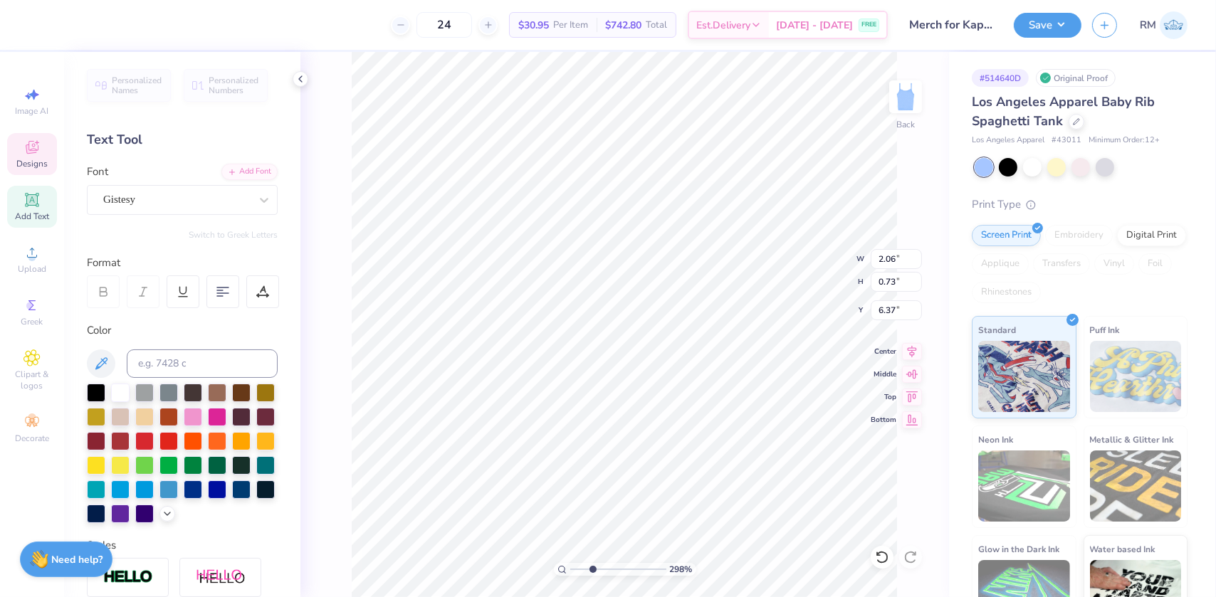
scroll to position [10, 4]
type textarea "Kappa Beta"
type input "2.97860445073938"
type textarea "Kappa Beta"
type input "2.97860445073938"
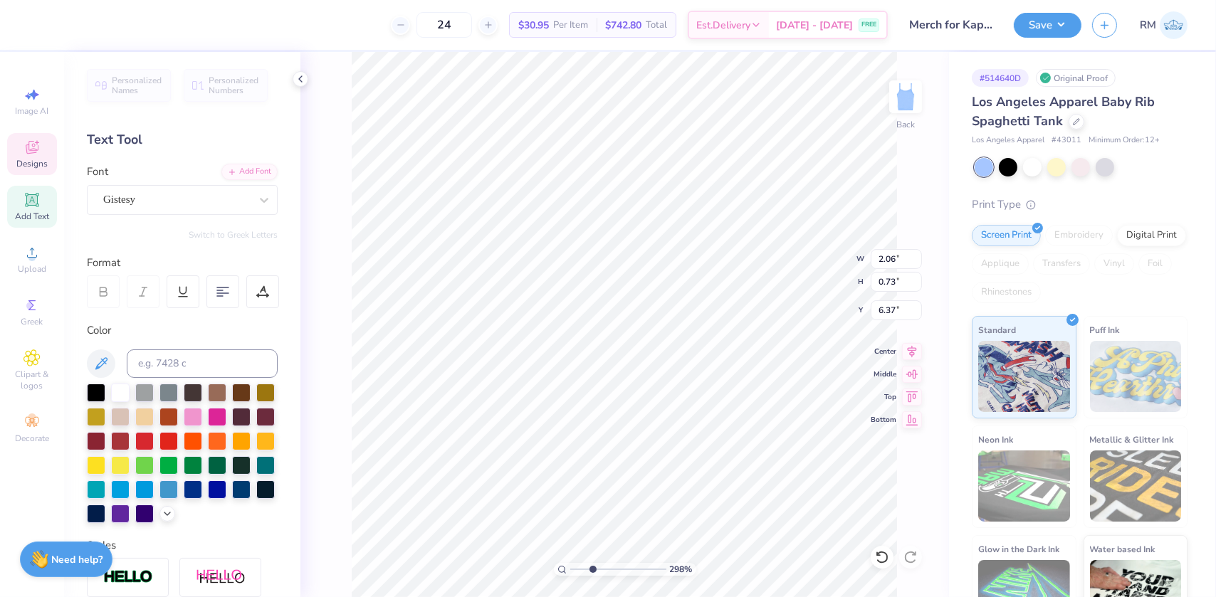
type input "1.38"
type input "0.77"
type input "6.91"
type input "2.97860445073938"
type input "6.93"
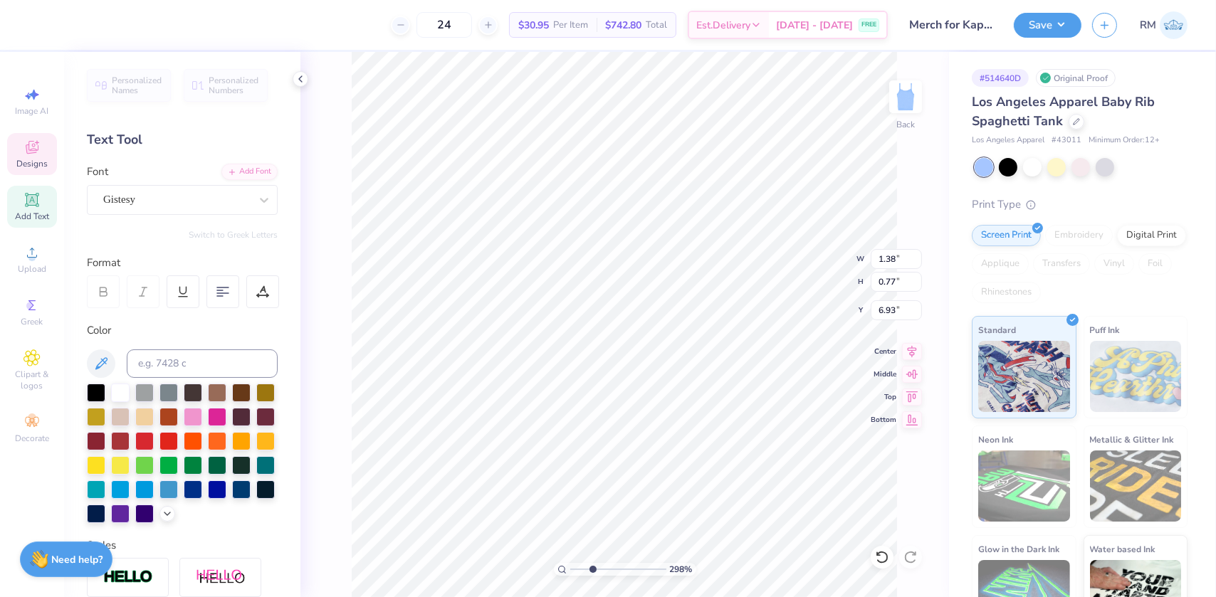
type input "2.97860445073938"
type textarea "P,"
type input "2.97860445073938"
type textarea "Phi,"
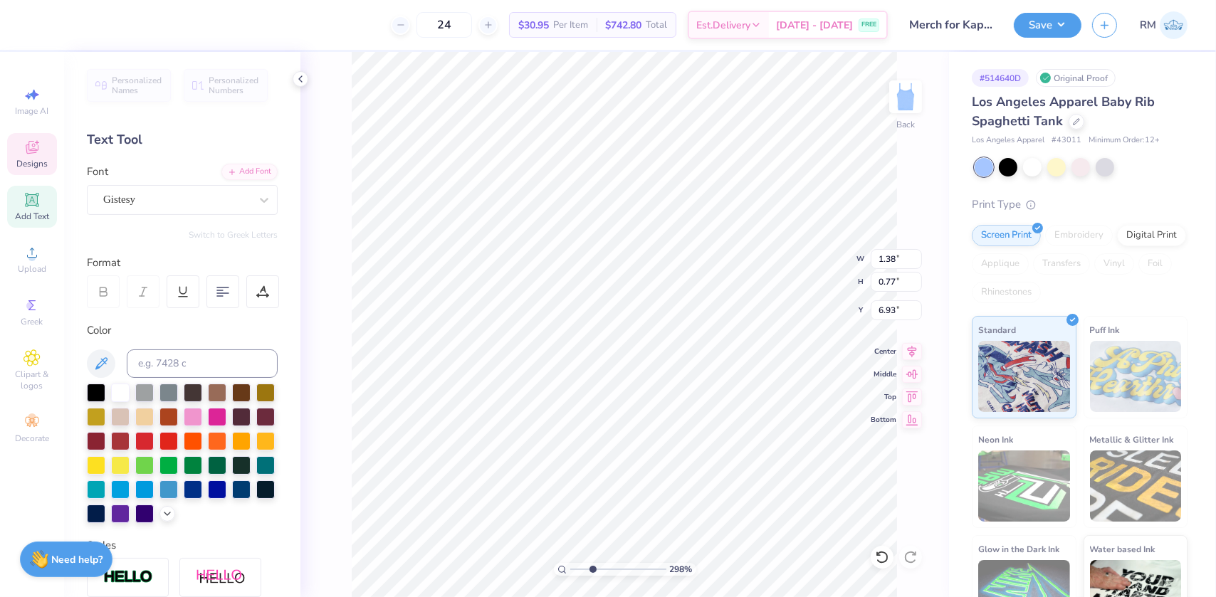
type input "2.97860445073938"
type textarea "Phi,"
type input "2.97860445073938"
type input "0.73"
type input "0.80"
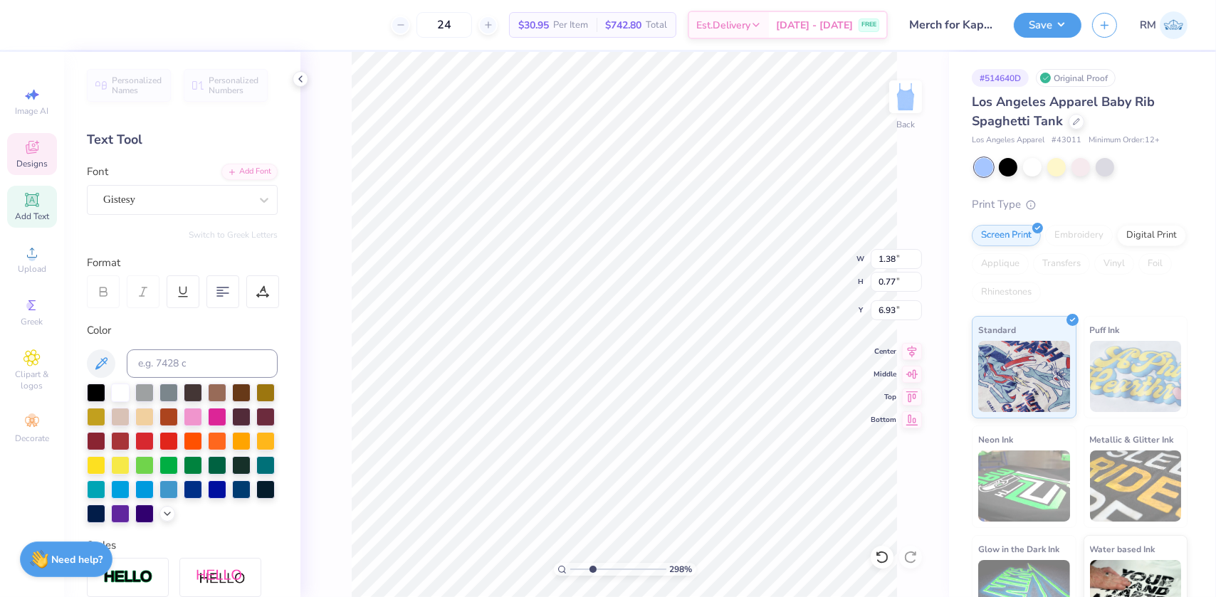
type input "7.51"
paste textarea "Est 1921"
type input "2.97860445073938"
type textarea "Est 1921"
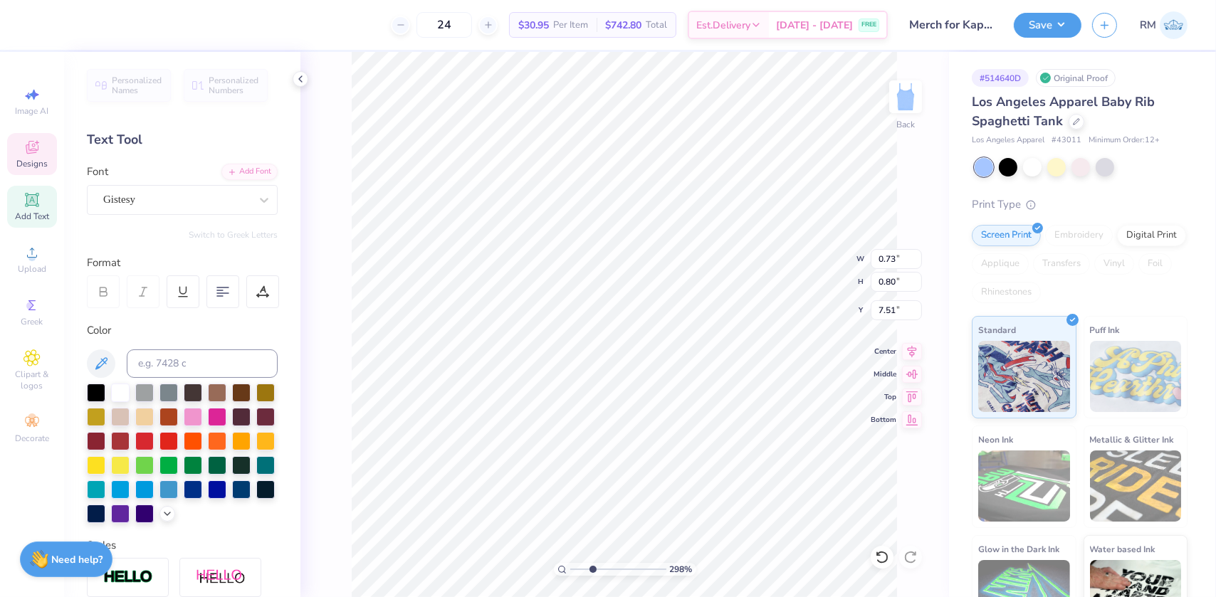
type input "2.97860445073938"
type textarea "Est 1921"
type input "2.97860445073938"
type input "7.07"
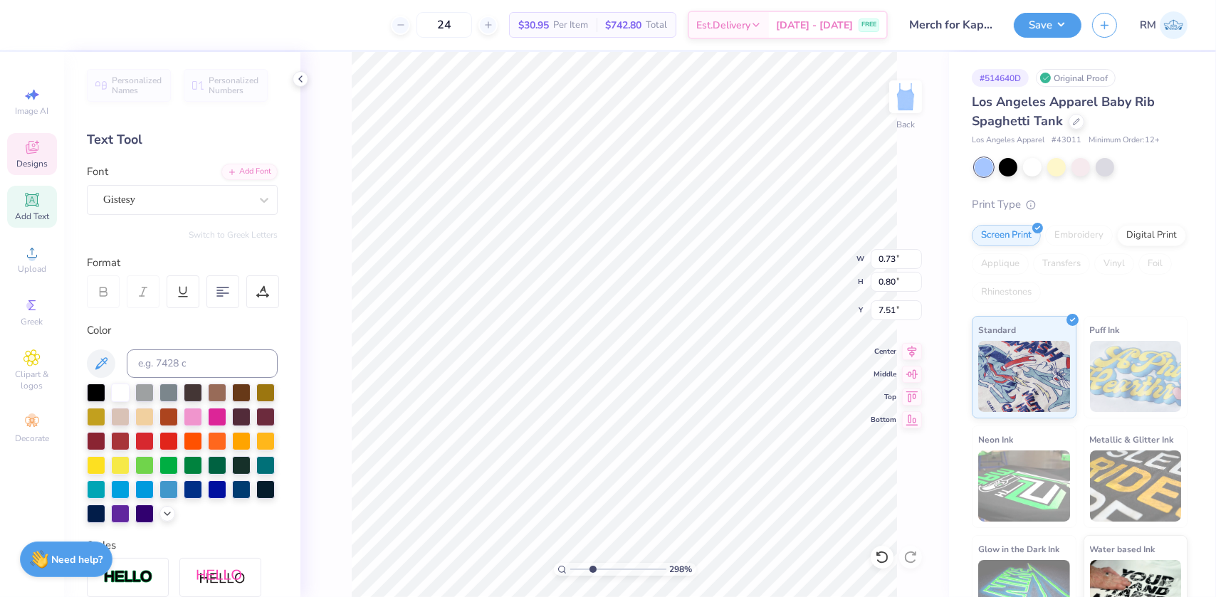
type input "5.04"
type input "3.98"
drag, startPoint x: 591, startPoint y: 572, endPoint x: 583, endPoint y: 571, distance: 7.9
click at [583, 571] on input "range" at bounding box center [618, 569] width 96 height 13
drag, startPoint x: 582, startPoint y: 568, endPoint x: 571, endPoint y: 567, distance: 10.7
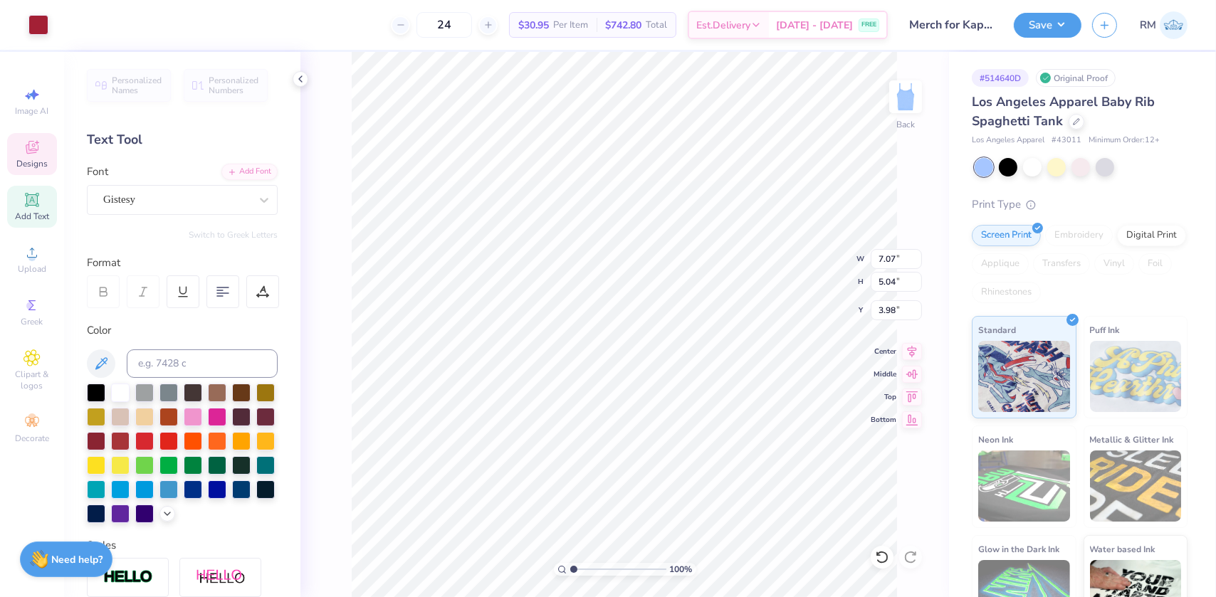
type input "1"
click at [571, 567] on input "range" at bounding box center [618, 569] width 96 height 13
click at [687, 436] on li "Group" at bounding box center [731, 442] width 112 height 28
click at [881, 263] on input "7.07" at bounding box center [895, 259] width 51 height 20
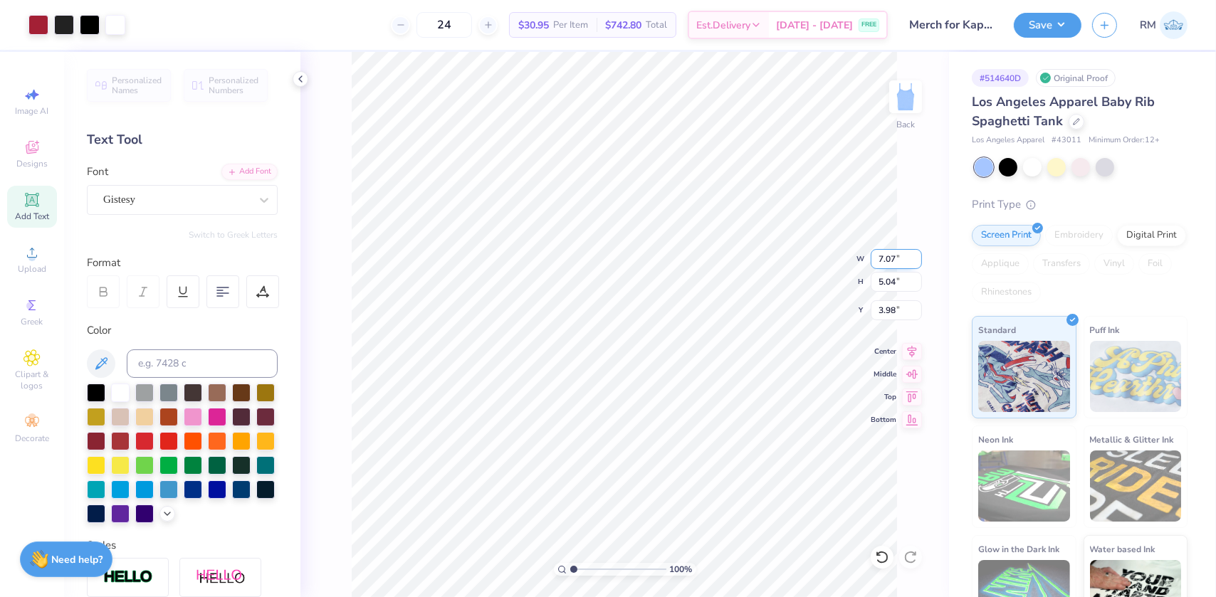
click at [881, 263] on input "7.07" at bounding box center [895, 259] width 51 height 20
type input "7"
click at [890, 278] on input "5.04" at bounding box center [895, 282] width 51 height 20
click at [892, 283] on input "5.04" at bounding box center [895, 282] width 51 height 20
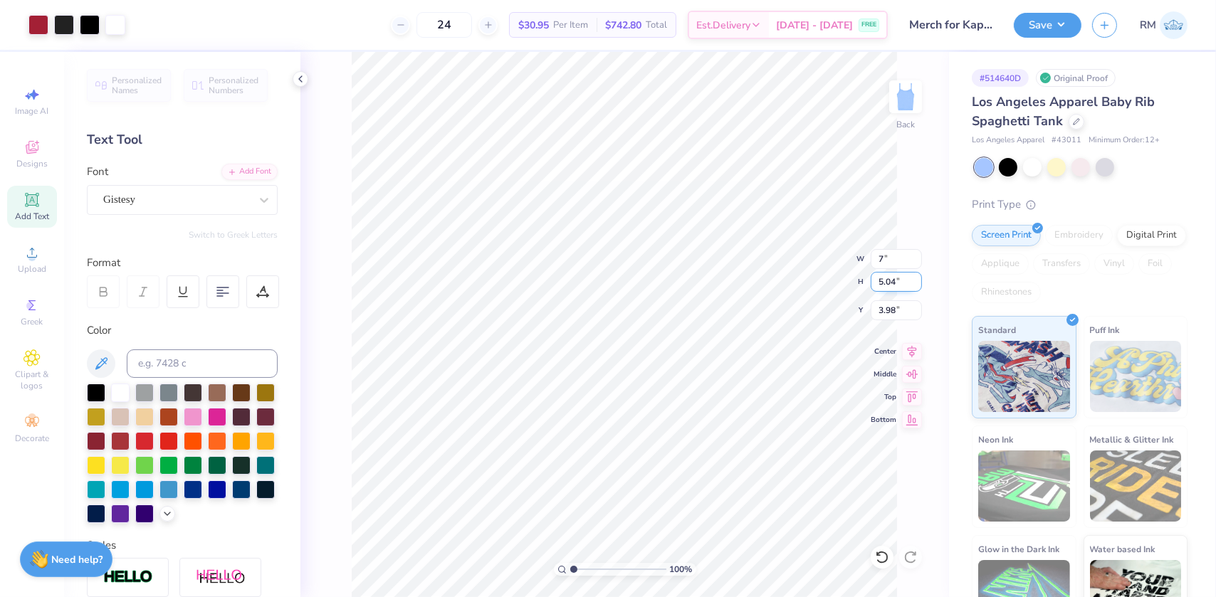
click at [892, 283] on input "5.04" at bounding box center [895, 282] width 51 height 20
click at [895, 307] on input "3.98" at bounding box center [895, 310] width 51 height 20
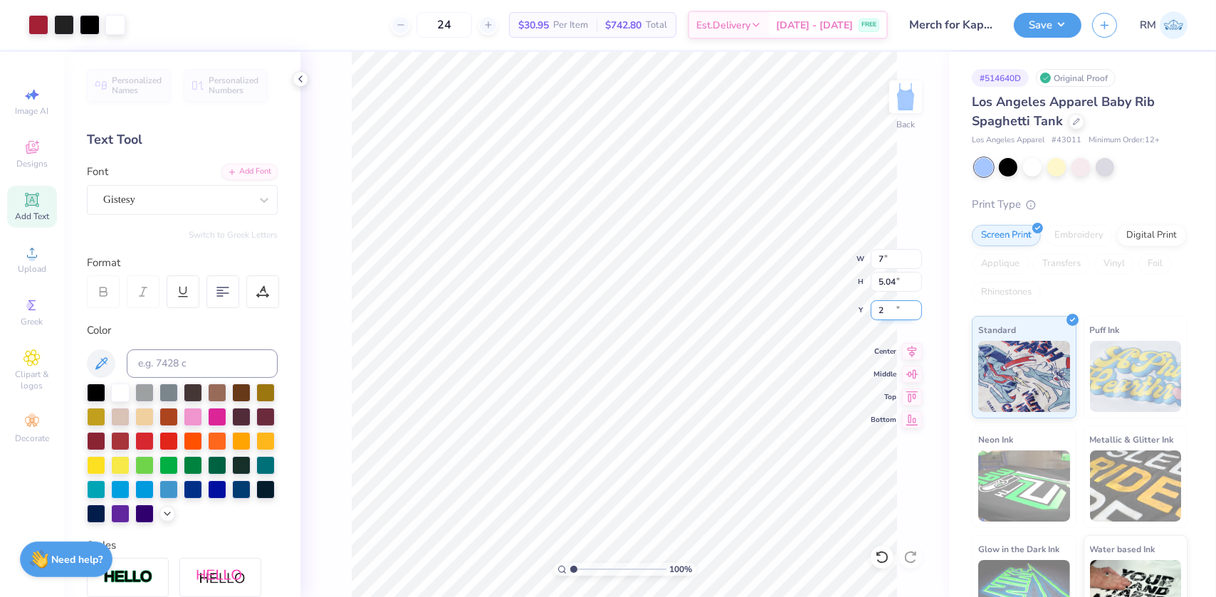
type input "2.00"
click at [916, 352] on icon at bounding box center [912, 349] width 20 height 17
click at [65, 22] on div at bounding box center [64, 24] width 20 height 20
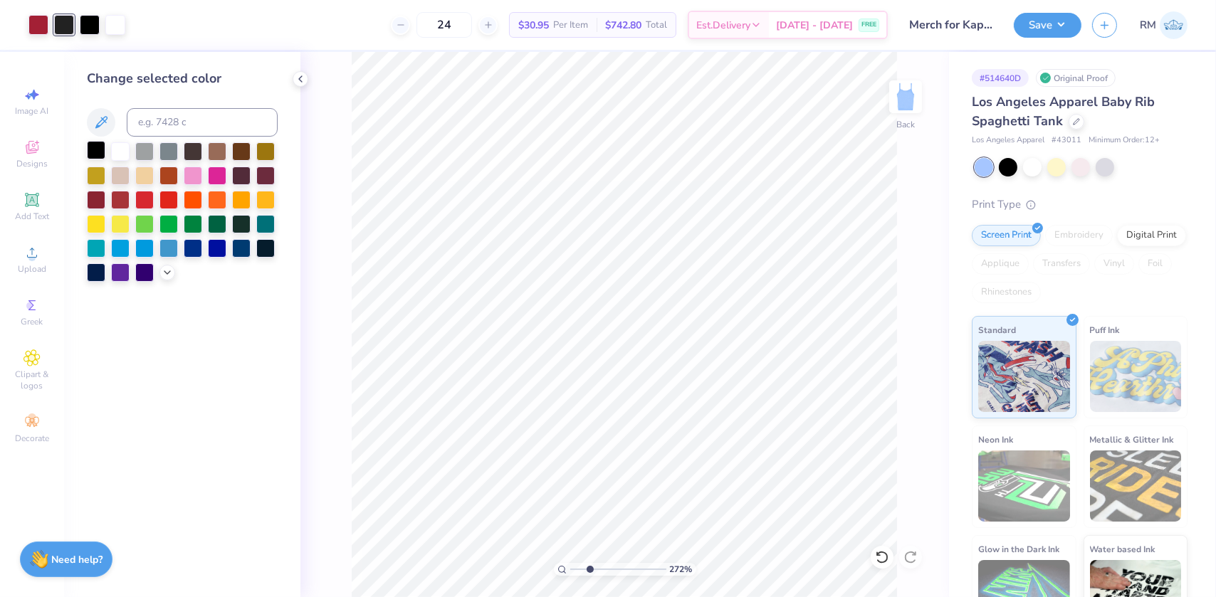
click at [95, 149] on div at bounding box center [96, 150] width 19 height 19
click at [584, 565] on input "range" at bounding box center [618, 569] width 96 height 13
drag, startPoint x: 582, startPoint y: 565, endPoint x: 557, endPoint y: 562, distance: 25.1
type input "1"
click at [570, 563] on input "range" at bounding box center [618, 569] width 96 height 13
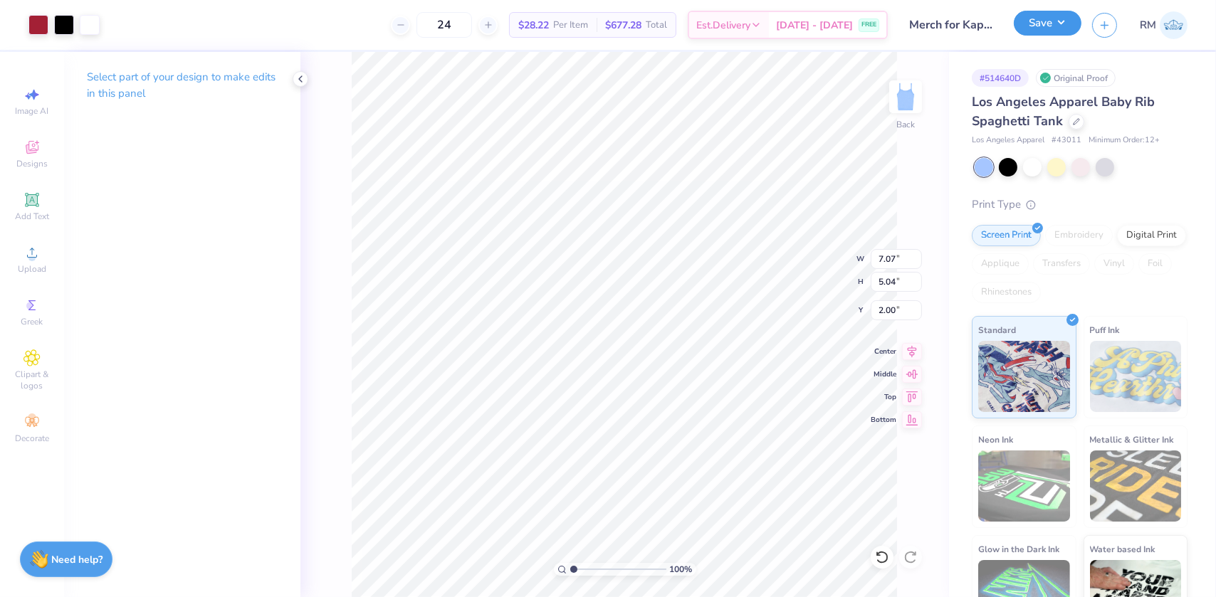
click at [1043, 14] on button "Save" at bounding box center [1047, 23] width 68 height 25
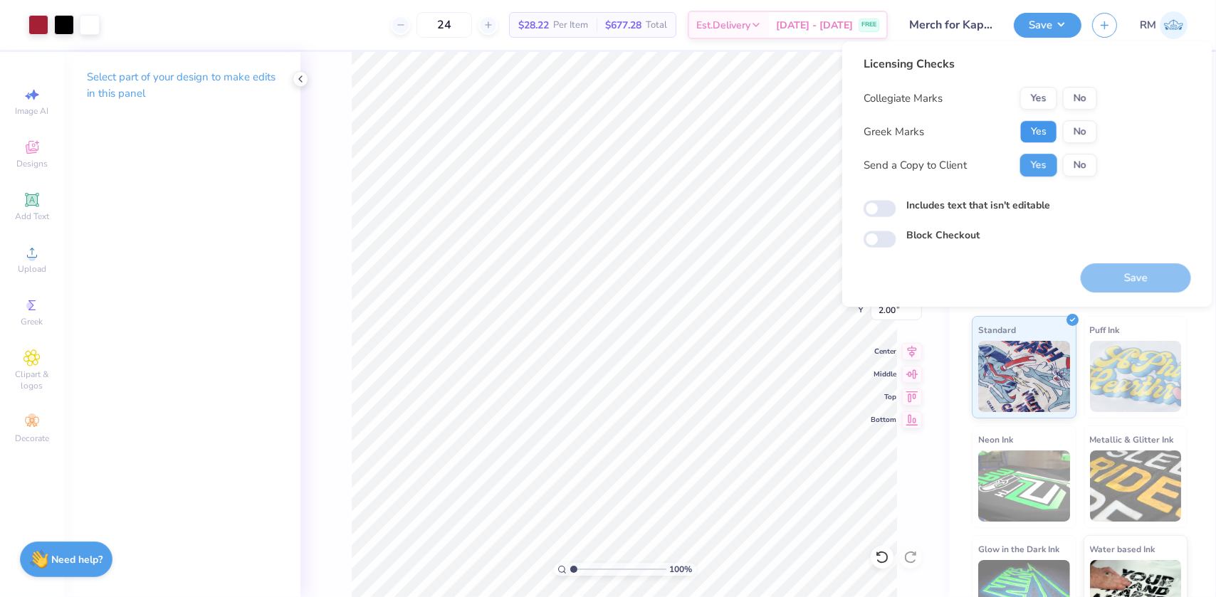
click at [1040, 129] on button "Yes" at bounding box center [1038, 131] width 37 height 23
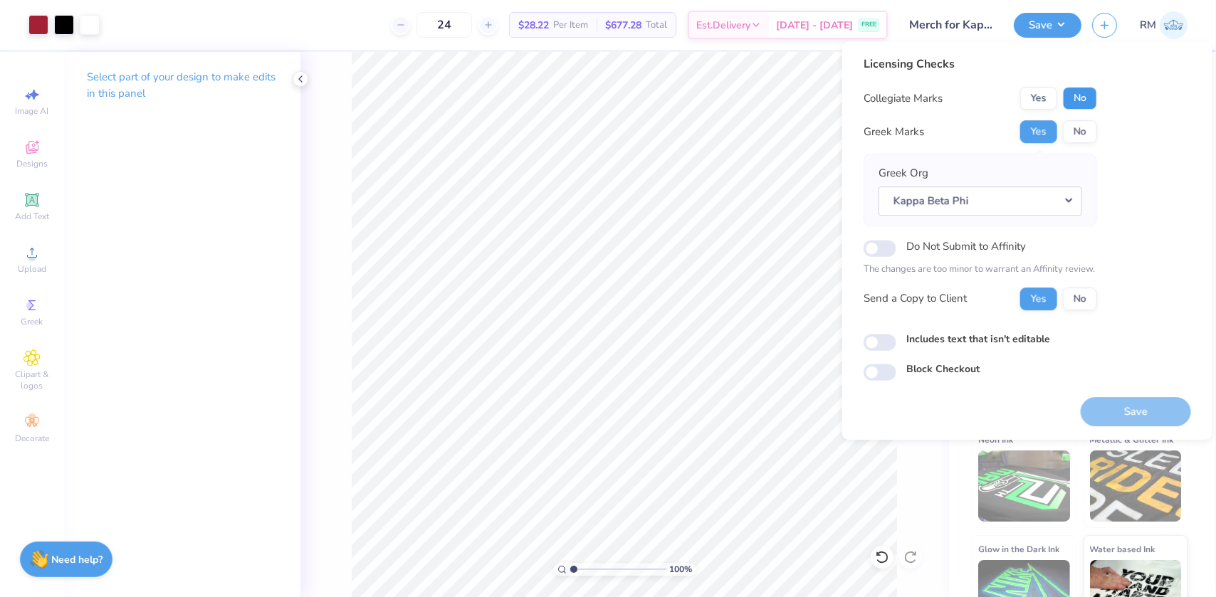
click at [1084, 105] on button "No" at bounding box center [1080, 98] width 34 height 23
click at [1044, 102] on button "Yes" at bounding box center [1038, 98] width 37 height 23
click at [1070, 98] on button "No" at bounding box center [1080, 98] width 34 height 23
click at [1070, 128] on button "No" at bounding box center [1080, 131] width 34 height 23
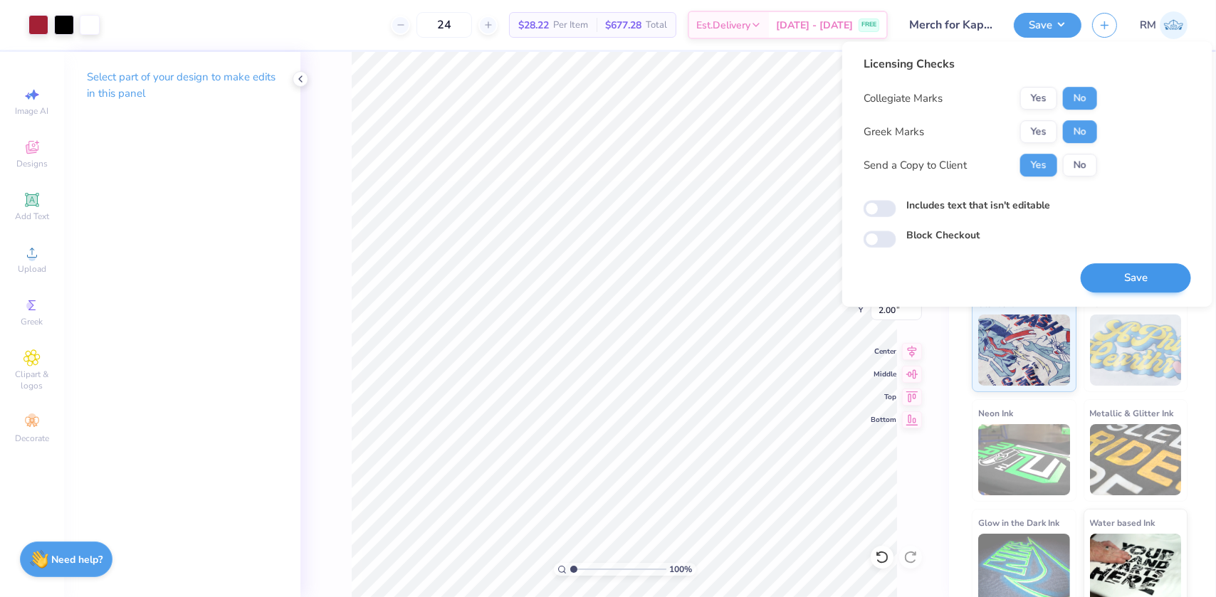
scroll to position [40, 0]
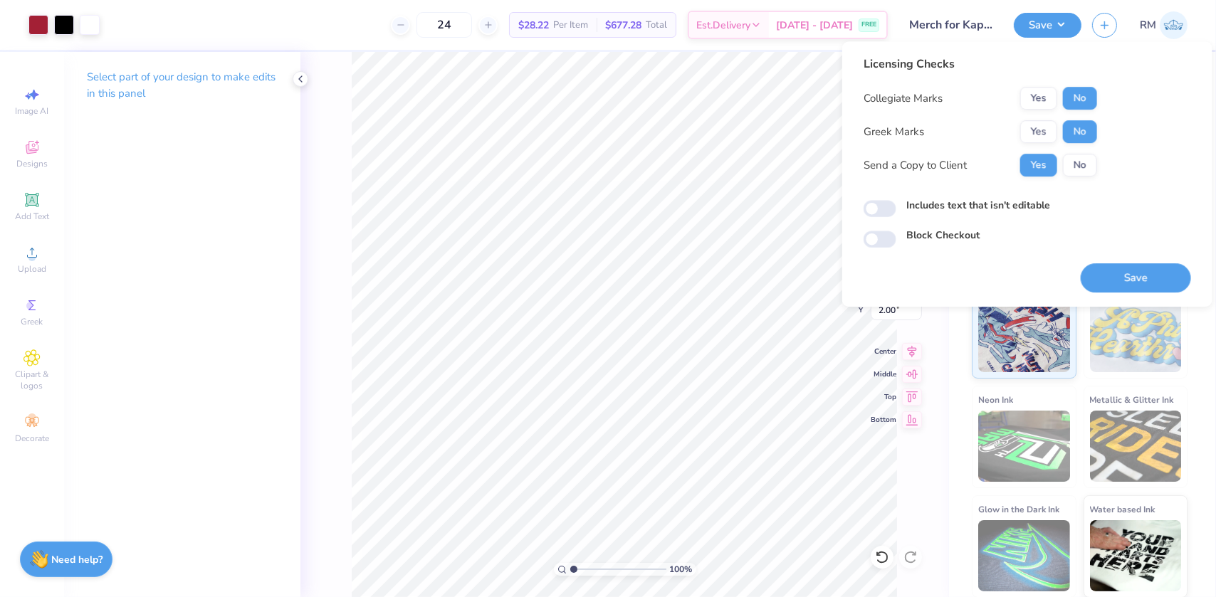
click at [1137, 278] on button "Save" at bounding box center [1135, 277] width 110 height 29
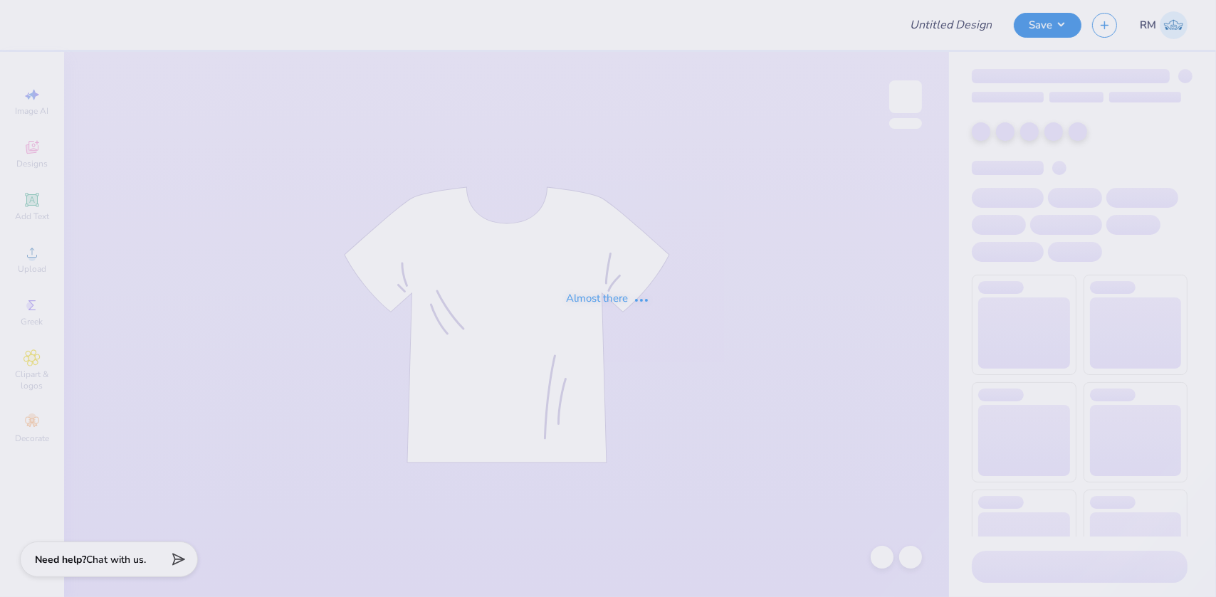
type input "Merch for Kappa Beta Phi at [GEOGRAPHIC_DATA]"
type input "24"
type input "Merch for Kappa Beta Phi at [GEOGRAPHIC_DATA]"
type input "24"
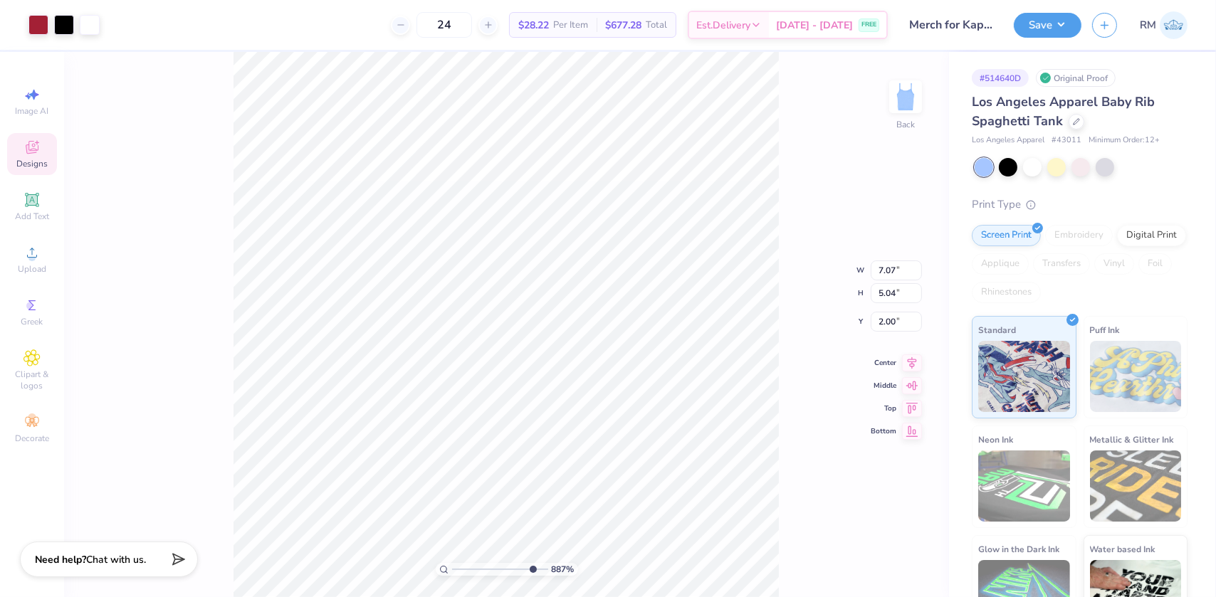
type input "8.87208447396441"
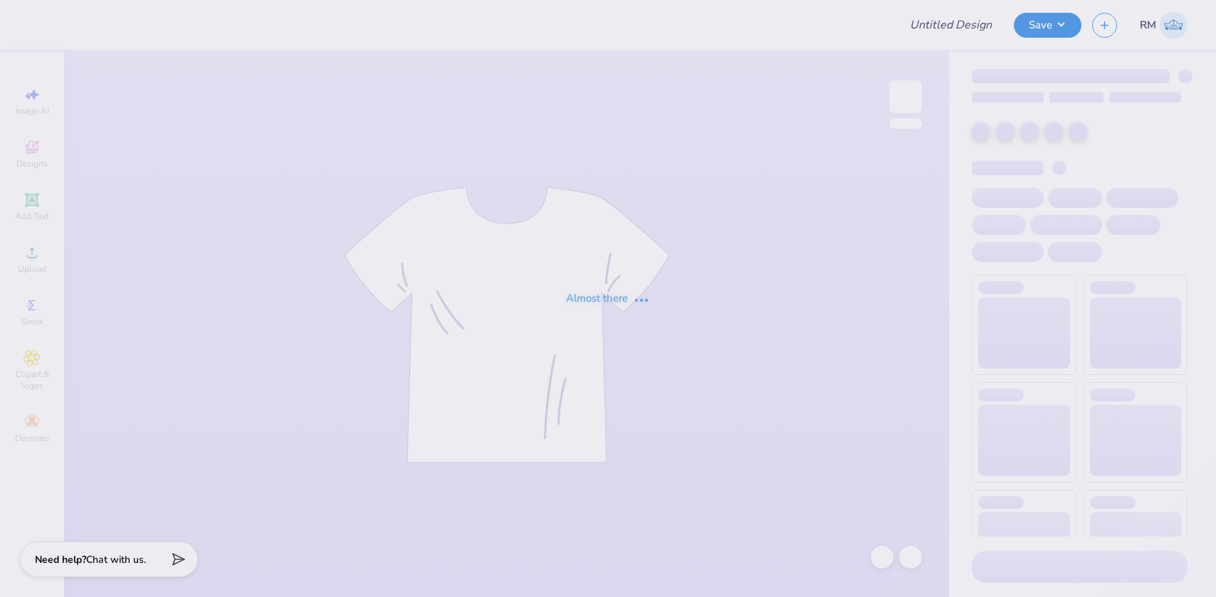
type input "[PERSON_NAME] : [US_STATE][GEOGRAPHIC_DATA]"
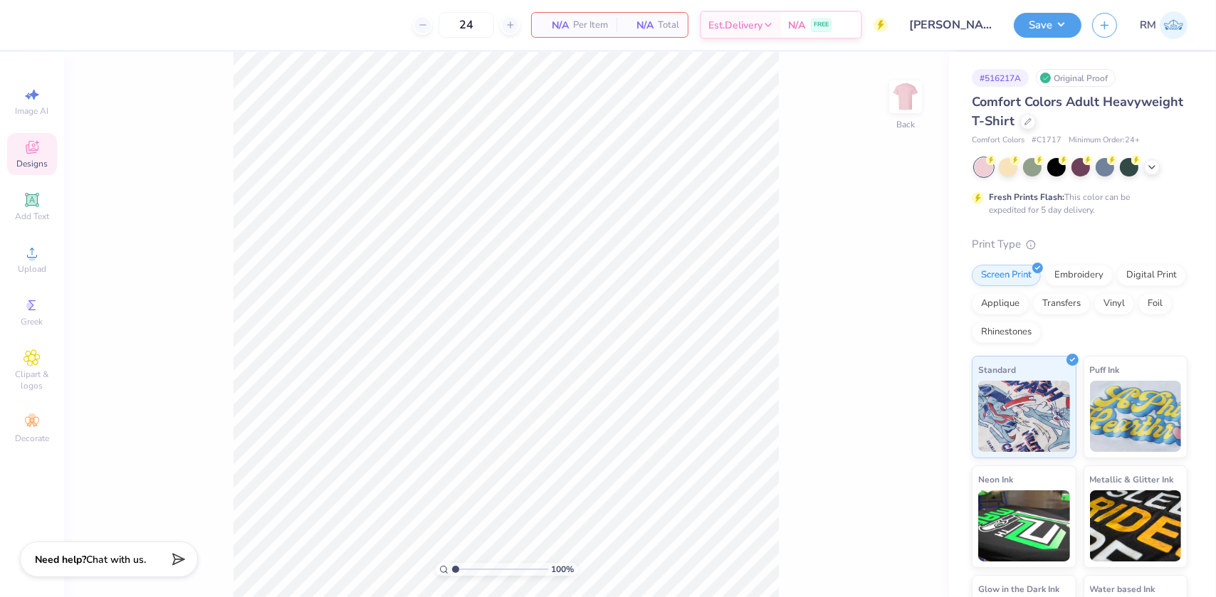
click at [32, 150] on icon at bounding box center [32, 147] width 13 height 13
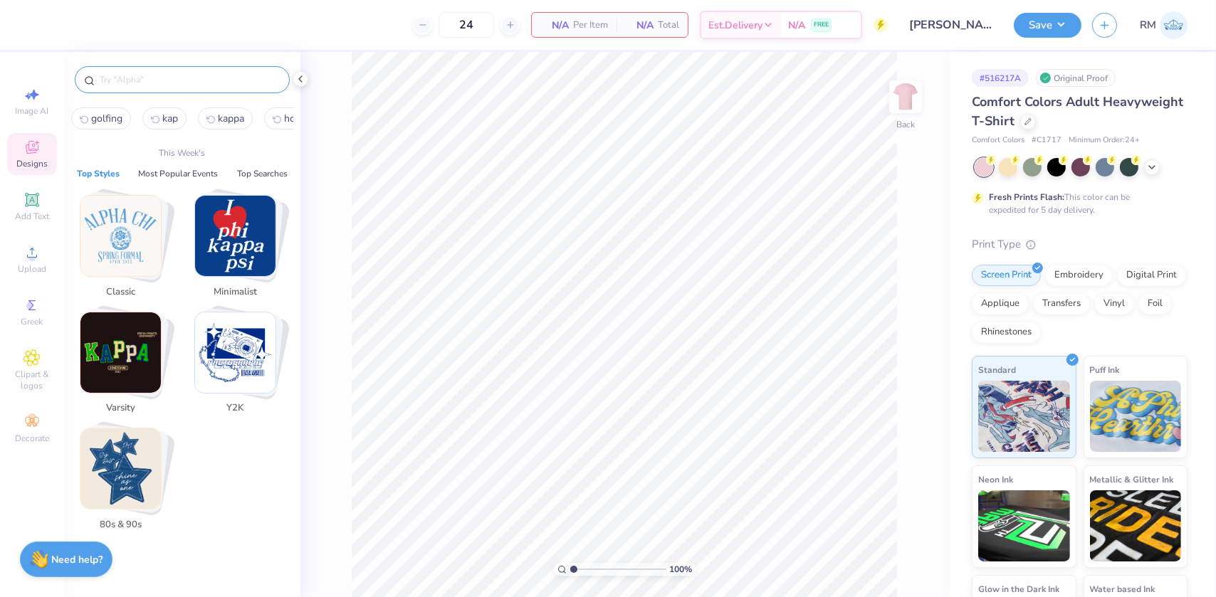
click at [162, 81] on input "text" at bounding box center [189, 80] width 182 height 14
paste input "Pi Kappa Phi Swords"
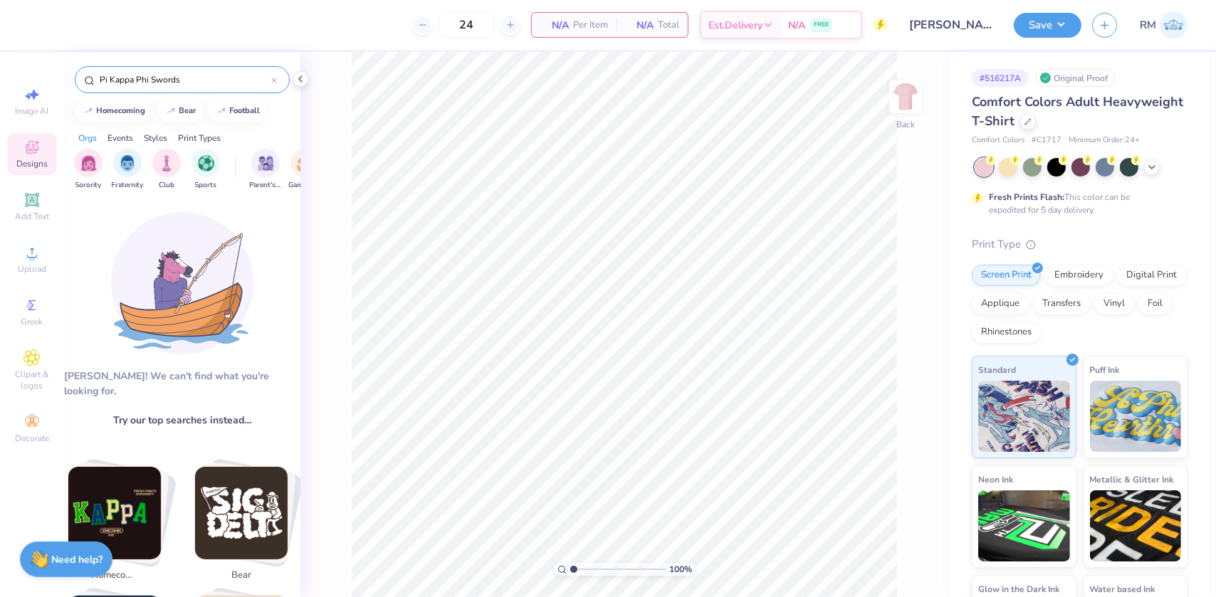
type input "Pi Kappa Phi Swords"
click at [191, 71] on div "Pi Kappa Phi Swords" at bounding box center [182, 79] width 215 height 27
click at [184, 82] on input "Pi Kappa Phi Swords" at bounding box center [184, 80] width 173 height 14
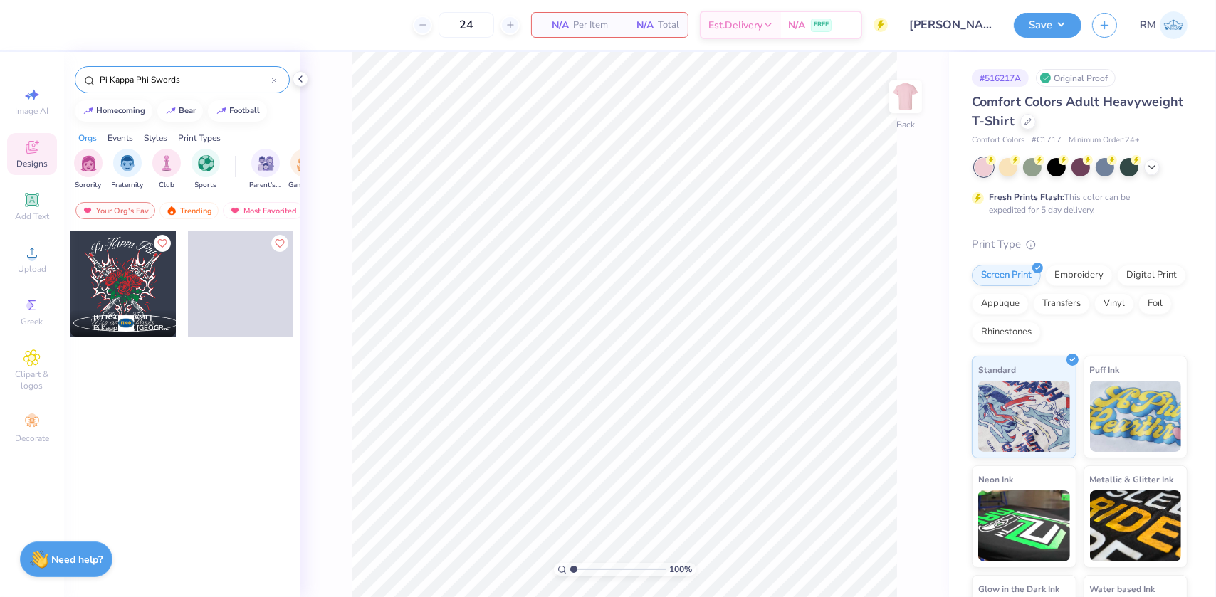
click at [102, 293] on div at bounding box center [122, 283] width 105 height 105
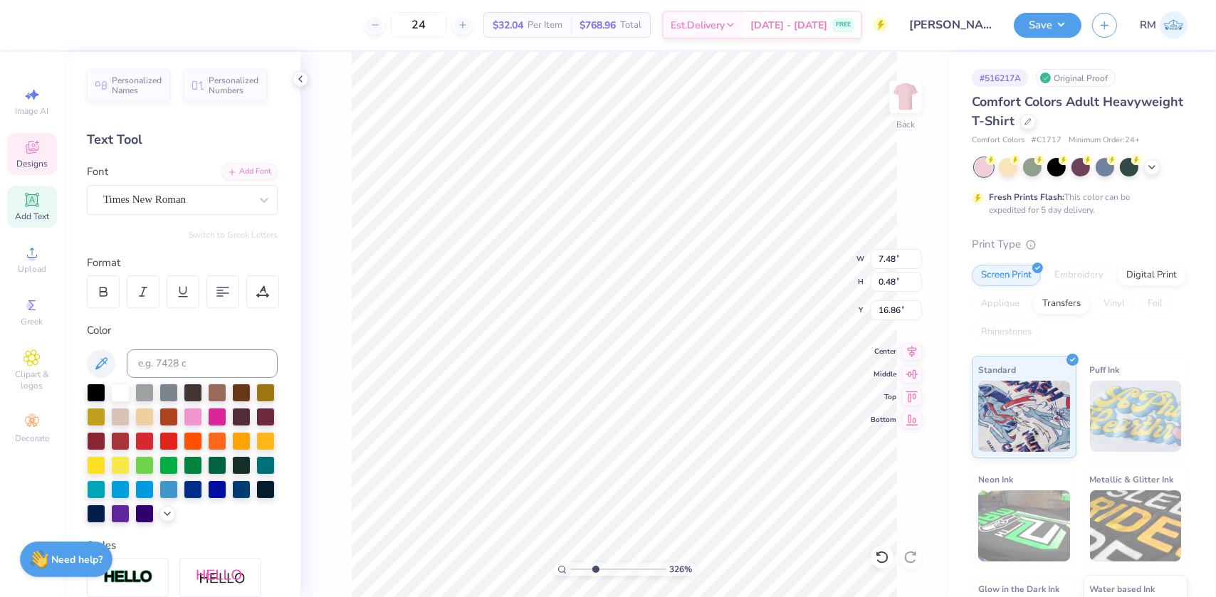
scroll to position [10, 1]
type input "3.26222494000041"
type textarea "AQ SK DZ AOP ASA"
type input "3.26222494000041"
type textarea "A SK DZ AOP ASA"
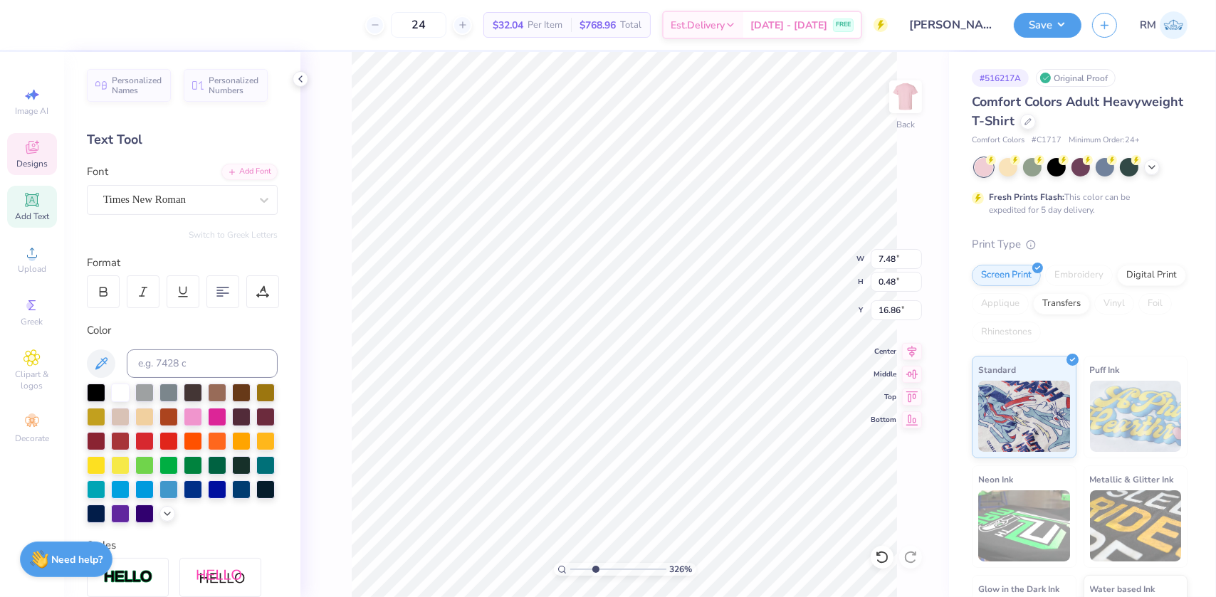
type input "3.26222494000041"
type textarea "AP SK DZ AOP ASA"
type input "3.26222494000041"
type textarea "A SK DZ AOP ASA"
type input "3.26222494000041"
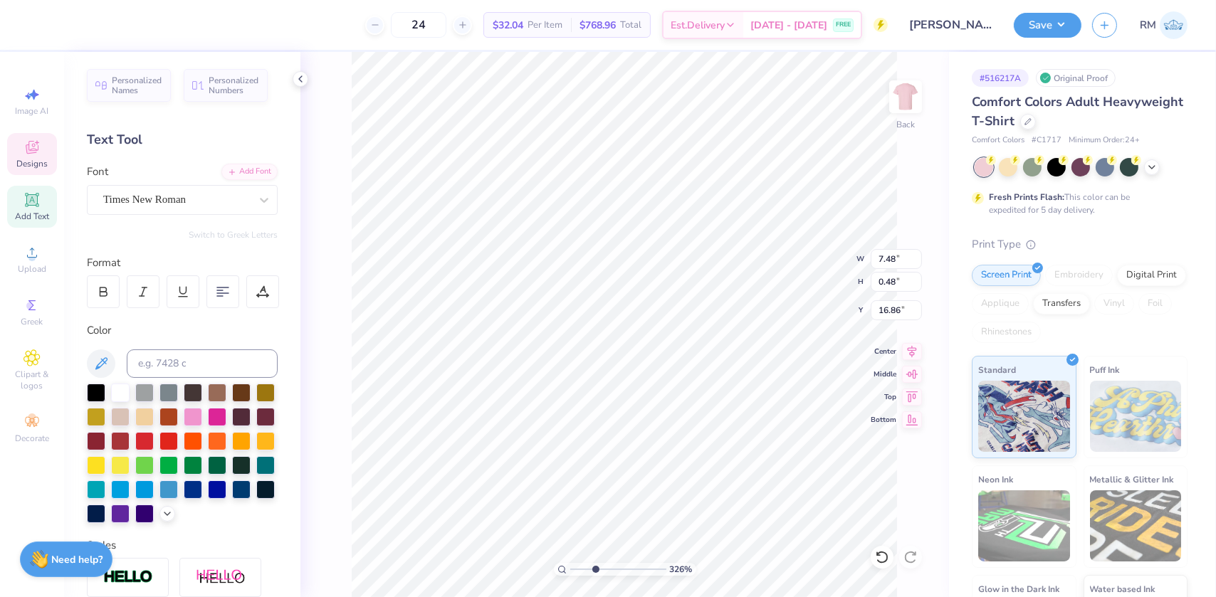
type textarea "AI SK DZ AOP ASA"
type input "3.26222494000041"
type textarea "A SK DZ AOP ASA"
type input "3.26222494000041"
type textarea "AU SK DZ AOP ASA"
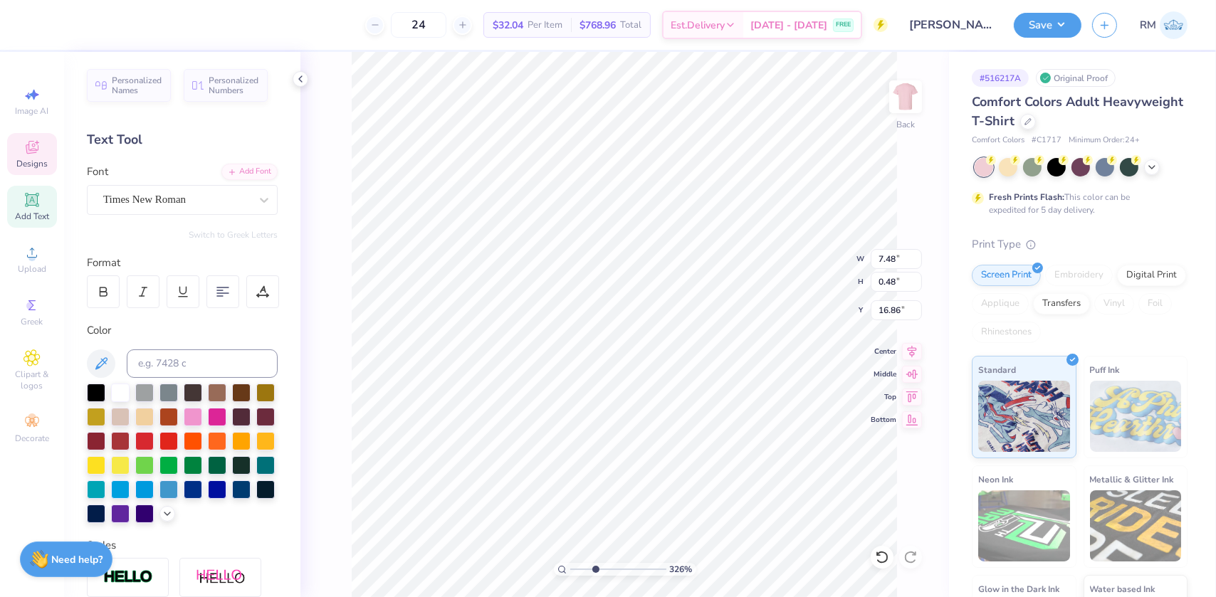
type input "3.26222494000041"
type textarea "AUT SK DZ AOP ASA"
type input "3.26222494000041"
type textarea "AUTR SK DZ AOP ASA"
type input "3.26222494000041"
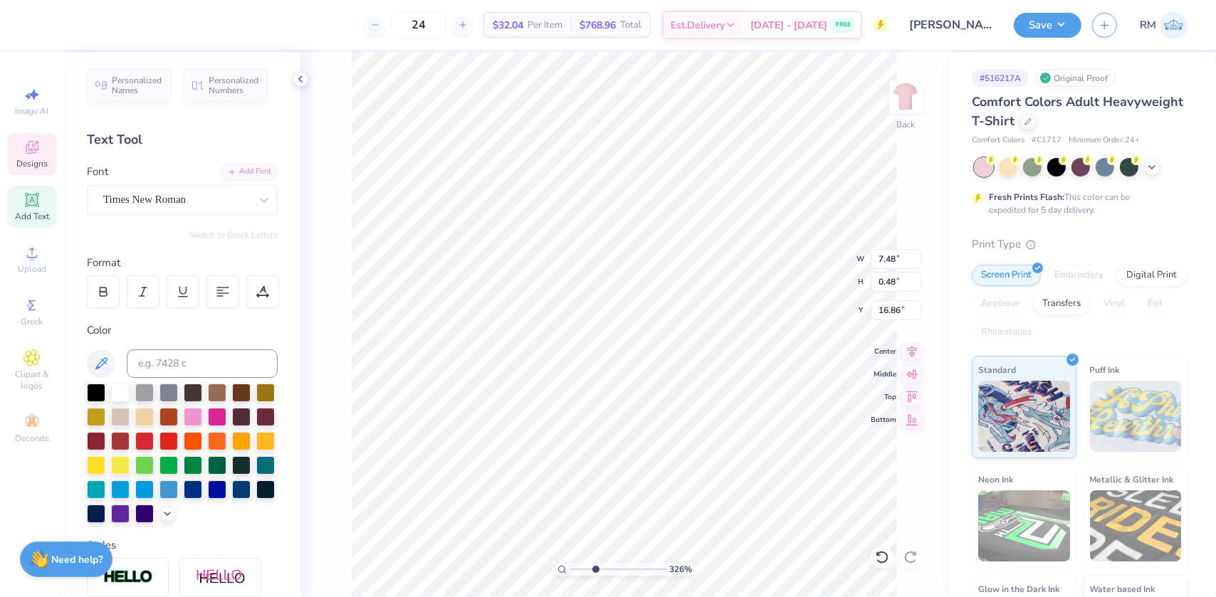
type textarea "AUTRE SK DZ AOP ASA"
type input "3.26222494000041"
type textarea "AUTR SK DZ AOP ASA"
type input "3.26222494000041"
type textarea "AUT SK DZ AOP ASA"
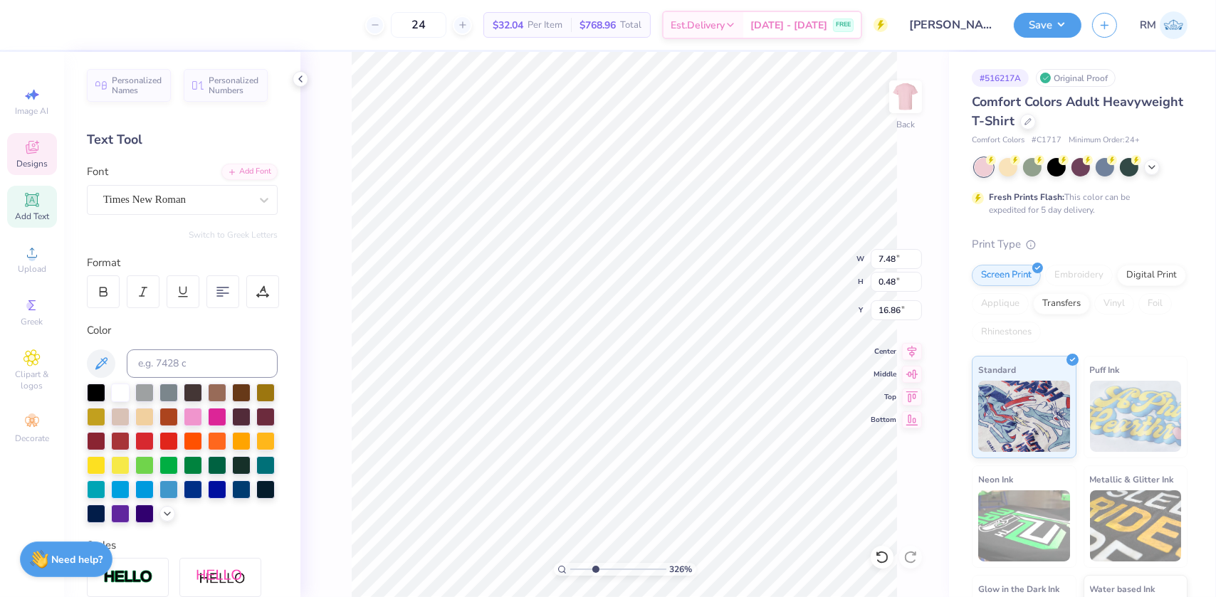
type input "3.26222494000041"
type textarea "AU SK DZ AOP ASA"
type input "3.26222494000041"
type textarea "SK DZ AOP ASA"
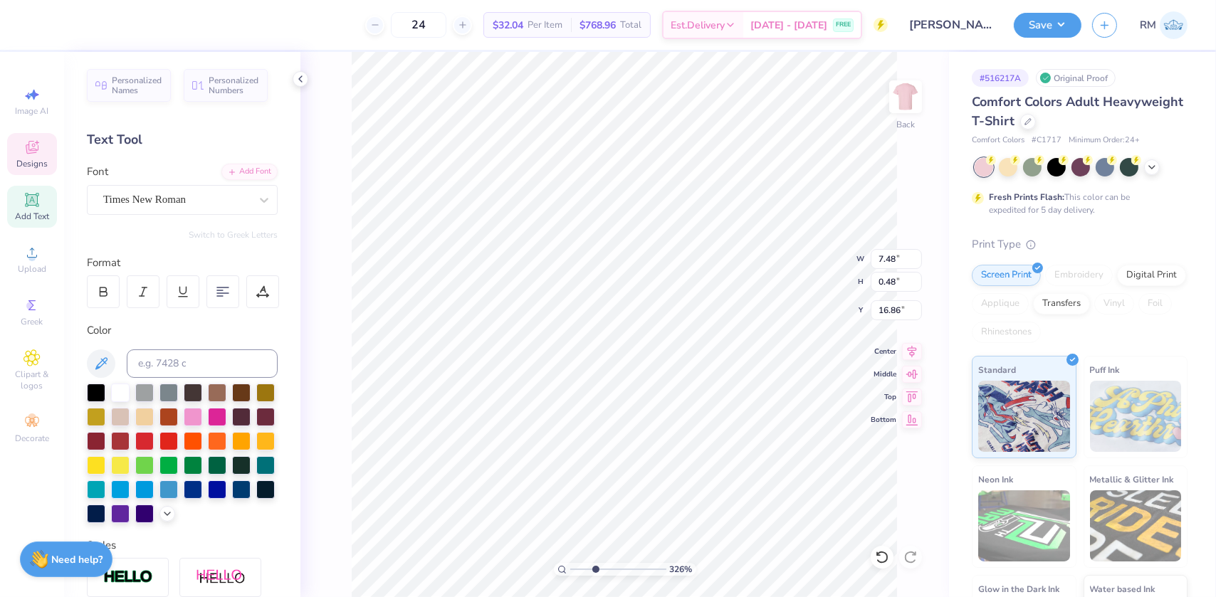
type input "3.26222494000041"
type textarea "A SK DZ AOP ASA"
type input "3.26222494000041"
type textarea "A SK DZ AOP ASA"
drag, startPoint x: 594, startPoint y: 567, endPoint x: 569, endPoint y: 559, distance: 27.0
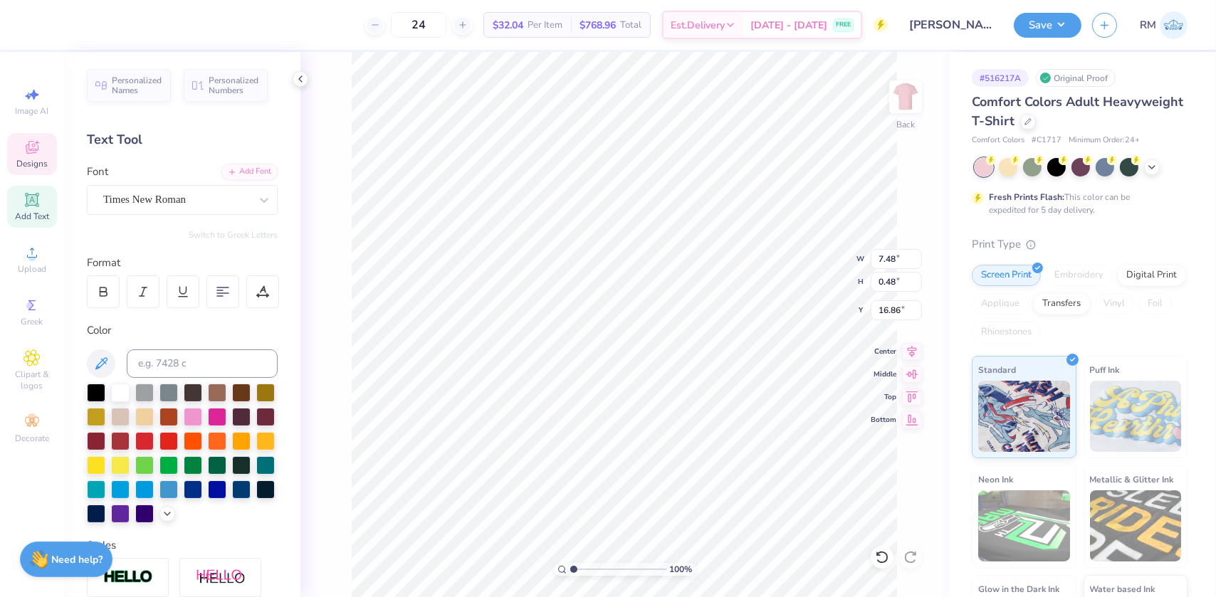
click at [570, 563] on input "range" at bounding box center [618, 569] width 96 height 13
click at [880, 560] on icon at bounding box center [882, 557] width 14 height 14
click at [673, 354] on li "Download vector" at bounding box center [682, 358] width 112 height 28
type input "3.57285156023957"
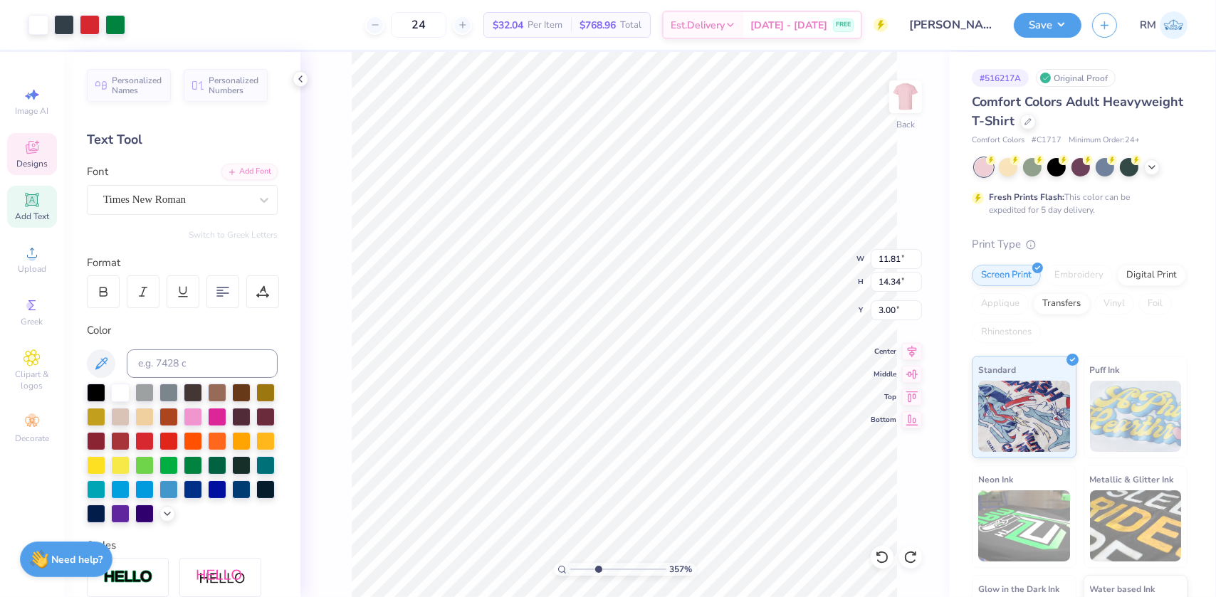
type input "7.48"
type input "0.48"
type input "16.86"
type input "3.57285156023957"
type textarea "ΑΔΠ SK DZ AOP ASA"
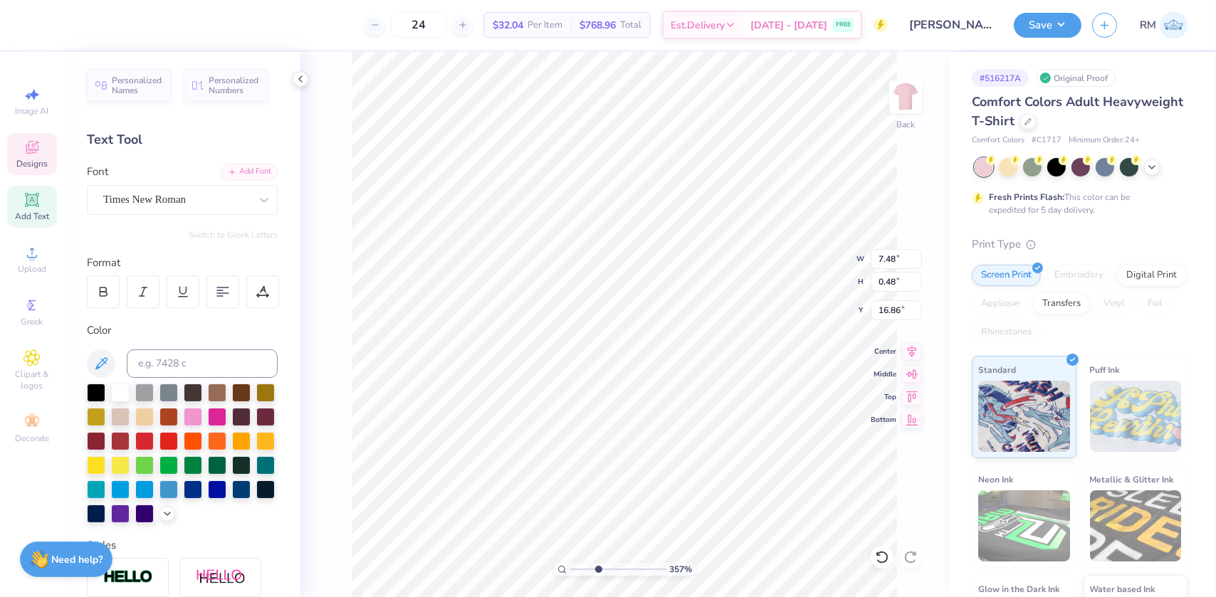
type input "3.57285156023957"
type textarea "ΑΔΠ K DZ AOP ASA"
type input "3.57285156023957"
type textarea "ΑΔΠ AK DZ AOP ASA"
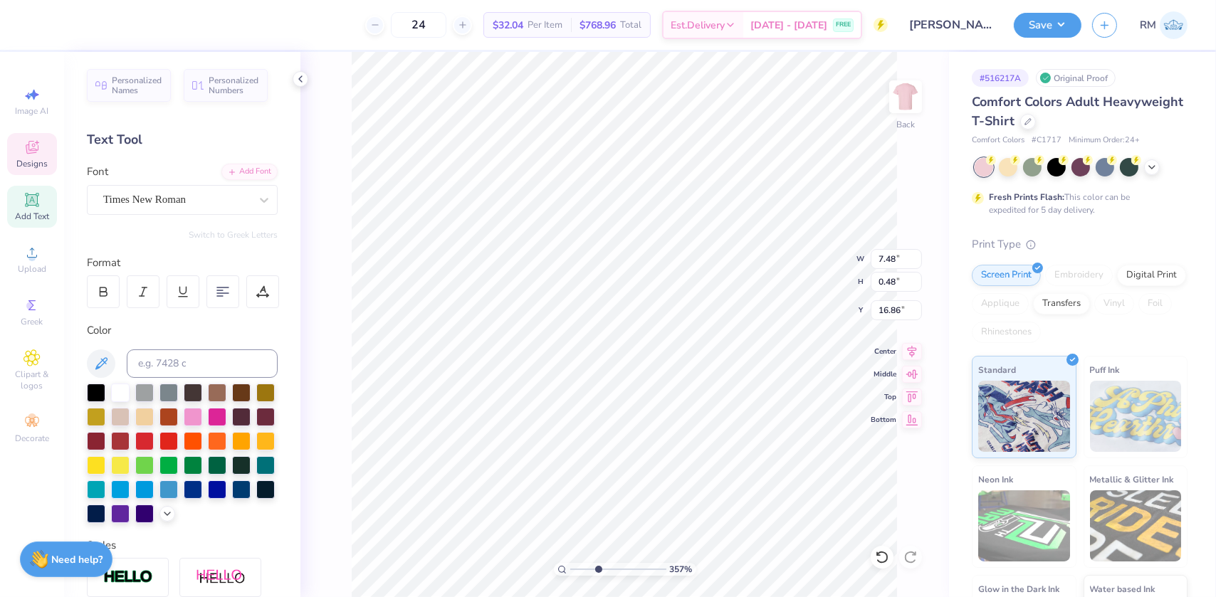
type input "3.57285156023957"
type textarea "ΑΔΠ A DZ AOP ASA"
type input "3.57285156023957"
type textarea "ΑΔΠ AE DZ AOP ASA"
paste textarea "Ω"
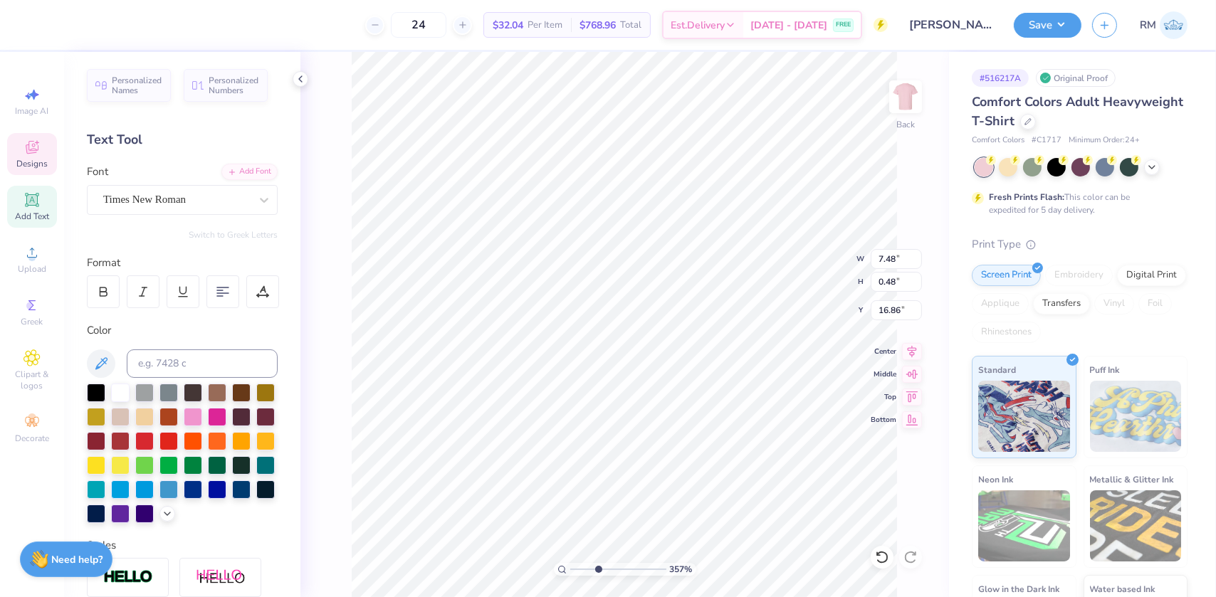
type input "3.57285156023957"
type textarea "ΑΔΠ AΩE DZ AOP ASA"
type input "3.57285156023957"
type textarea "ΑΔΠ AΩE A AOP ASA"
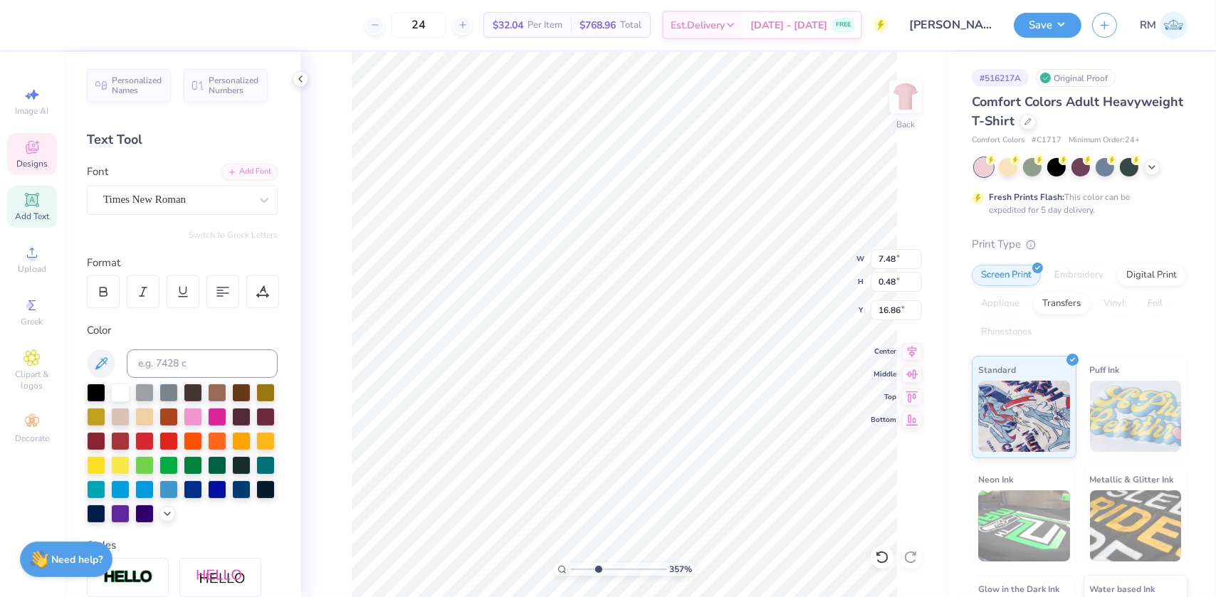
paste textarea "ΞΔ"
type input "3.57285156023957"
type textarea "ΑΔΠ AΩE AΞΔ AOP ASA"
click at [598, 569] on input "range" at bounding box center [618, 569] width 96 height 13
drag, startPoint x: 599, startPoint y: 568, endPoint x: 588, endPoint y: 566, distance: 10.9
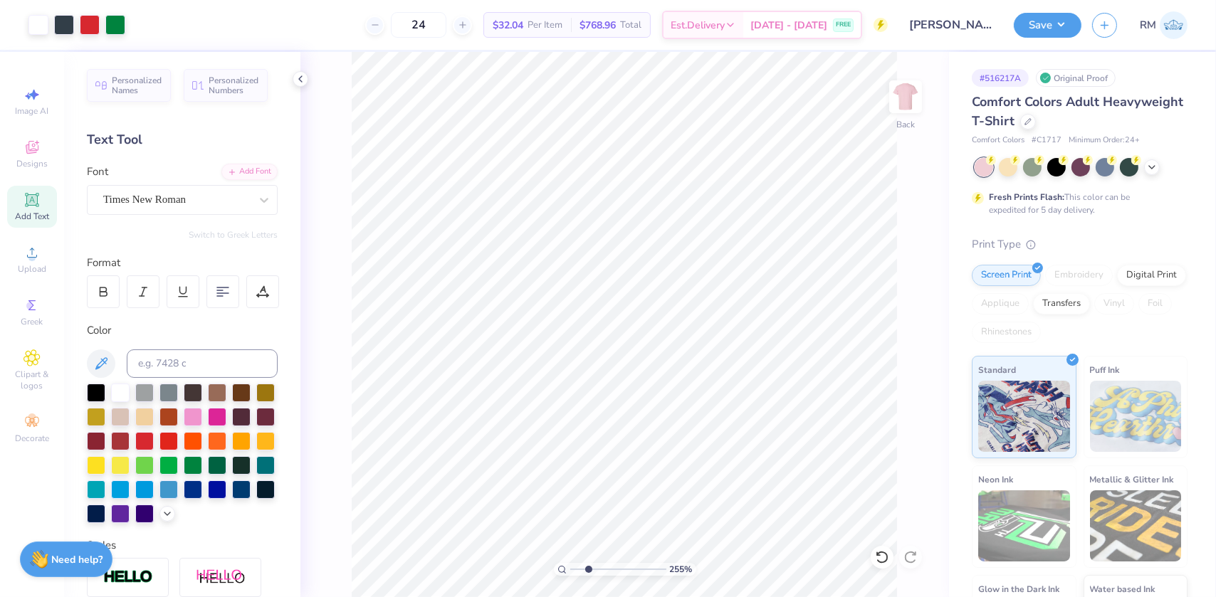
type input "2.55"
click at [588, 566] on input "range" at bounding box center [618, 569] width 96 height 13
type input "17.68"
paste textarea "Ω"
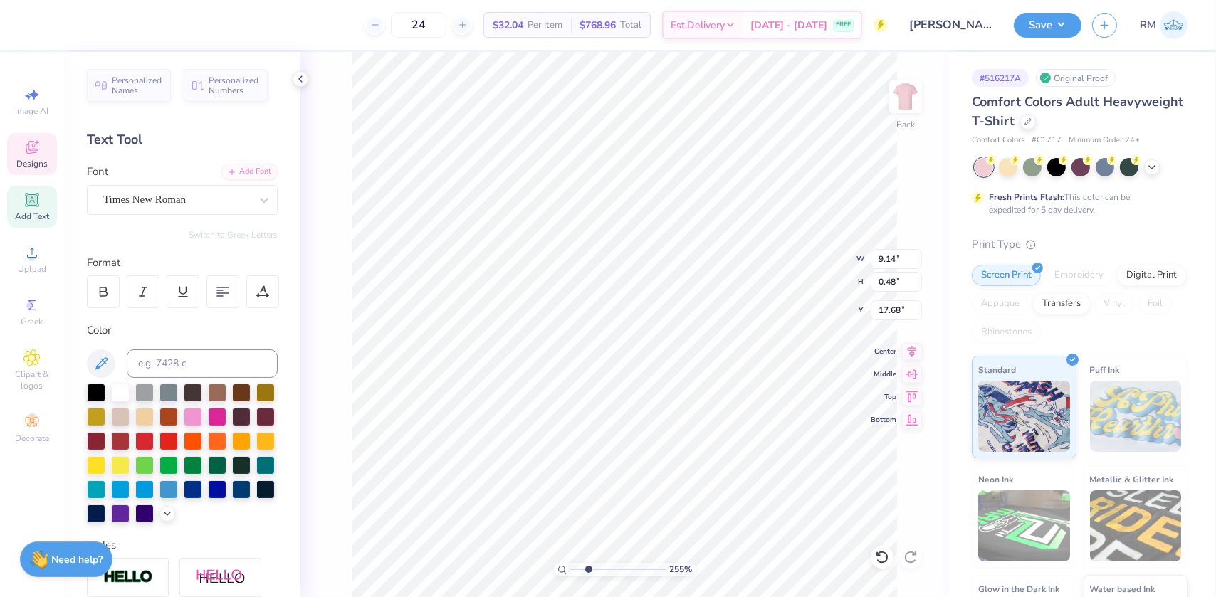
type textarea "Ω AWE AXD AOP ASA"
click at [880, 551] on icon at bounding box center [882, 557] width 14 height 14
drag, startPoint x: 588, startPoint y: 569, endPoint x: 576, endPoint y: 569, distance: 12.1
type input "1.26"
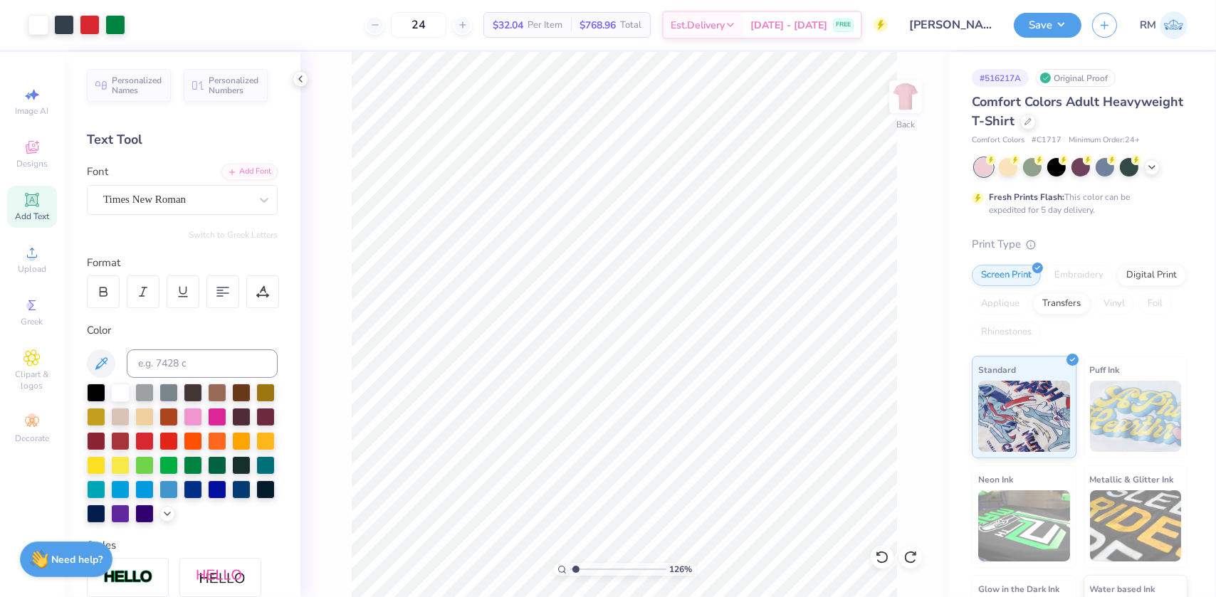
click at [576, 569] on input "range" at bounding box center [618, 569] width 96 height 13
click at [38, 255] on icon at bounding box center [31, 252] width 17 height 17
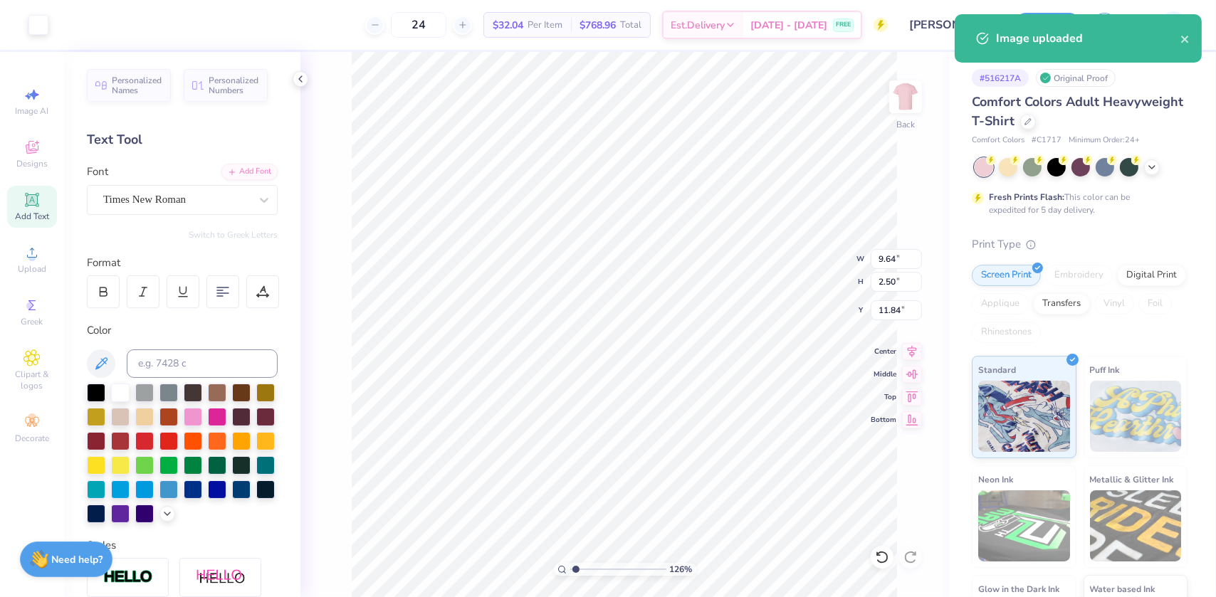
type input "9.64"
type input "2.50"
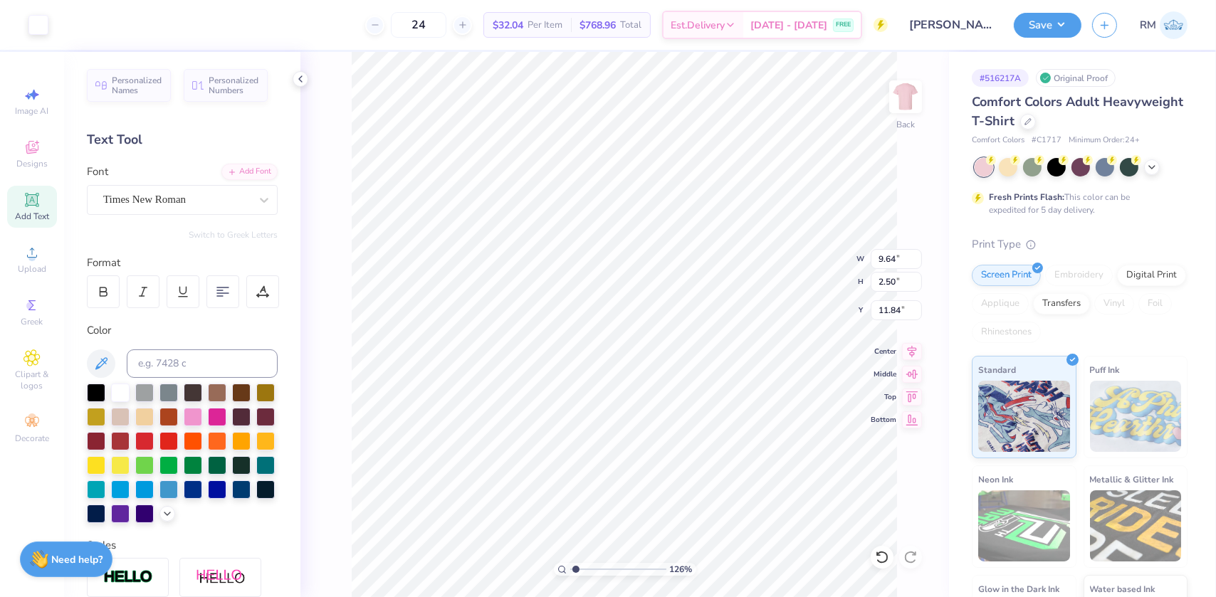
type input "17.70"
type input "9.79"
type input "1.30"
type input "15.31"
type input "11.81"
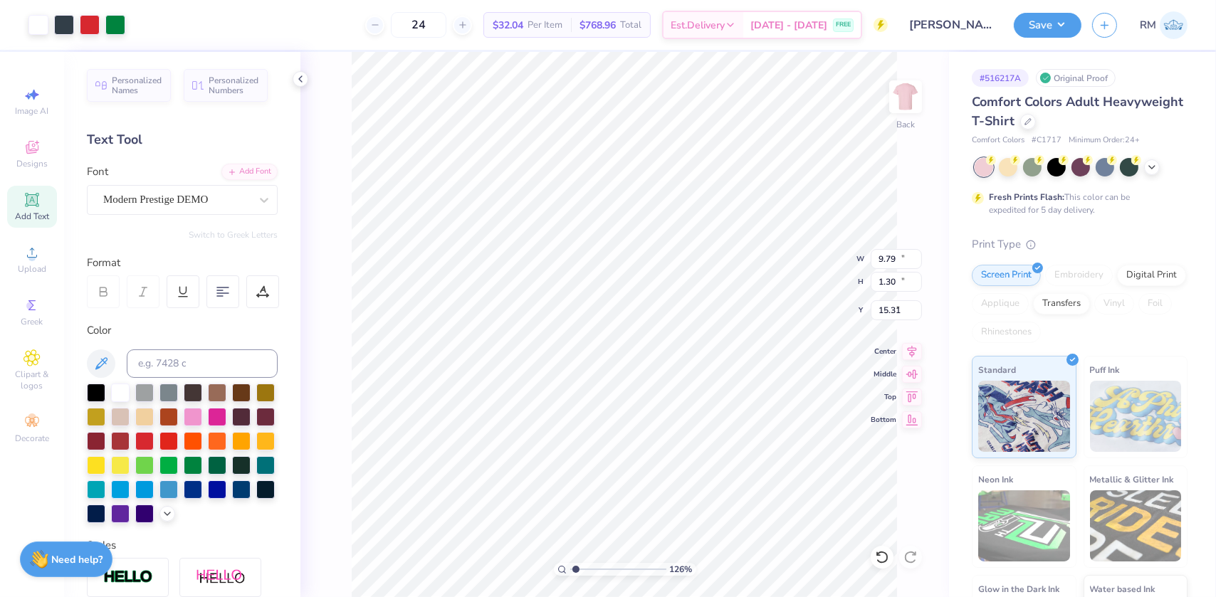
type input "13.61"
type input "3.00"
type input "1"
click at [622, 434] on li "Group" at bounding box center [644, 442] width 112 height 28
type input "9.64"
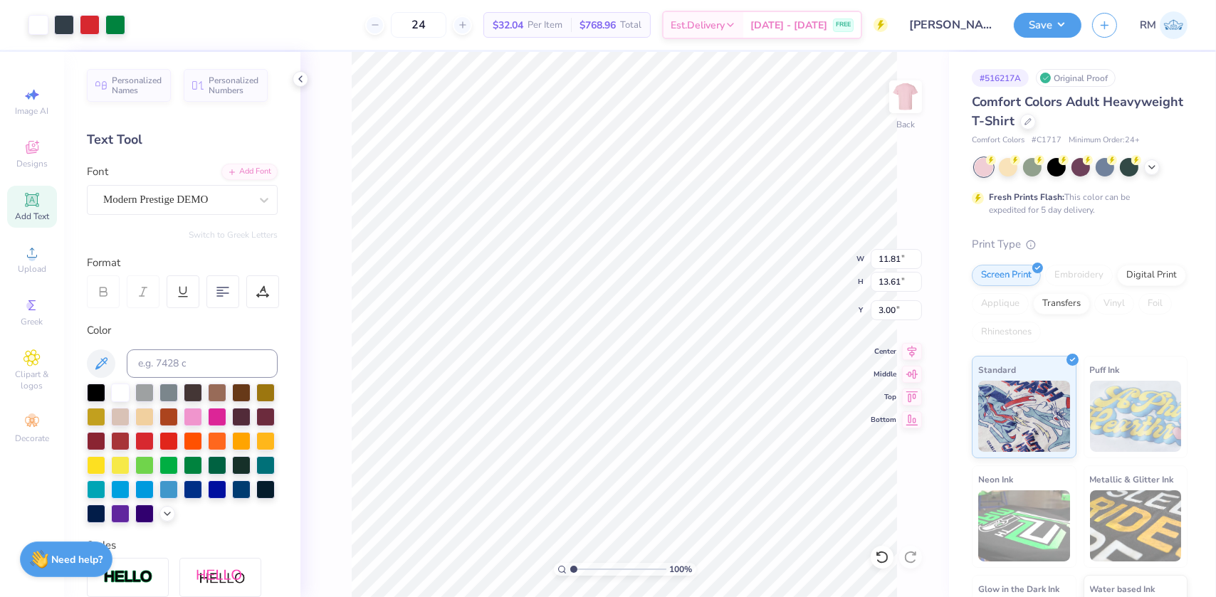
type input "2.50"
type input "17.70"
type input "1.43881275127245"
type input "16.85"
type input "1.43881275127245"
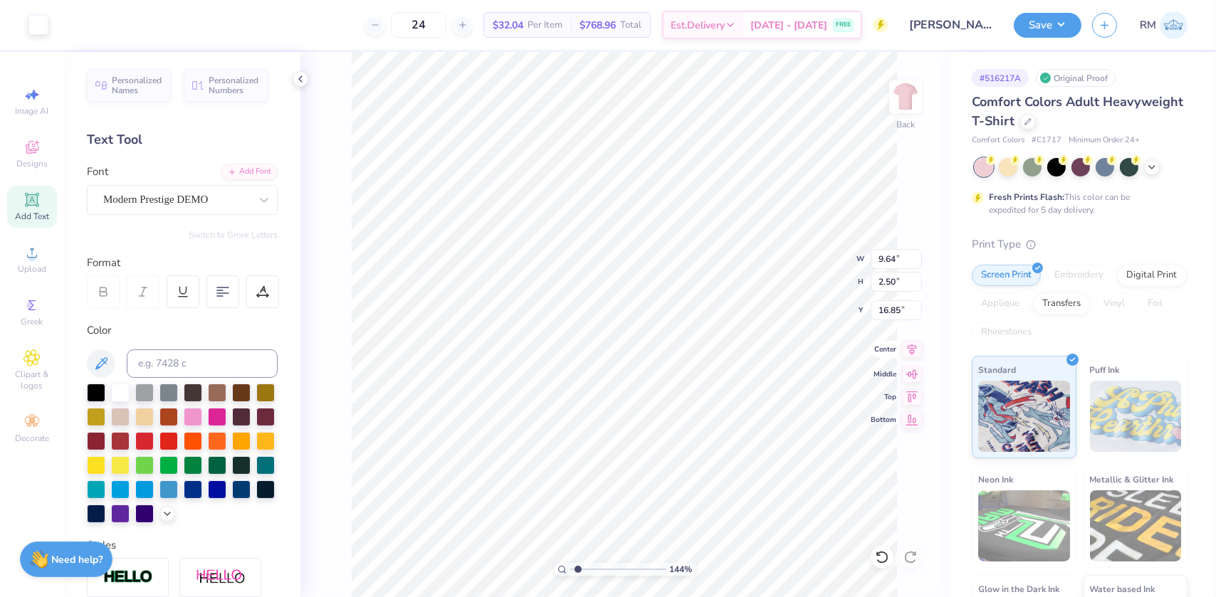
type input "8.50"
type input "2.21"
type input "17.15"
click at [911, 349] on icon at bounding box center [911, 349] width 9 height 12
type input "1.43881275127245"
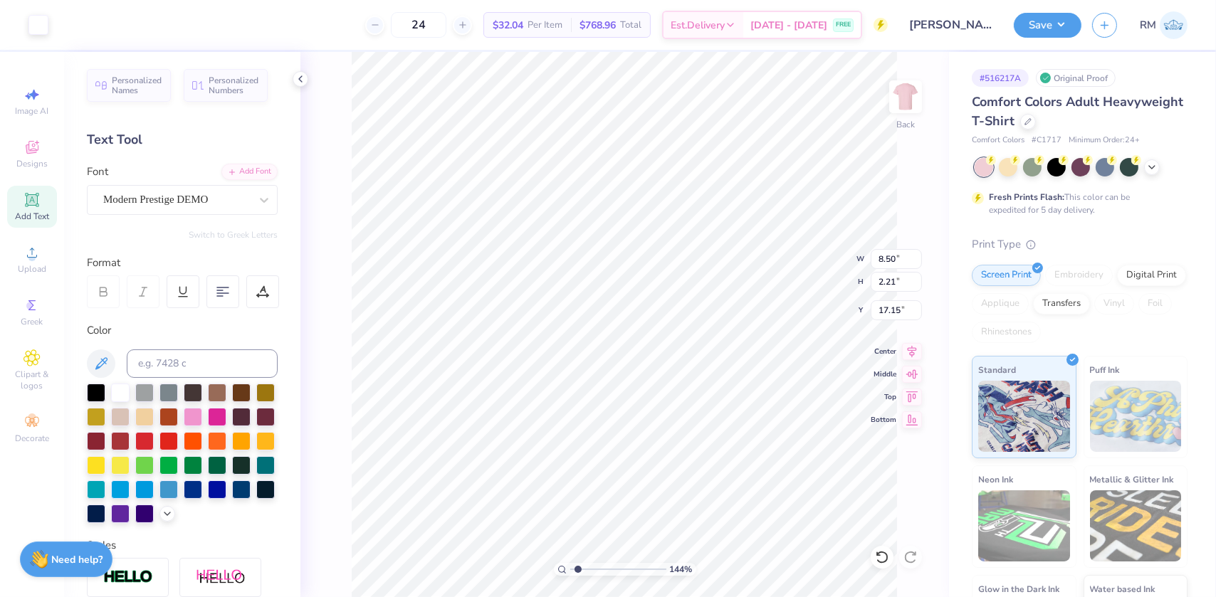
type input "16.95"
click at [570, 573] on input "range" at bounding box center [618, 569] width 96 height 13
click at [665, 439] on li "Group" at bounding box center [688, 442] width 112 height 28
type input "1.09521925248941"
click at [879, 278] on input "16.15" at bounding box center [895, 282] width 51 height 20
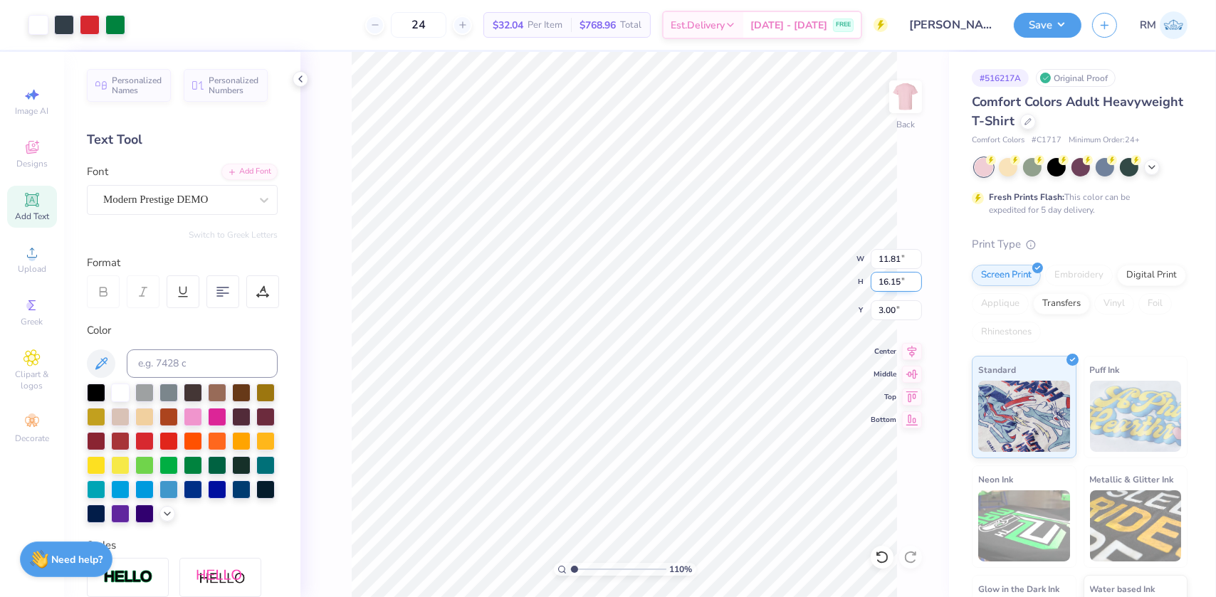
click at [879, 278] on input "16.15" at bounding box center [895, 282] width 51 height 20
type input "15"
type input "1.09521925248941"
type input "10.96"
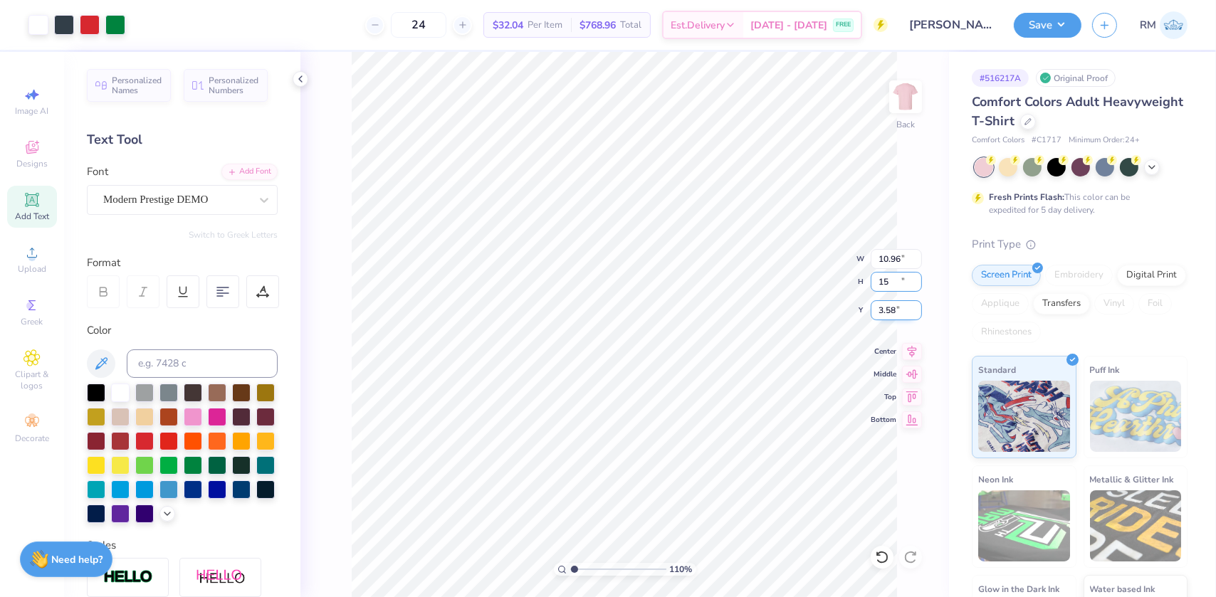
type input "15.00"
click at [878, 307] on input "3.58" at bounding box center [895, 310] width 51 height 20
type input "3"
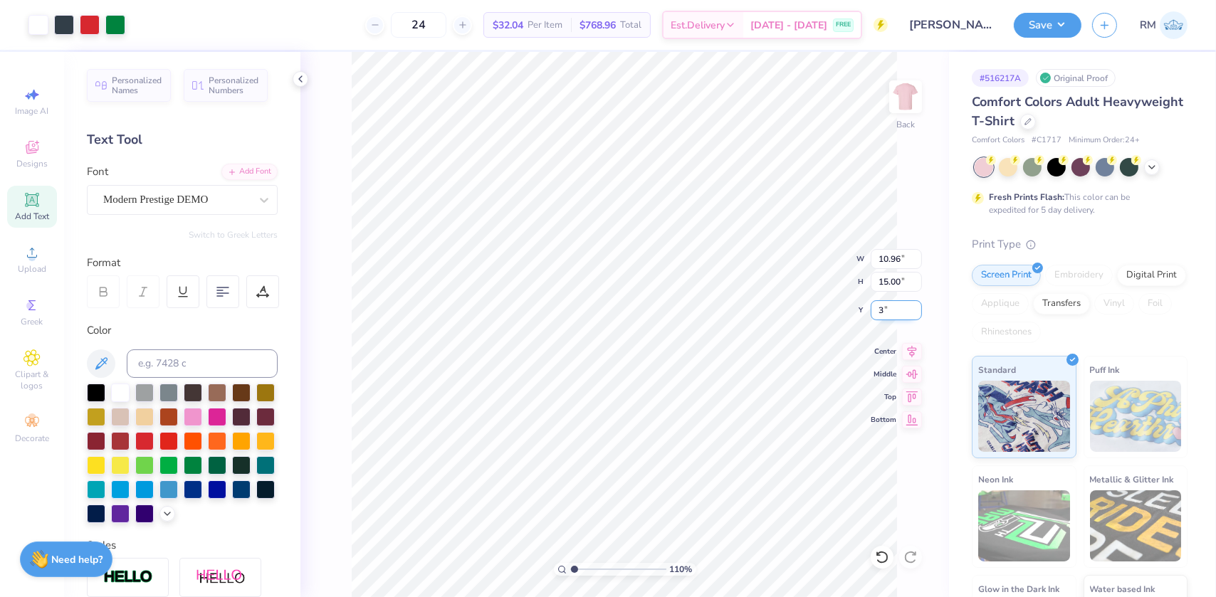
type input "1.09521925248941"
type input "3.00"
click at [1055, 28] on button "Save" at bounding box center [1047, 23] width 68 height 25
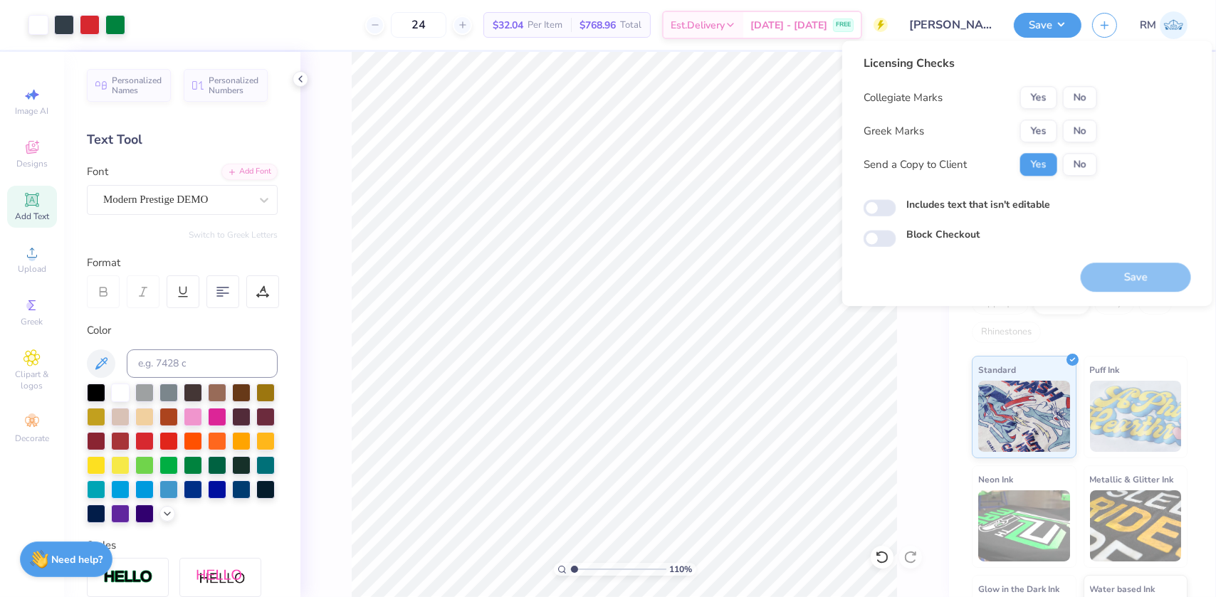
click at [1070, 85] on div "Licensing Checks Collegiate Marks Yes No Greek Marks Yes No Send a Copy to Clie…" at bounding box center [979, 121] width 233 height 132
click at [1097, 93] on div "Licensing Checks Collegiate Marks Yes No Greek Marks Yes No Send a Copy to Clie…" at bounding box center [1026, 151] width 327 height 192
click at [1092, 102] on button "No" at bounding box center [1080, 97] width 34 height 23
click at [1045, 127] on button "Yes" at bounding box center [1038, 131] width 37 height 23
type input "1.09521925248941"
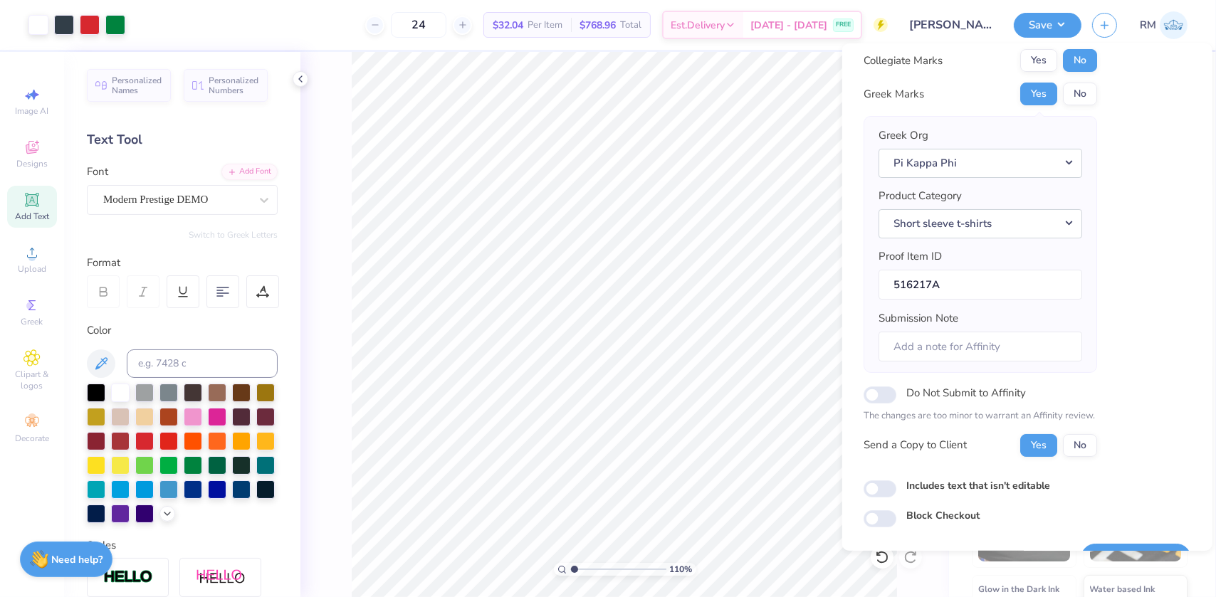
scroll to position [74, 0]
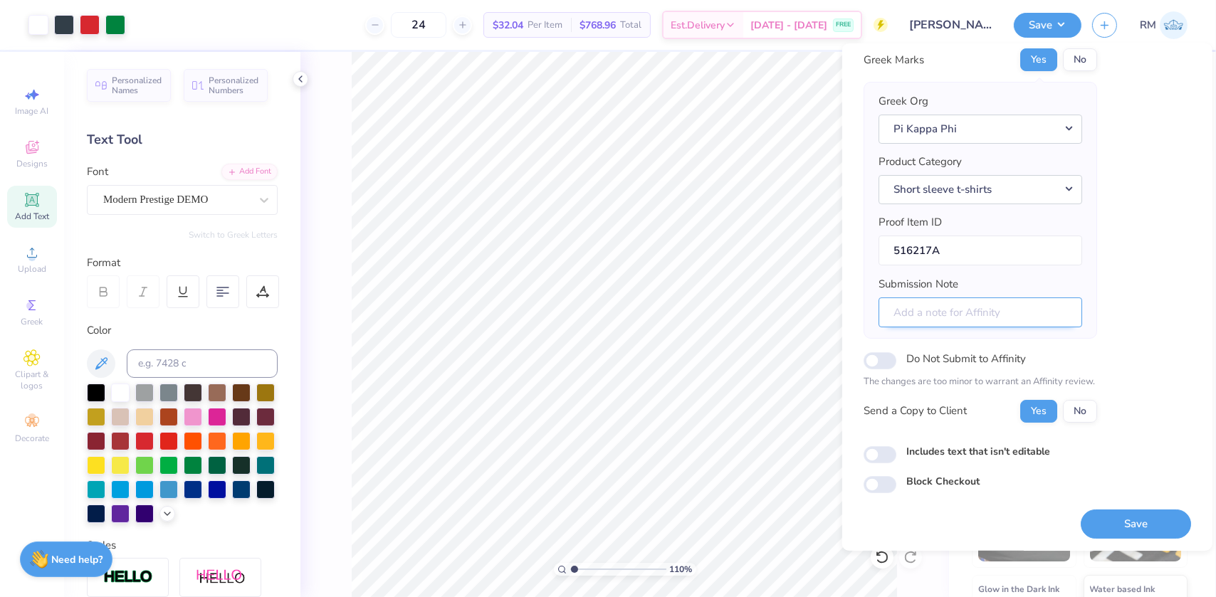
click at [898, 317] on input "Submission Note" at bounding box center [980, 312] width 204 height 31
type input "f"
type input "1.09521925248941"
type input "F"
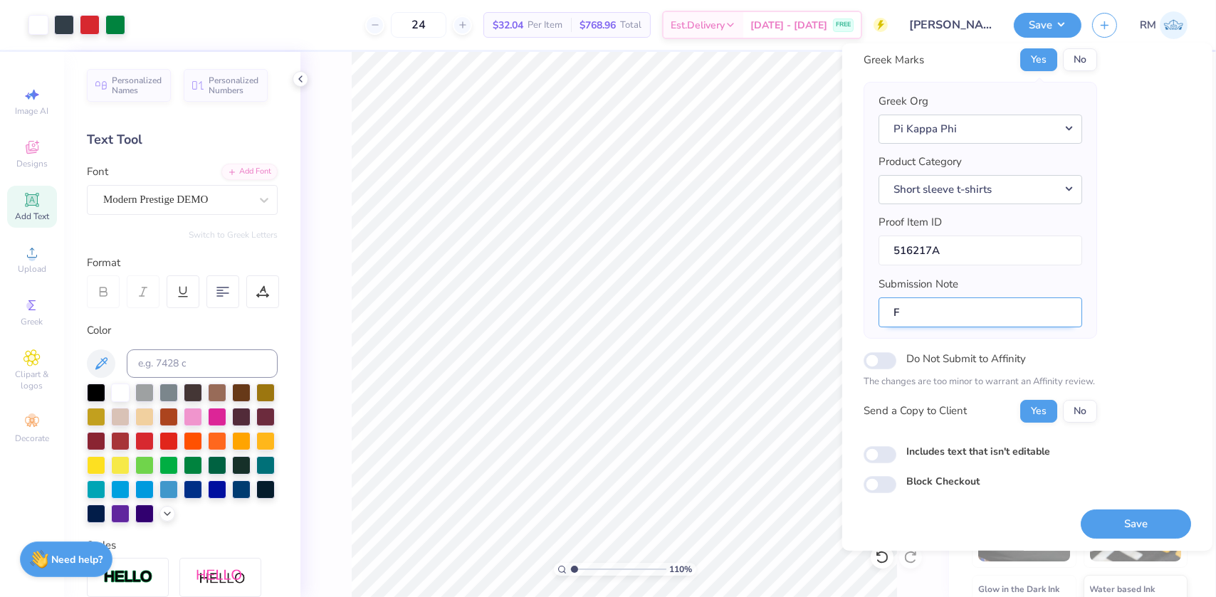
type input "1.09521925248941"
type input "Fo"
type input "1.09521925248941"
type input "For"
type input "1.09521925248941"
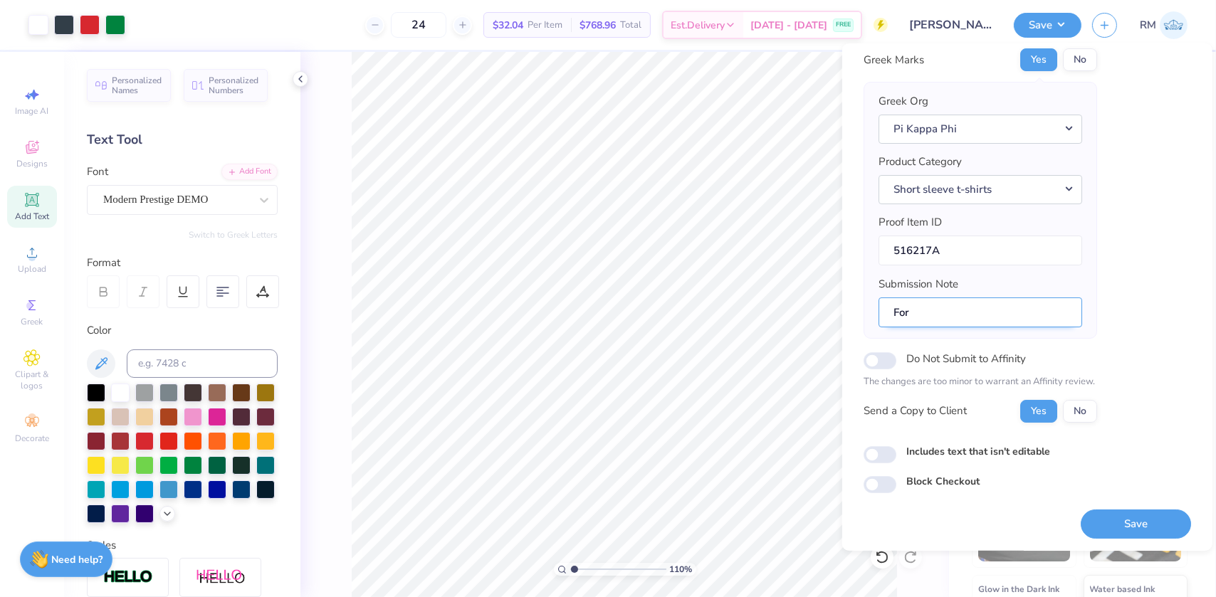
type input "For"
type input "1.09521925248941"
type input "For A"
type input "1.09521925248941"
type input "For AD"
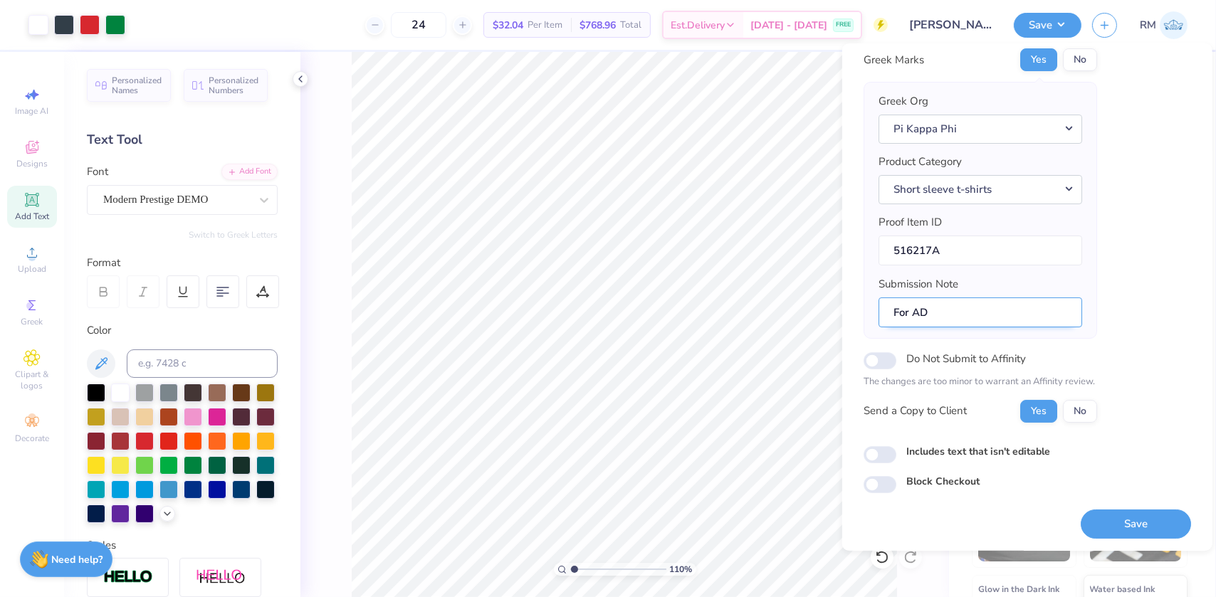
type input "1.09521925248941"
type input "For ADP"
type input "1.09521925248941"
type input "For ADPI"
type input "1.09521925248941"
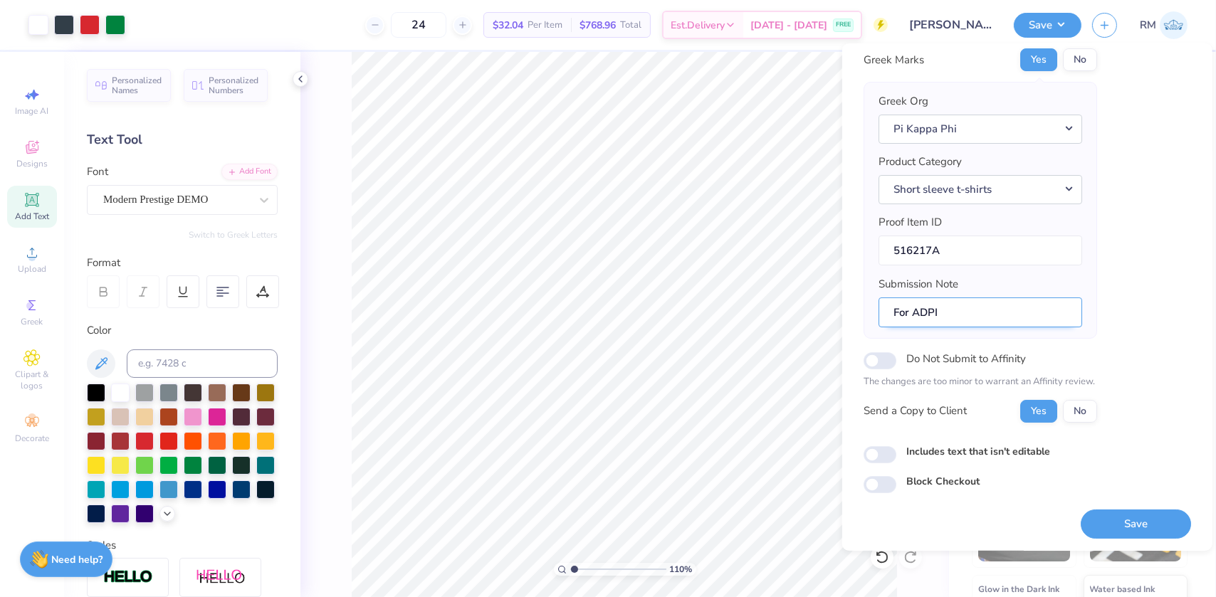
click at [967, 315] on input "For ADPI" at bounding box center [980, 312] width 204 height 31
type input "For ADP"
type input "1.09521925248941"
type input "For ADPi"
type input "1.09521925248941"
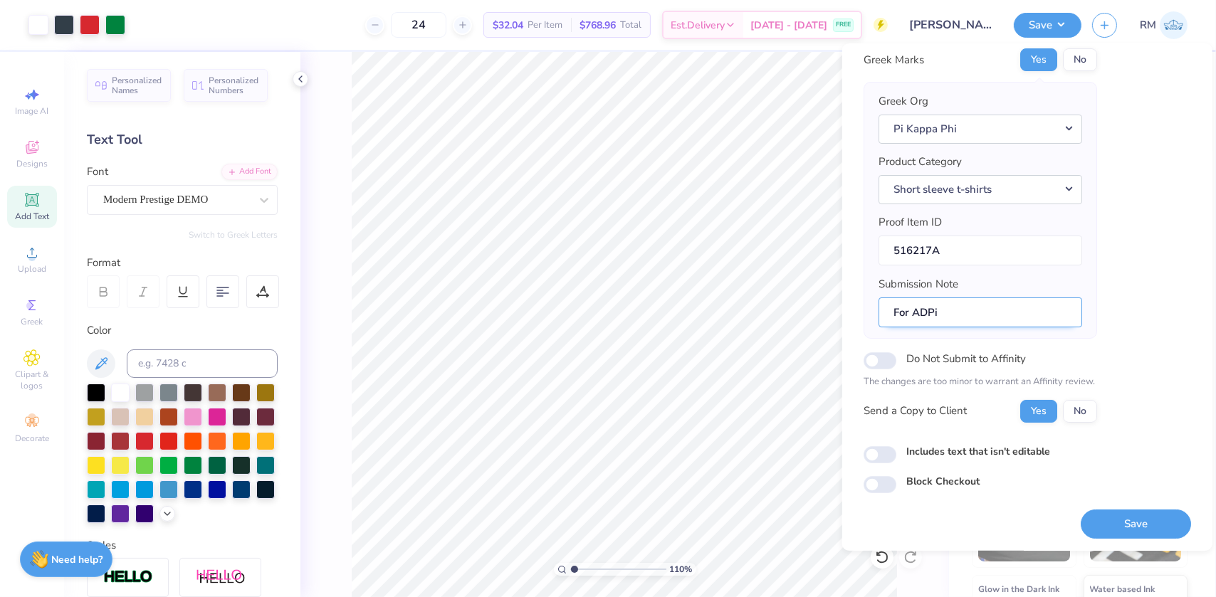
type input "For ADPi"
type input "1.09521925248941"
type input "For ADPi C"
type input "1.09521925248941"
type input "For ADPi Ch"
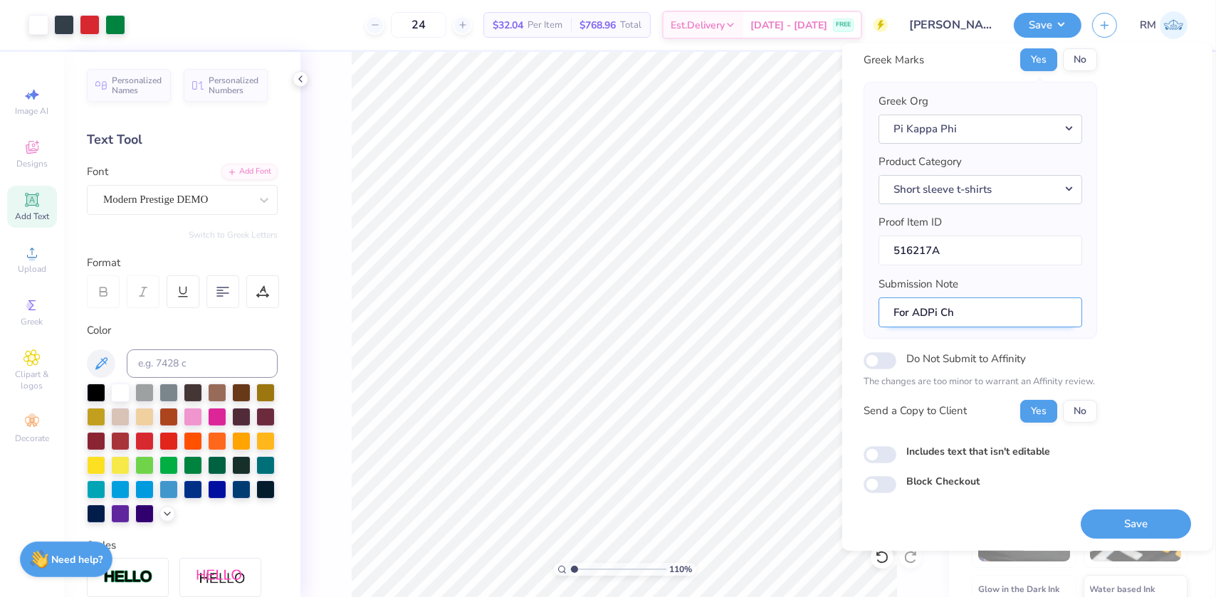
type input "1.09521925248941"
type input "For ADPi Cha"
type input "1.09521925248941"
type input "For ADPi Chap"
type input "1.09521925248941"
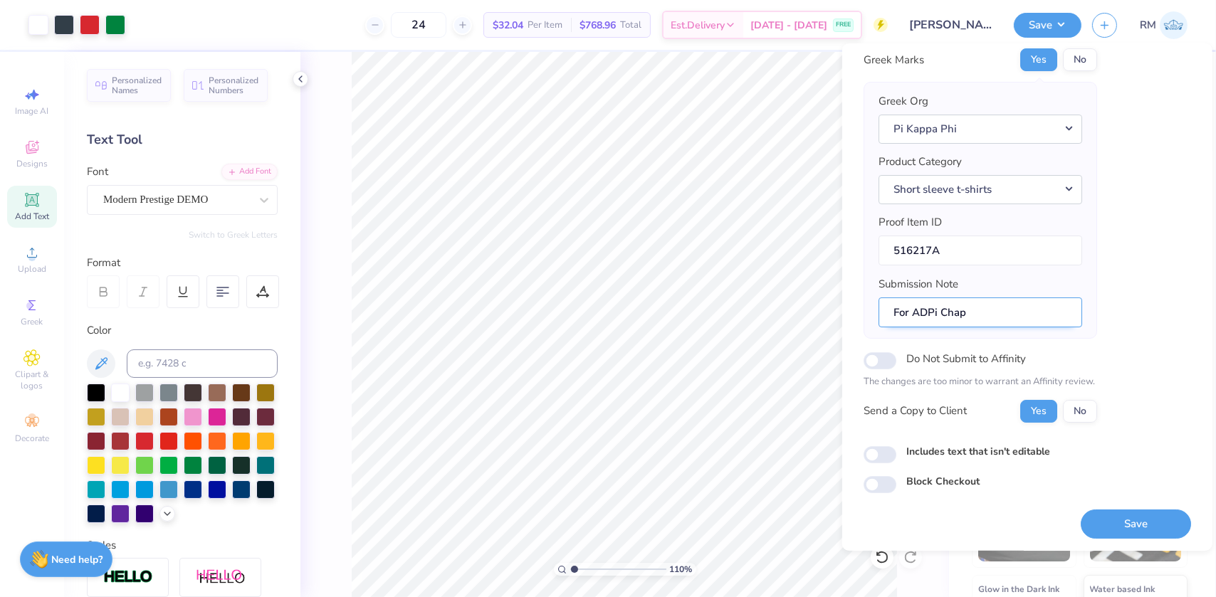
type input "For ADPi Chapt"
type input "1.09521925248941"
type input "For ADPi Chapte"
type input "1.09521925248941"
type input "For ADPi Chapter"
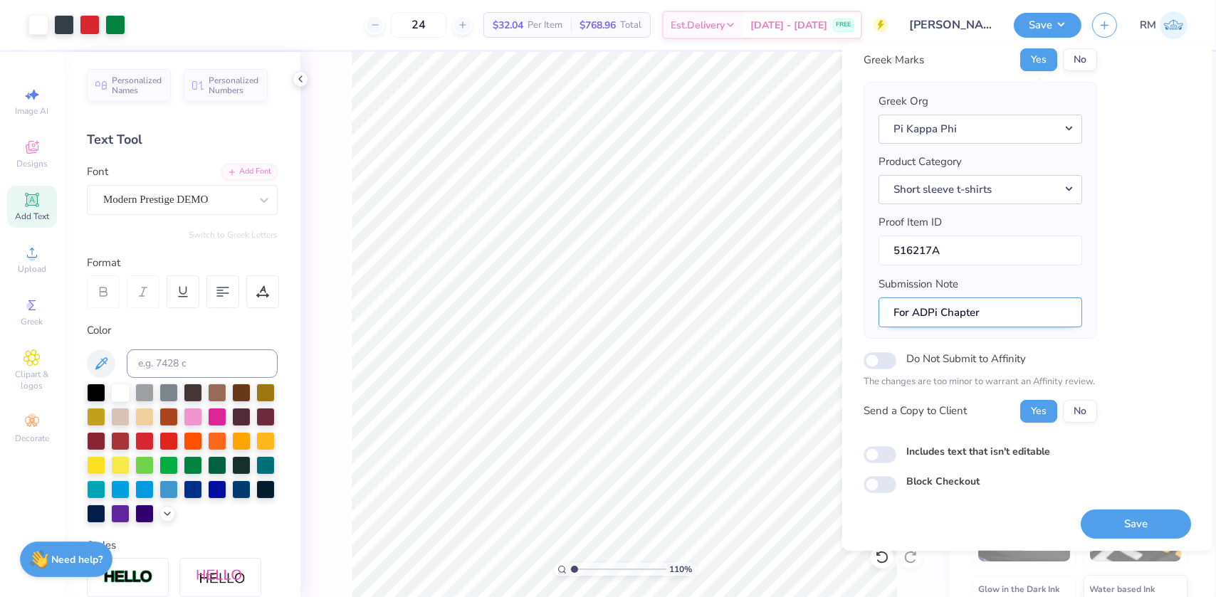
type input "1.09521925248941"
type input "For ADPi Chapter"
type input "1.09521925248941"
type input "For ADPi Chapter N"
type input "1.09521925248941"
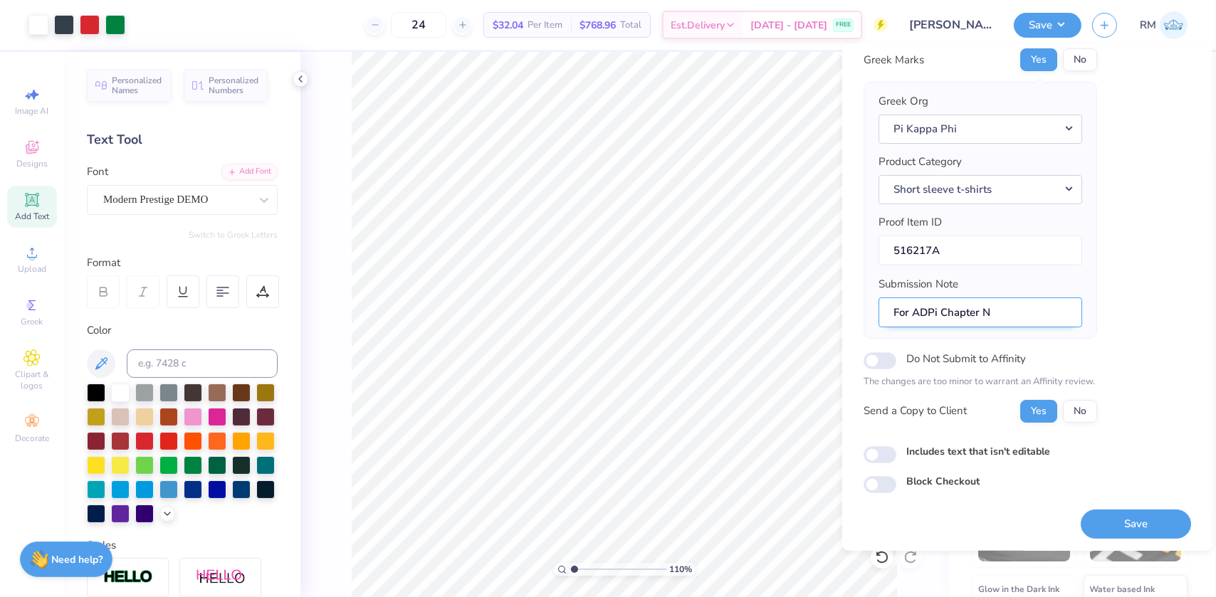
type input "For ADPi Chapter Na"
type input "1.09521925248941"
type input "For ADPi Chapter Nam"
type input "1.09521925248941"
type input "For ADPi Chapter Name"
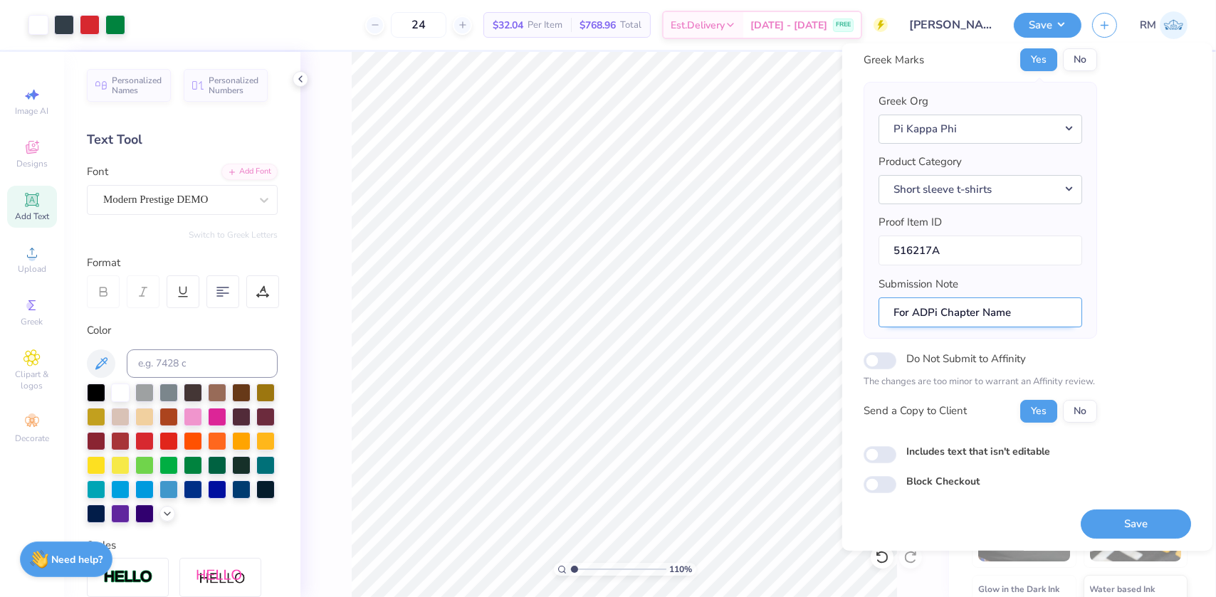
type input "1.09521925248941"
type input "For ADPi Chapter Name:"
type input "1.09521925248941"
type input "For ADPi Chapter Name:"
type input "1.09521925248941"
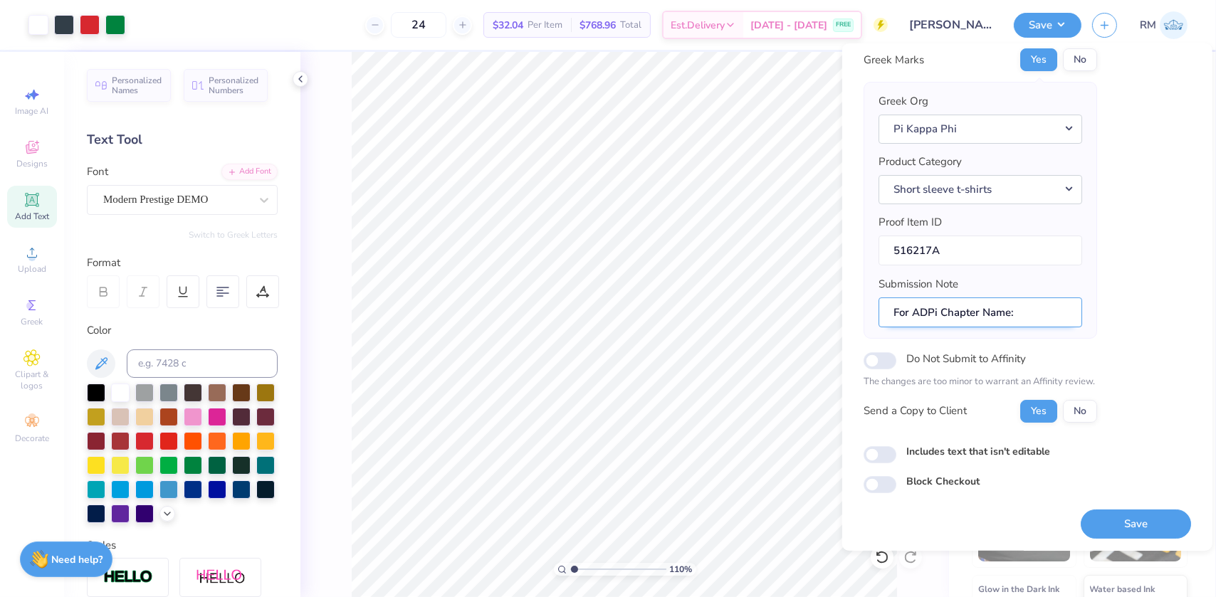
paste input "Zeta Beta"
type input "For ADPi Chapter Name: Zeta Beta"
type input "1.09521925248941"
click at [1011, 309] on input "For ADPi Chapter Name: Zeta Beta" at bounding box center [980, 312] width 204 height 31
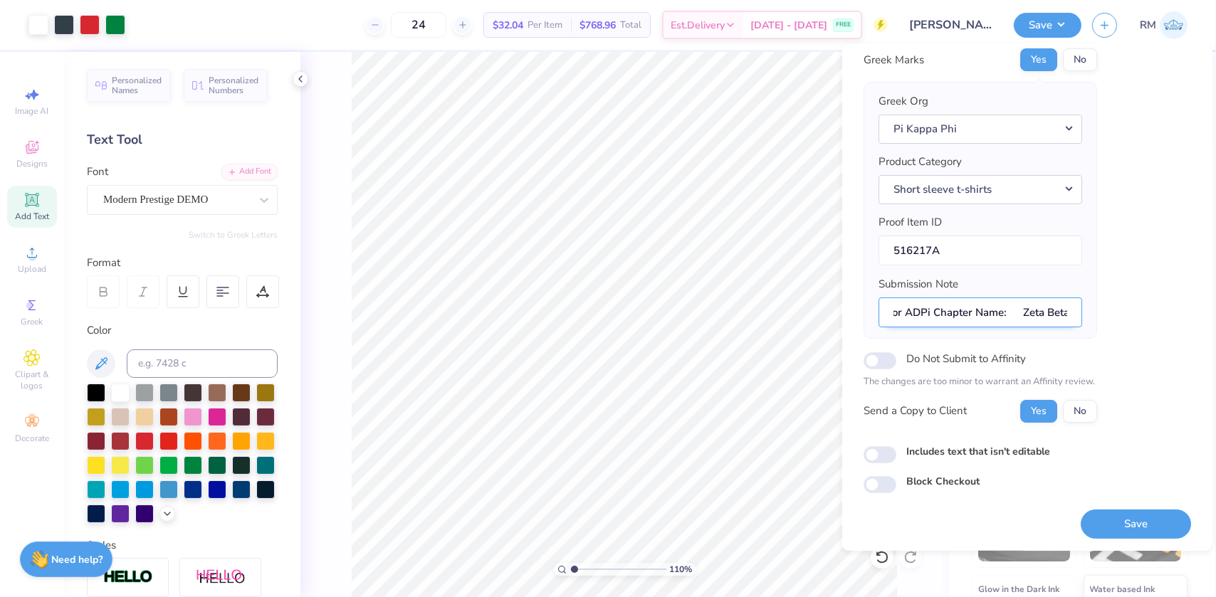
click at [1016, 312] on input "For ADPi Chapter Name: Zeta Beta" at bounding box center [980, 312] width 204 height 31
type input "For ADPi Chapter Name: Zeta Beta"
type input "1.09521925248941"
type input "For ADPi Chapter Name:Zeta Beta"
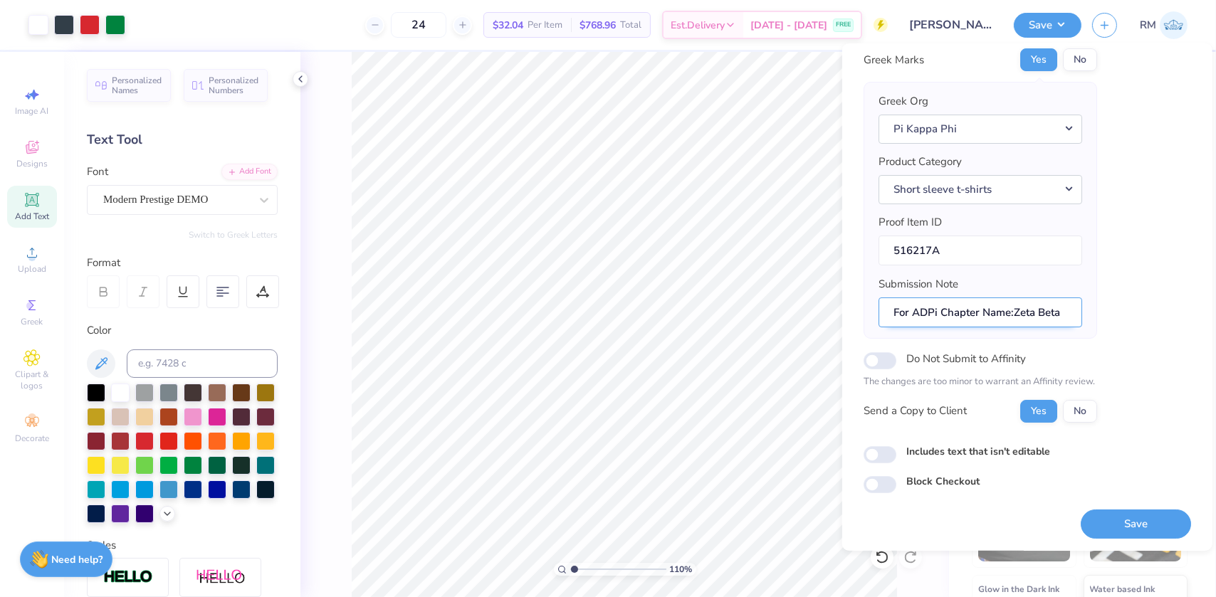
type input "1.09521925248941"
type input "For ADPi Chapter Name: Zeta Beta"
type input "1.09521925248941"
click at [1063, 305] on input "For ADPi Chapter Name: Zeta Beta" at bounding box center [980, 312] width 204 height 31
type input "For ADPi Chapter Name: Zeta Beta"
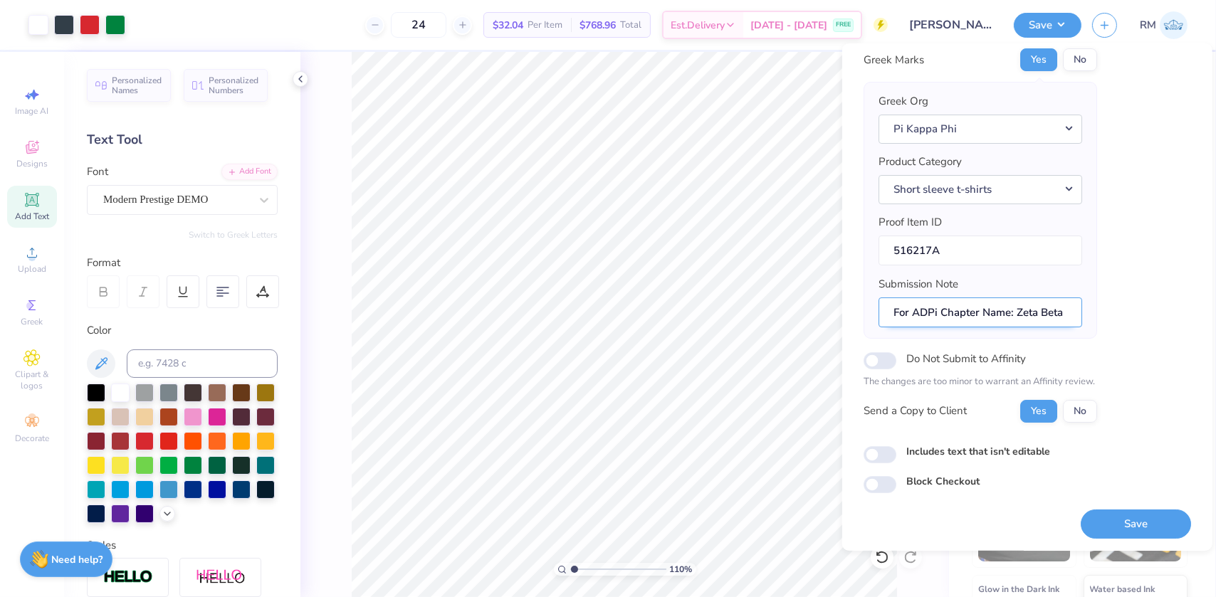
type input "1.09521925248941"
type input "For ADPi Chapter Name: Zeta Beta"
type input "1.09521925248941"
type input "For ADPi Chapter Name: Zeta Beta,"
type input "1.09521925248941"
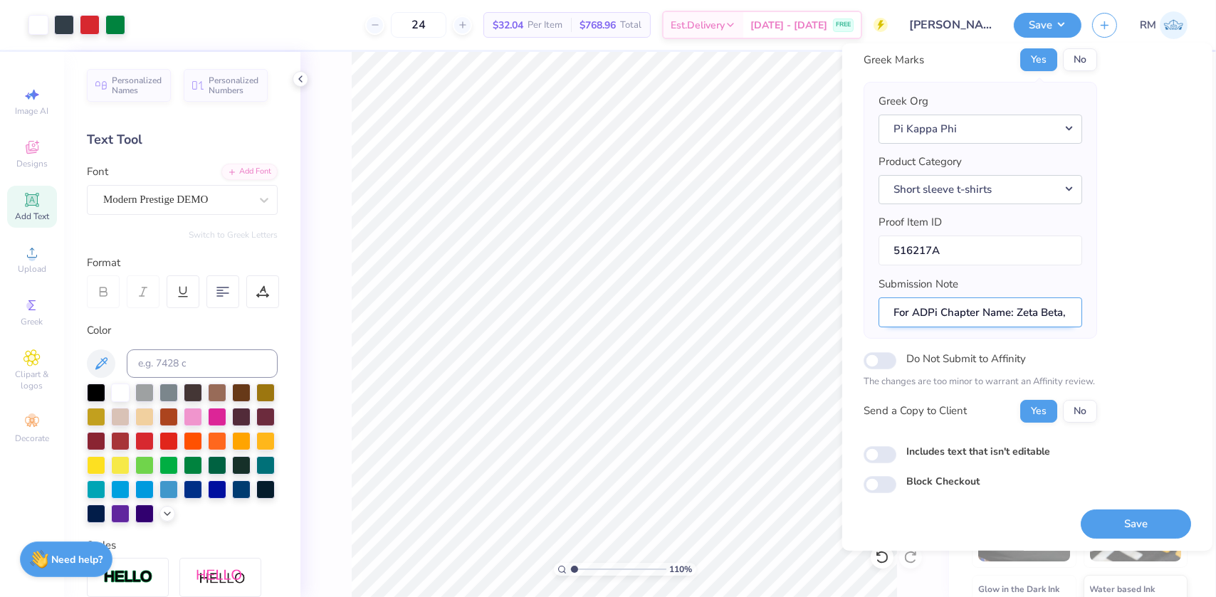
type input "For ADPi Chapter Name: Zeta Beta,"
type input "1.09521925248941"
type input "For ADPi Chapter Name: Zeta Beta, E"
type input "1.09521925248941"
type input "For ADPi Chapter Name: Zeta Beta, Ev"
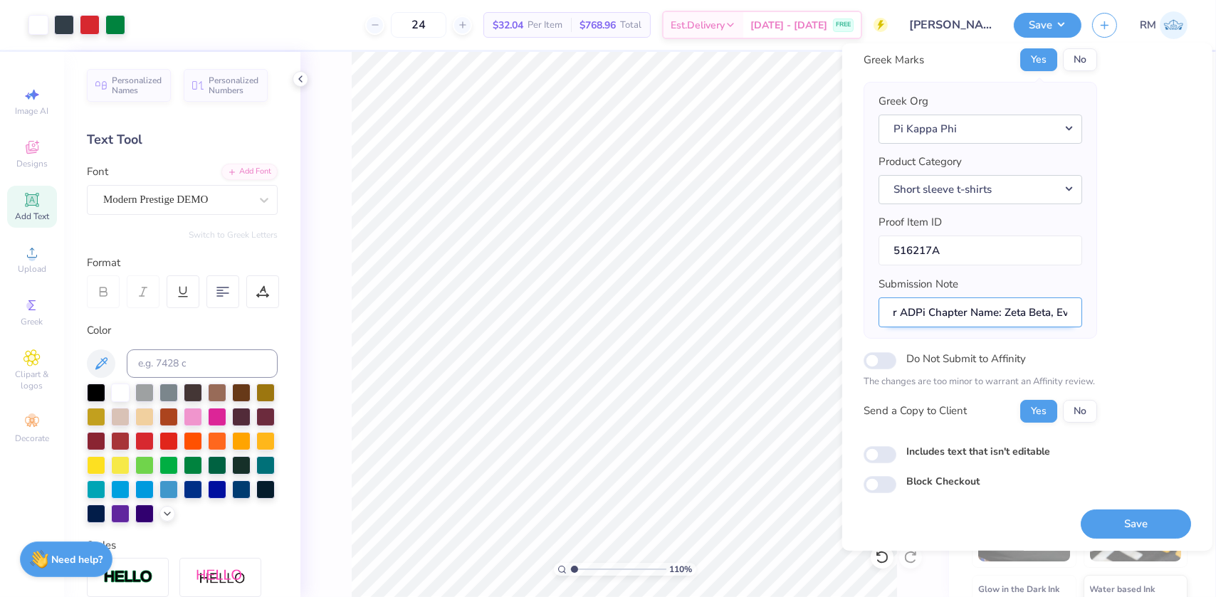
type input "1.09521925248941"
type input "For ADPi Chapter Name: Zeta Beta, Eve"
type input "1.09521925248941"
type input "For ADPi Chapter Name: Zeta Beta, Even"
type input "1.09521925248941"
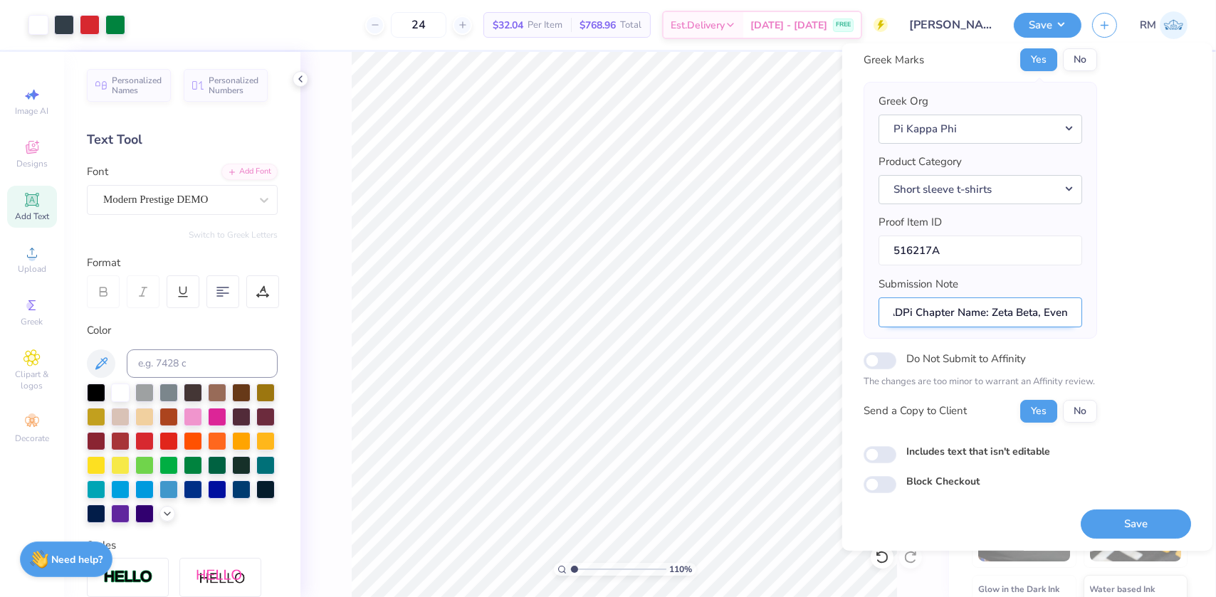
type input "For ADPi Chapter Name: Zeta Beta, Event"
type input "1.09521925248941"
type input "For ADPi Chapter Name: Zeta Beta, Event:"
type input "1.09521925248941"
type input "For ADPi Chapter Name: Zeta Beta, Event:"
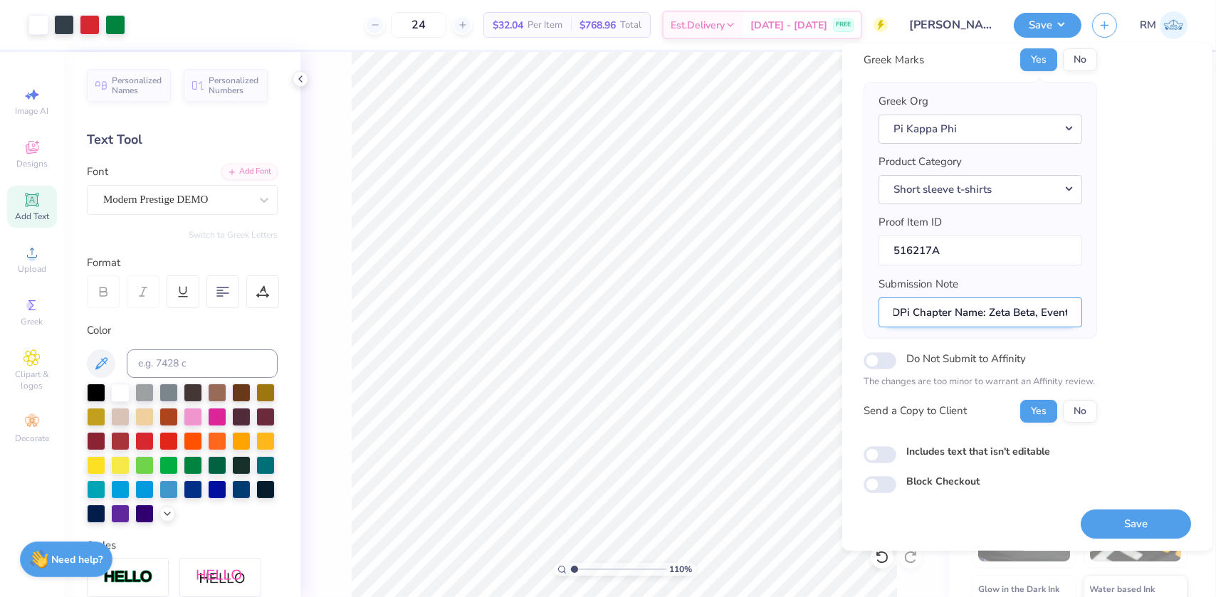
type input "1.09521925248941"
click at [1061, 311] on input "For ADPi Chapter Name: Zeta Beta, Event:" at bounding box center [980, 312] width 204 height 31
paste input "War of the Roses"
type input "For ADPi Chapter Name: Zeta Beta, Event: War of the Roses"
type input "1.09521925248941"
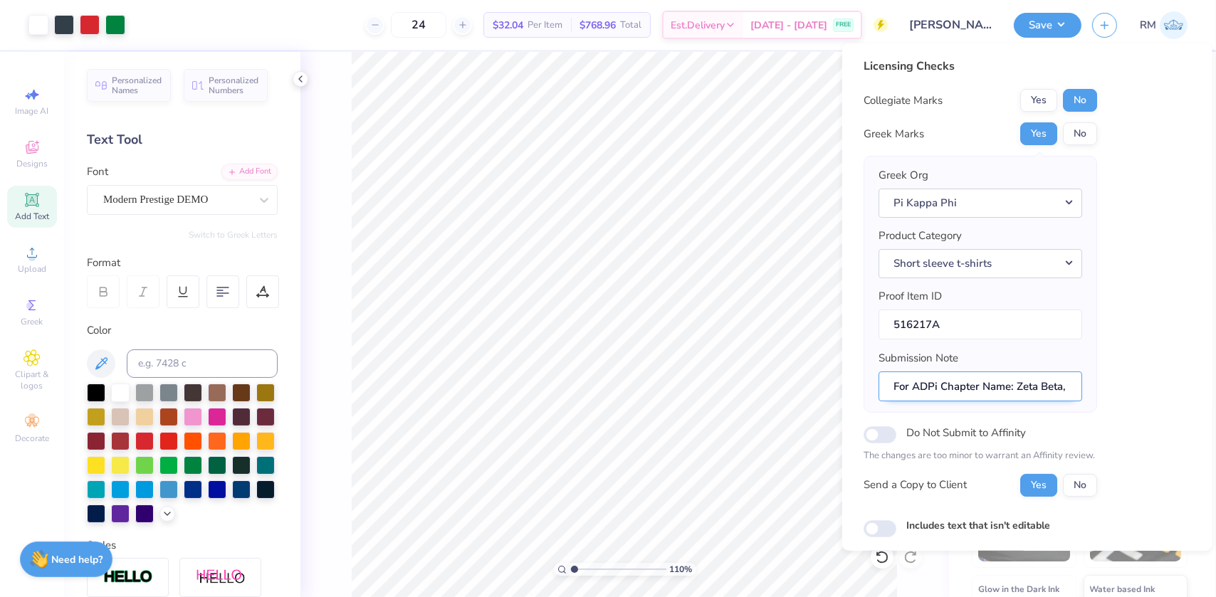
drag, startPoint x: 956, startPoint y: 384, endPoint x: 993, endPoint y: 389, distance: 37.3
click at [993, 389] on input "For ADPi Chapter Name: Zeta Beta, Event: War of the Roses" at bounding box center [980, 386] width 204 height 31
click at [947, 391] on input "For ADPi Chapter Name: Zeta Beta, Event: War of the Roses" at bounding box center [980, 386] width 204 height 31
click at [894, 387] on input "For ADPi Chapter Name: Zeta Beta, Event: War of the Roses" at bounding box center [980, 386] width 204 height 31
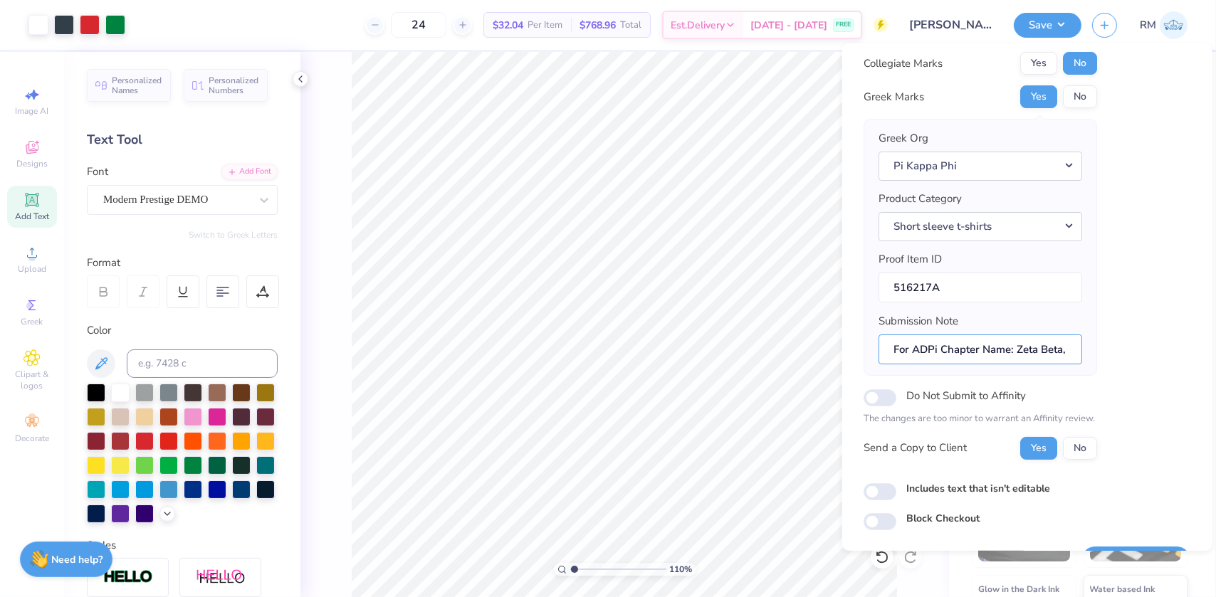
scroll to position [74, 0]
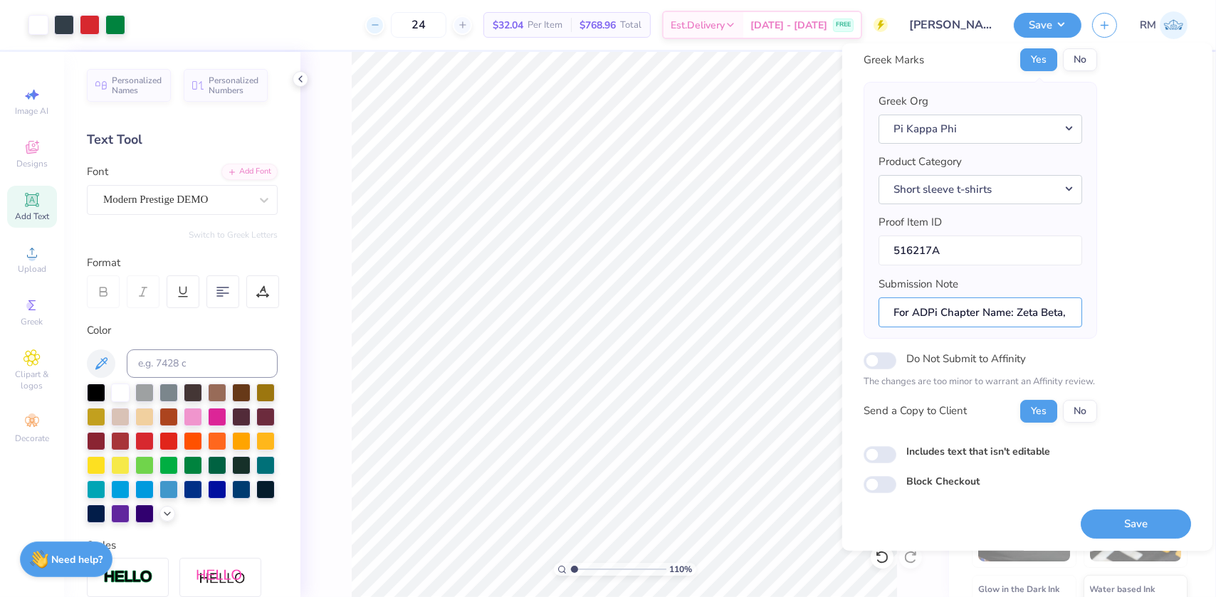
type input "For ADPi Chapter Name: Zeta Beta, Event: War of the Roses"
click at [1112, 523] on button "Save" at bounding box center [1135, 523] width 110 height 29
type input "1.09521925248941"
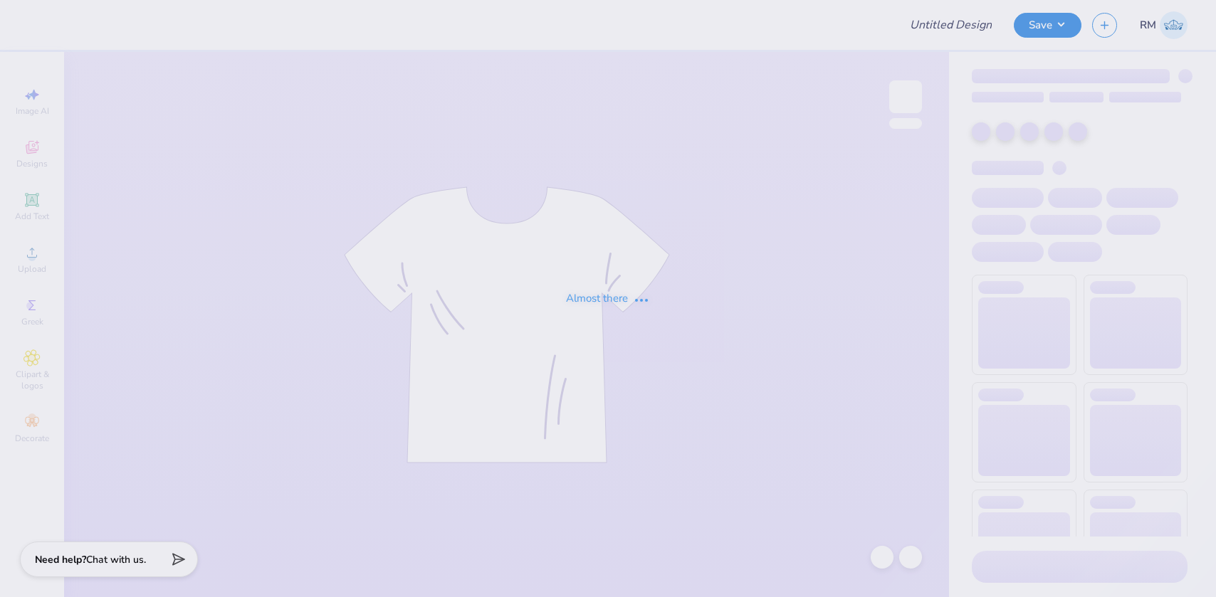
type input "1937"
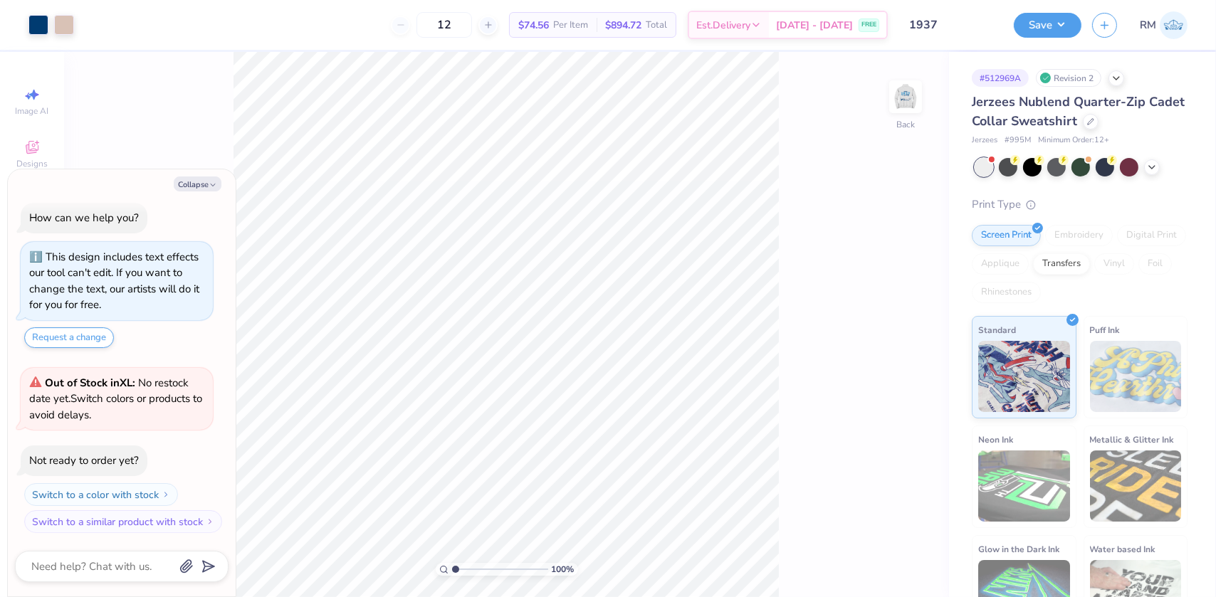
type textarea "x"
type input "1.43881275127245"
click at [888, 93] on div "144 % Back" at bounding box center [506, 324] width 885 height 545
click at [899, 93] on img at bounding box center [905, 96] width 57 height 57
type textarea "x"
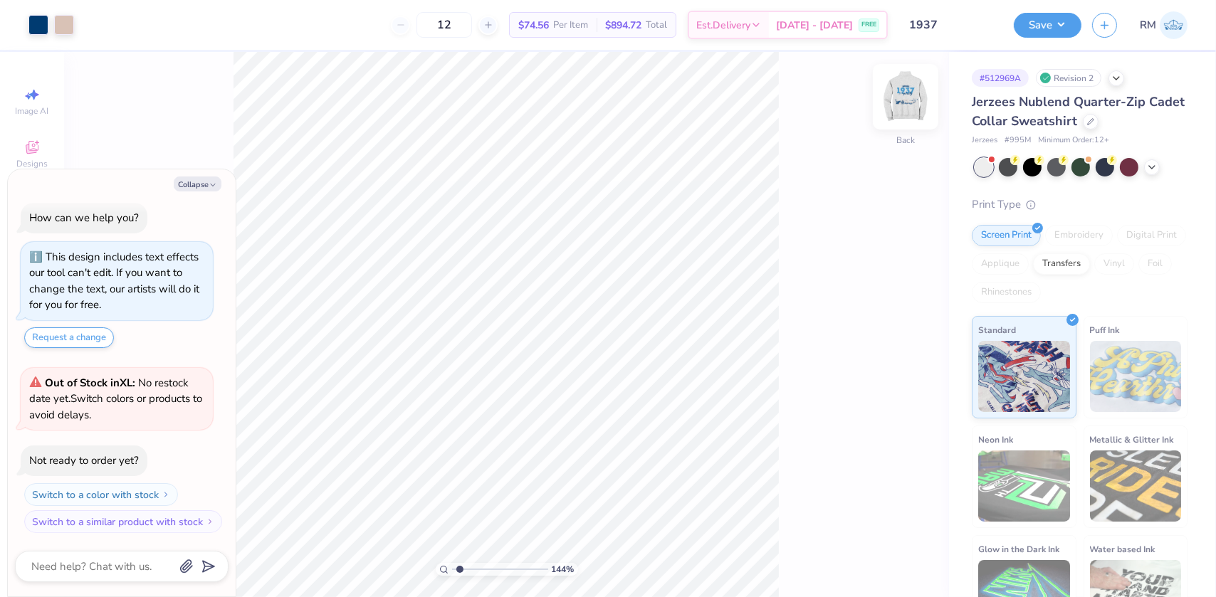
type input "1.43881275127245"
type textarea "x"
type input "1.43881275127245"
type textarea "x"
type input "1.43881275127245"
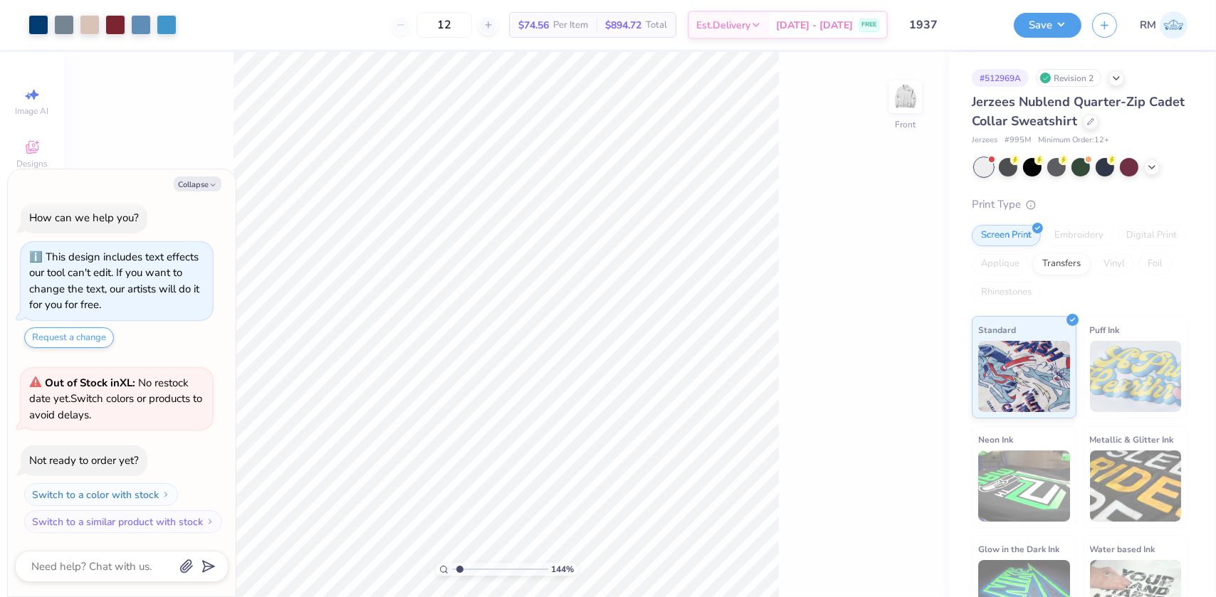
click at [202, 192] on div "Collapse How can we help you? This design includes text effects our tool can't …" at bounding box center [122, 382] width 228 height 427
click at [199, 182] on button "Collapse" at bounding box center [198, 183] width 48 height 15
type textarea "x"
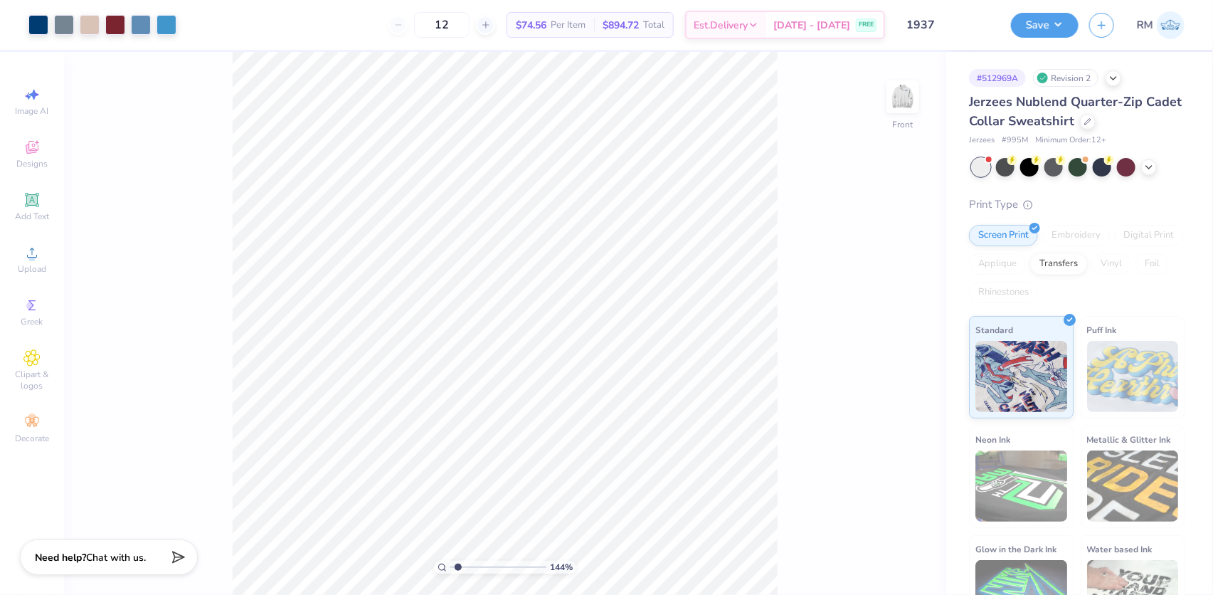
type input "1"
